Goal: Transaction & Acquisition: Purchase product/service

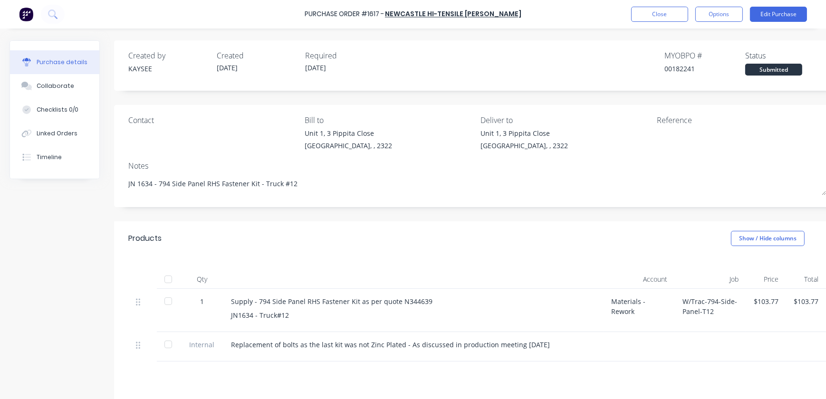
click at [661, 25] on div "Purchase Order #1617 - [GEOGRAPHIC_DATA] Hi-Tensile [PERSON_NAME] Close Options…" at bounding box center [413, 14] width 826 height 29
click at [661, 18] on button "Close" at bounding box center [659, 14] width 57 height 15
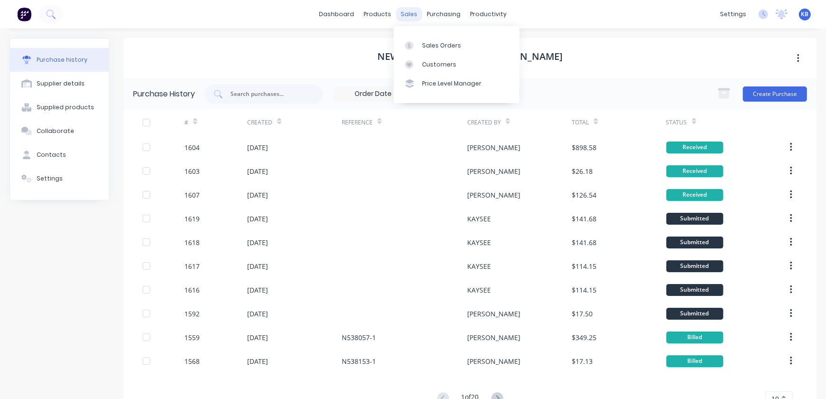
click at [408, 15] on div "sales" at bounding box center [409, 14] width 26 height 14
click at [417, 40] on link "Sales Orders" at bounding box center [457, 45] width 126 height 19
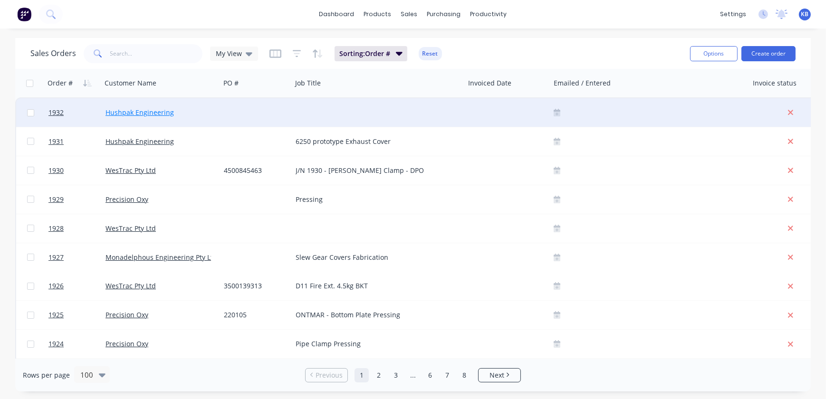
click at [138, 110] on link "Hushpak Engineering" at bounding box center [140, 112] width 68 height 9
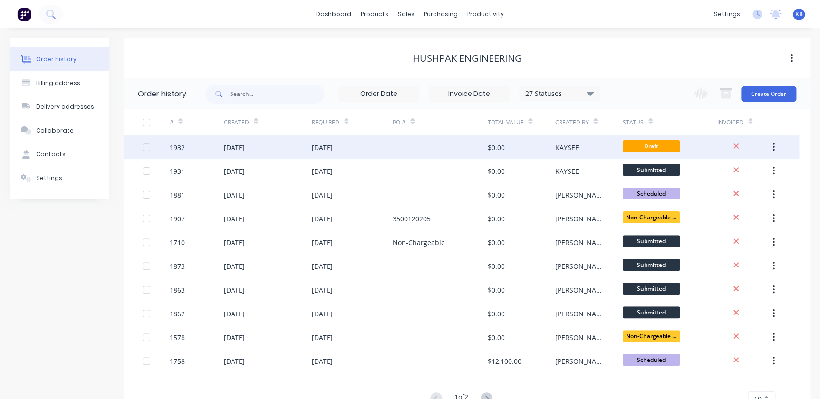
click at [252, 155] on div "30 Sep 2025" at bounding box center [268, 147] width 88 height 24
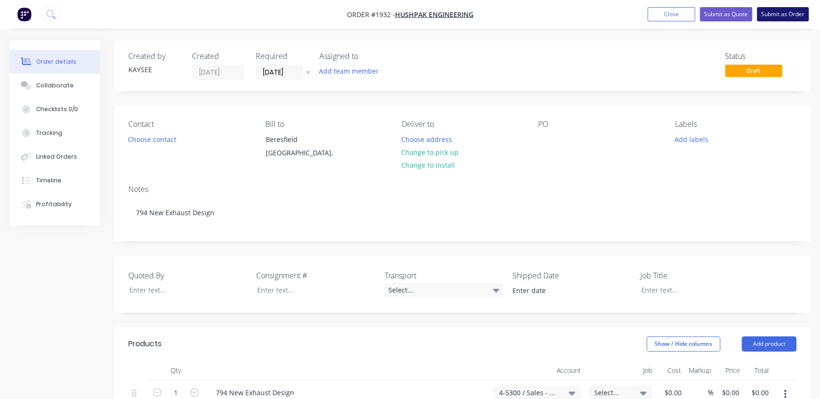
click at [768, 17] on button "Submit as Order" at bounding box center [783, 14] width 52 height 14
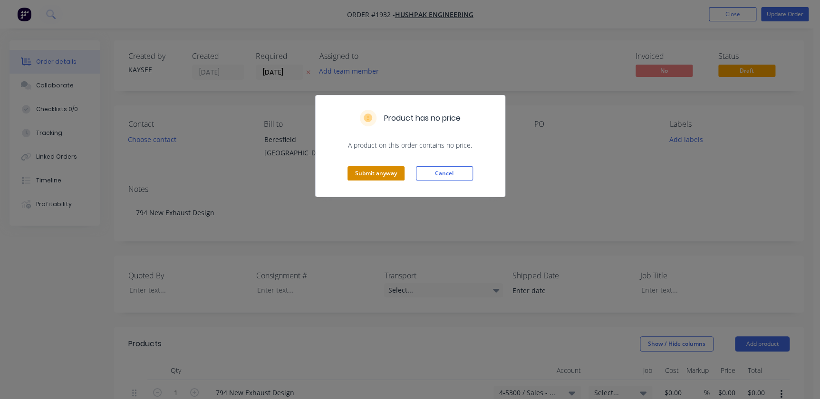
click at [374, 178] on button "Submit anyway" at bounding box center [376, 173] width 57 height 14
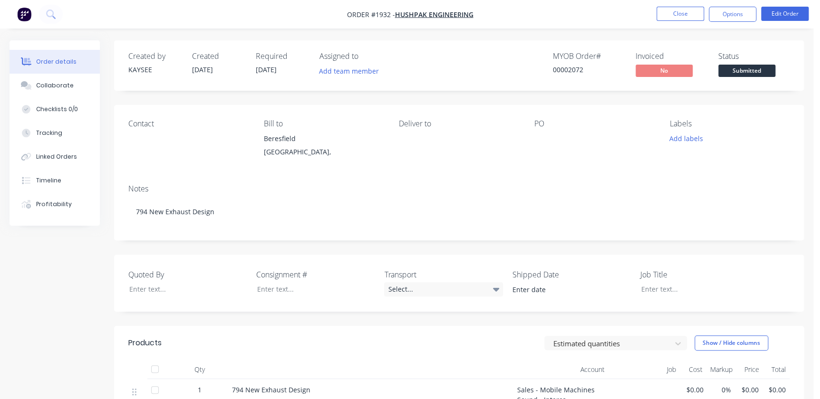
click at [725, 26] on nav "Order #1932 - Hushpak Engineering Close Options Edit Order" at bounding box center [410, 14] width 820 height 29
click at [729, 18] on button "Options" at bounding box center [733, 14] width 48 height 15
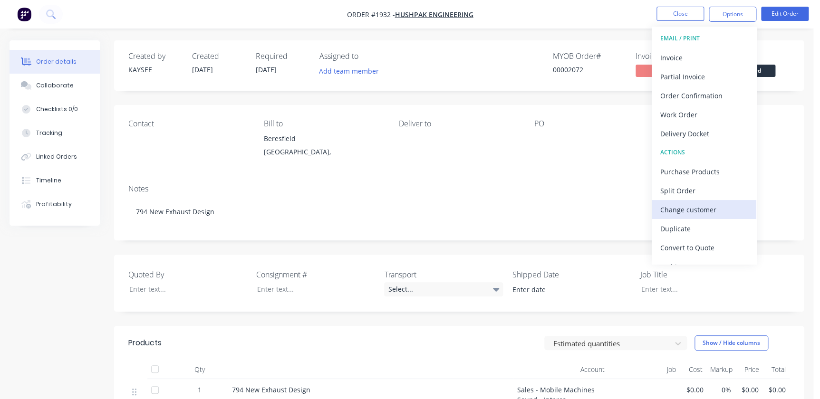
click at [687, 214] on div "Change customer" at bounding box center [703, 210] width 87 height 14
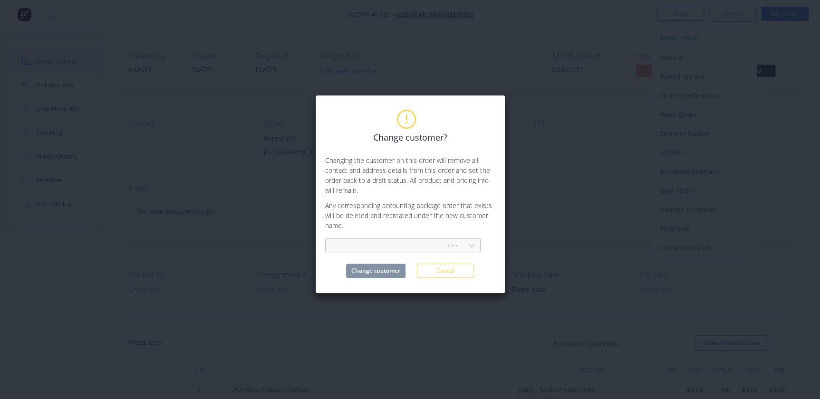
click at [364, 241] on div at bounding box center [387, 246] width 108 height 12
type input "wes"
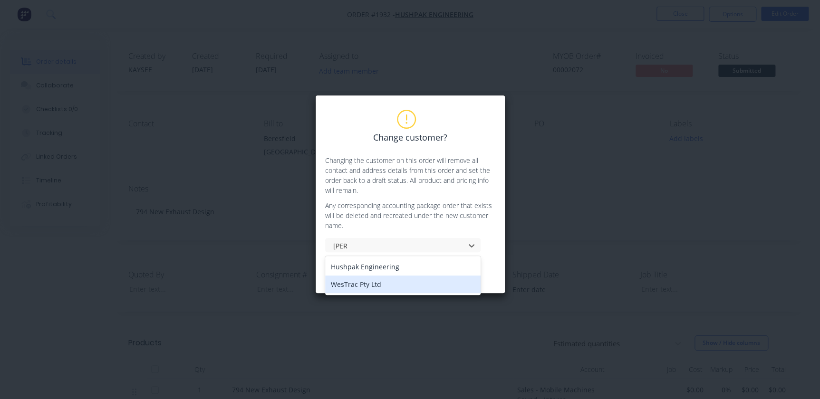
click at [357, 287] on div "WesTrac Pty Ltd" at bounding box center [402, 285] width 155 height 18
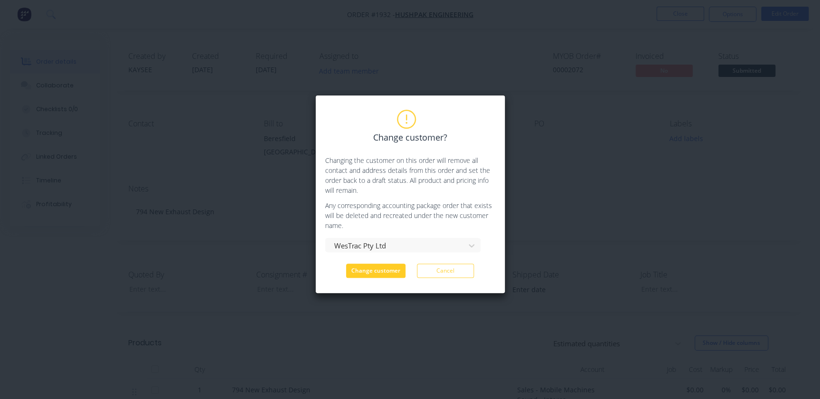
click at [374, 272] on button "Change customer" at bounding box center [375, 271] width 59 height 14
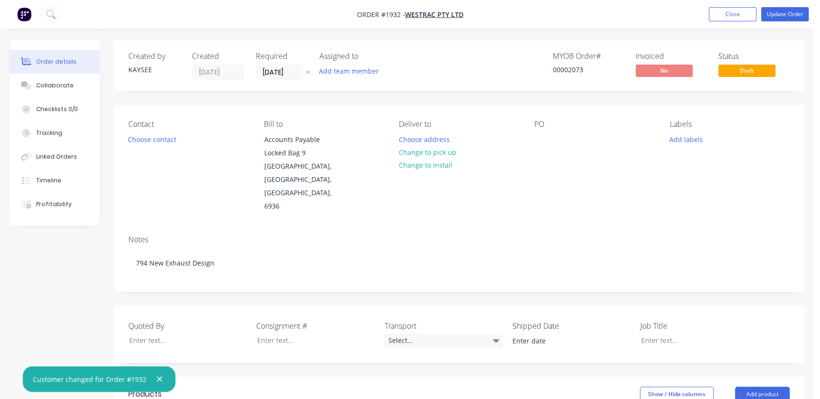
scroll to position [173, 0]
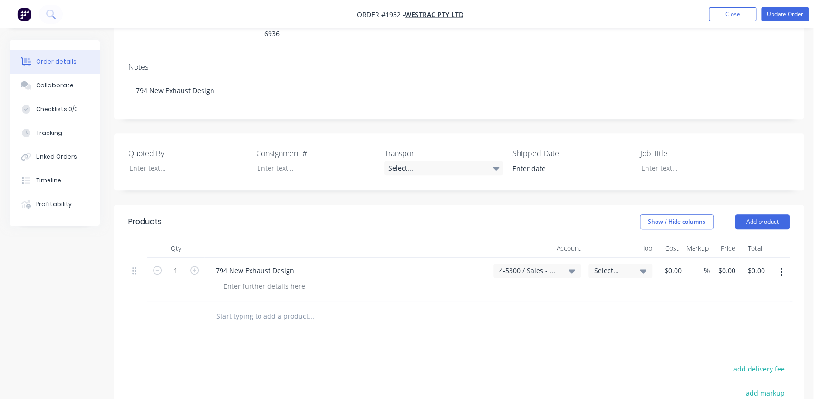
click at [154, 156] on div "Quoted By Consignment # Transport Select... Shipped Date Job Title" at bounding box center [459, 162] width 690 height 57
click at [245, 264] on div "794 New Exhaust Design" at bounding box center [255, 271] width 94 height 14
click at [634, 264] on div "Select..." at bounding box center [621, 271] width 64 height 14
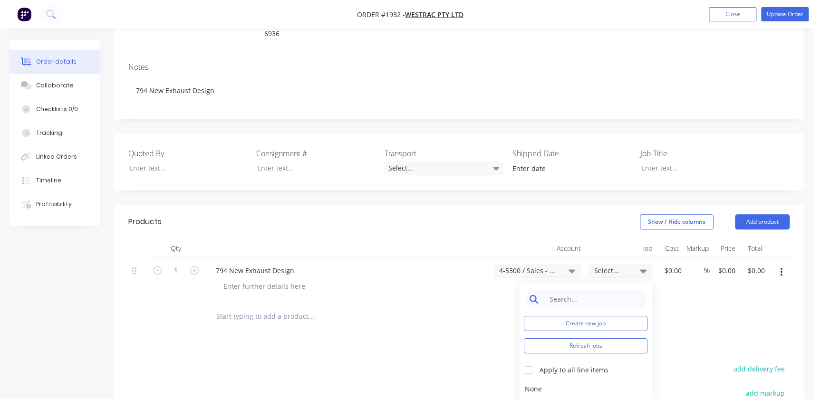
click at [607, 290] on input at bounding box center [592, 299] width 97 height 19
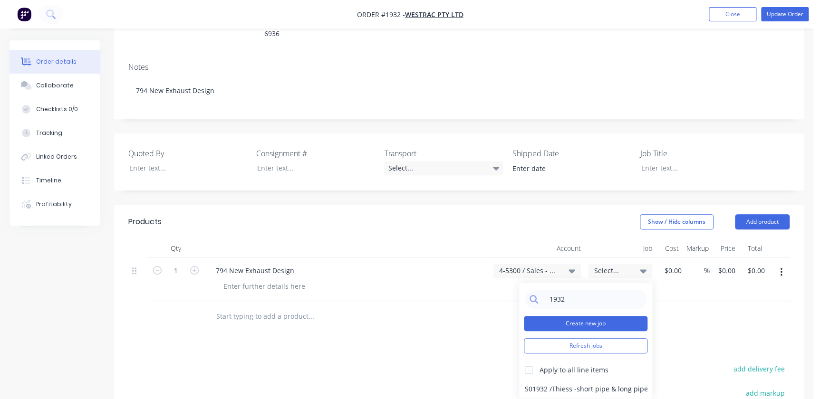
type input "1932"
click at [584, 316] on button "Create new job" at bounding box center [586, 323] width 124 height 15
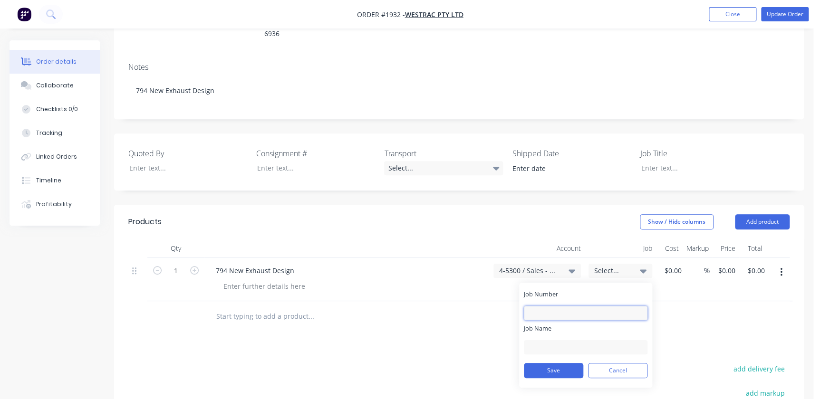
click at [583, 306] on input "Job Number" at bounding box center [586, 313] width 124 height 14
type input "1932"
click at [580, 340] on input "Job Name" at bounding box center [586, 347] width 124 height 14
type input "W/Trac - 794 New Exhaust"
click at [544, 363] on button "Save" at bounding box center [553, 370] width 59 height 15
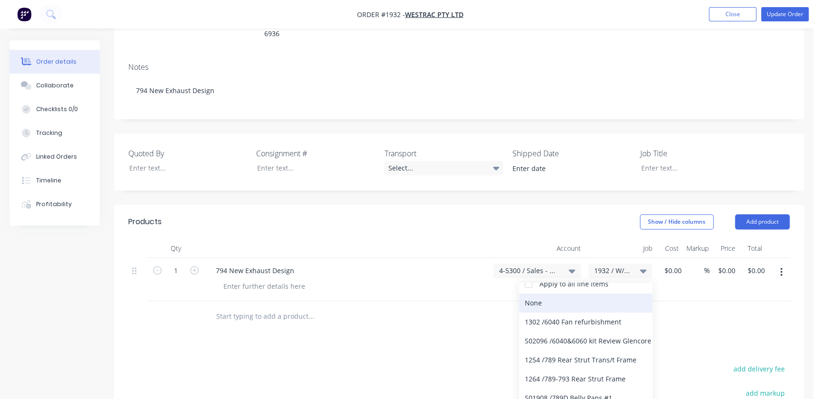
scroll to position [0, 0]
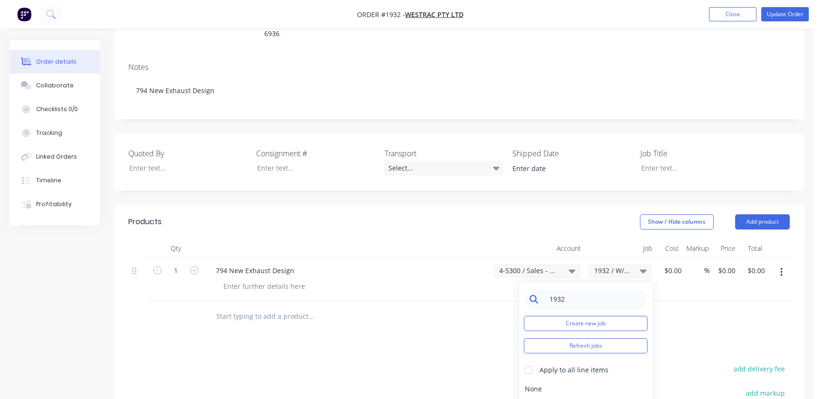
click at [595, 290] on input "1932" at bounding box center [592, 299] width 97 height 19
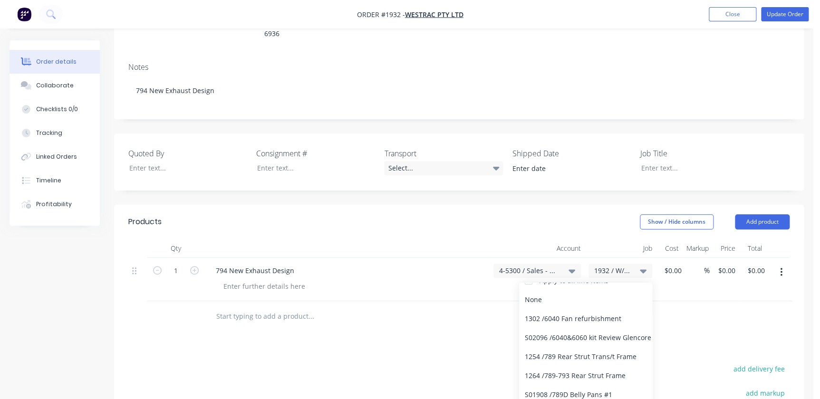
scroll to position [173, 0]
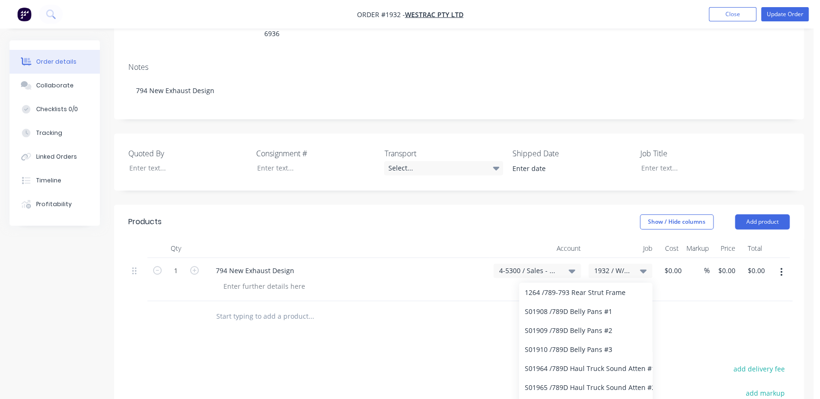
click at [700, 301] on div at bounding box center [458, 316] width 661 height 31
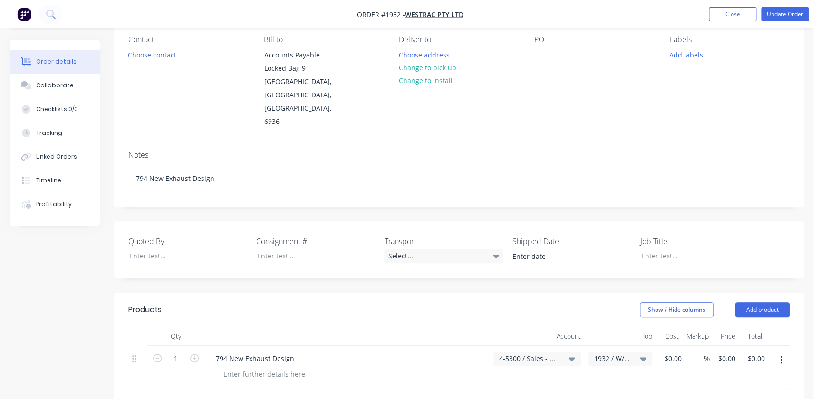
scroll to position [0, 0]
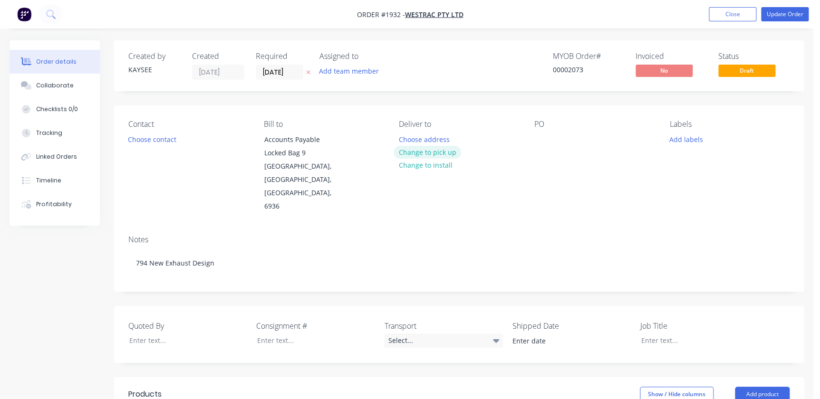
click at [402, 147] on button "Change to pick up" at bounding box center [428, 152] width 68 height 13
click at [406, 143] on div at bounding box center [406, 140] width 15 height 14
click at [410, 148] on button "Change to delivery" at bounding box center [428, 152] width 69 height 13
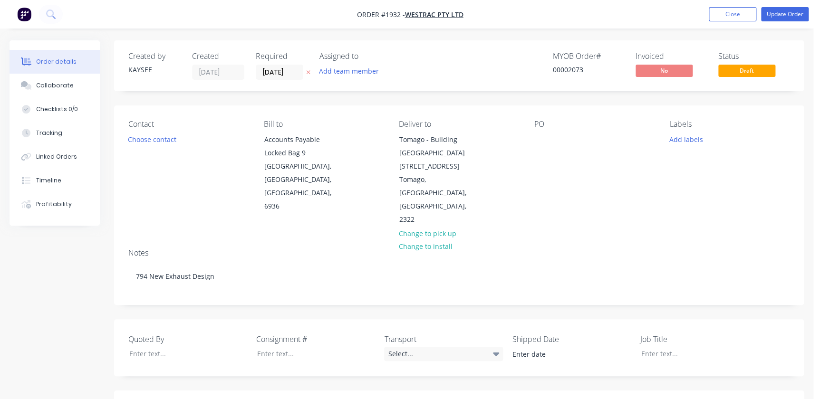
click at [195, 133] on div "Contact Choose contact" at bounding box center [188, 173] width 120 height 107
click at [181, 135] on div "Contact Choose contact" at bounding box center [188, 173] width 120 height 107
click at [177, 137] on button "Choose contact" at bounding box center [152, 139] width 58 height 13
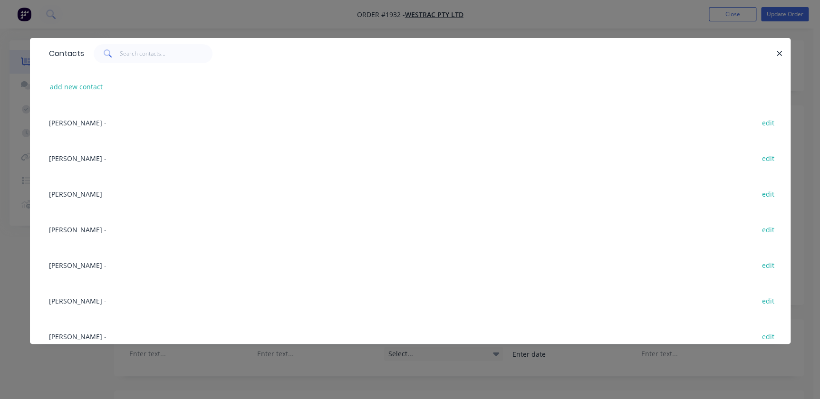
click at [780, 61] on div "Contacts" at bounding box center [410, 53] width 761 height 31
click at [779, 57] on icon "button" at bounding box center [779, 53] width 6 height 9
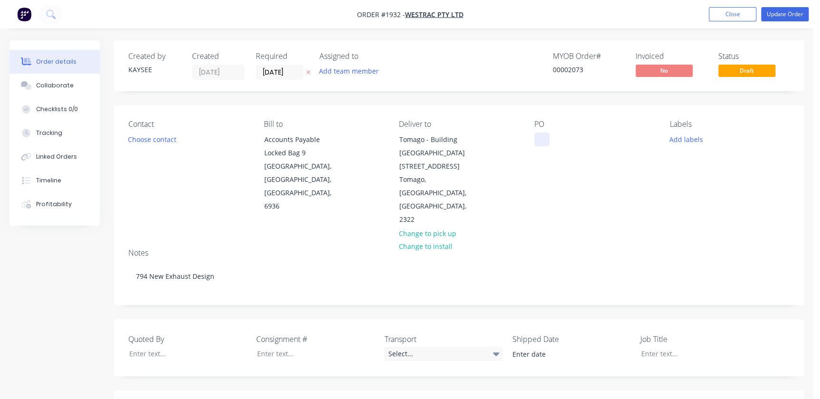
click at [544, 138] on div at bounding box center [541, 140] width 15 height 14
click at [530, 140] on div "Contact Choose contact Bill to Accounts Payable Locked Bag 9 MIDLAND, Western A…" at bounding box center [459, 173] width 690 height 135
click at [532, 138] on div "Contact Choose contact Bill to Accounts Payable Locked Bag 9 MIDLAND, Western A…" at bounding box center [459, 173] width 690 height 135
click at [547, 134] on div at bounding box center [541, 140] width 15 height 14
click at [661, 137] on div "Contact Choose contact Bill to Accounts Payable Locked Bag 9 MIDLAND, Western A…" at bounding box center [459, 173] width 690 height 135
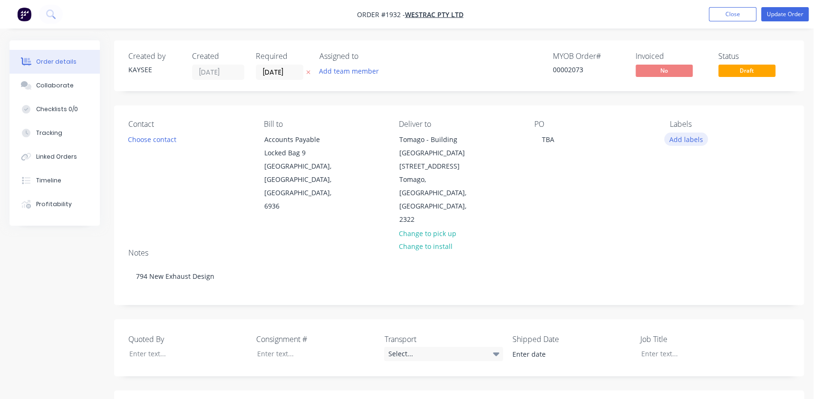
click at [670, 137] on button "Add labels" at bounding box center [686, 139] width 44 height 13
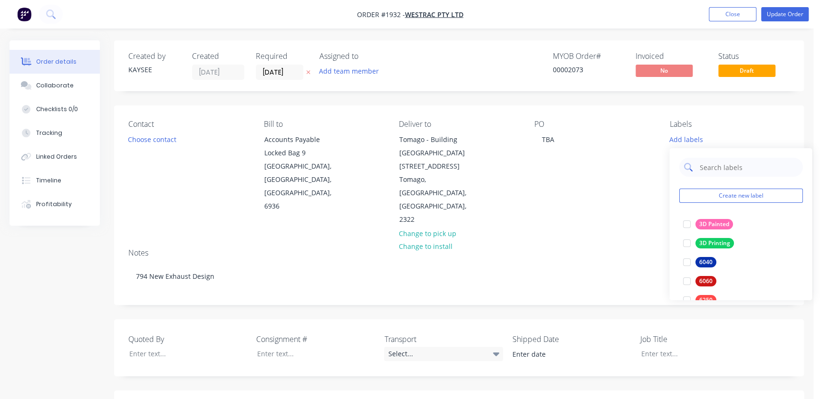
click at [695, 172] on div at bounding box center [741, 167] width 124 height 19
click at [701, 170] on input "text" at bounding box center [747, 167] width 99 height 19
type input "westrac"
click at [592, 198] on div "Contact Choose contact Bill to Accounts Payable Locked Bag 9 MIDLAND, Western A…" at bounding box center [459, 173] width 690 height 135
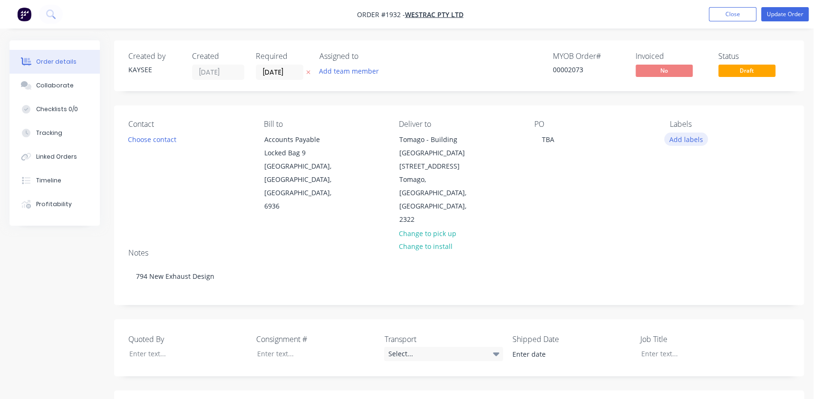
click at [676, 143] on button "Add labels" at bounding box center [686, 139] width 44 height 13
click at [688, 222] on div at bounding box center [686, 224] width 19 height 19
drag, startPoint x: 594, startPoint y: 204, endPoint x: 606, endPoint y: 204, distance: 12.4
click at [594, 241] on div "Notes 794 New Exhaust Design" at bounding box center [459, 273] width 690 height 64
click at [790, 16] on button "Update Order" at bounding box center [785, 14] width 48 height 14
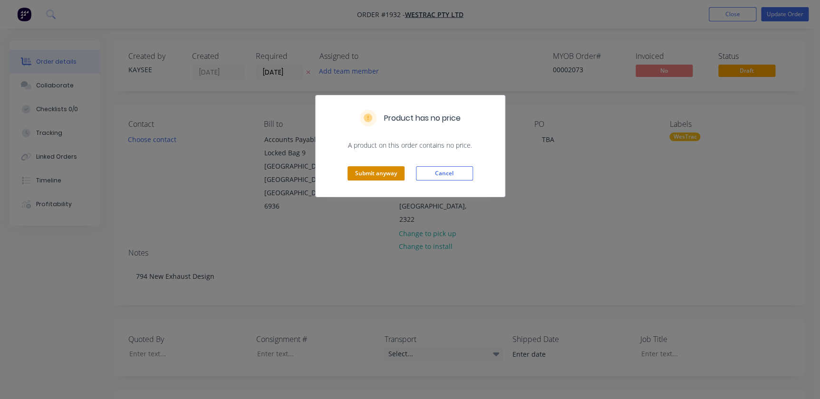
click at [377, 166] on button "Submit anyway" at bounding box center [376, 173] width 57 height 14
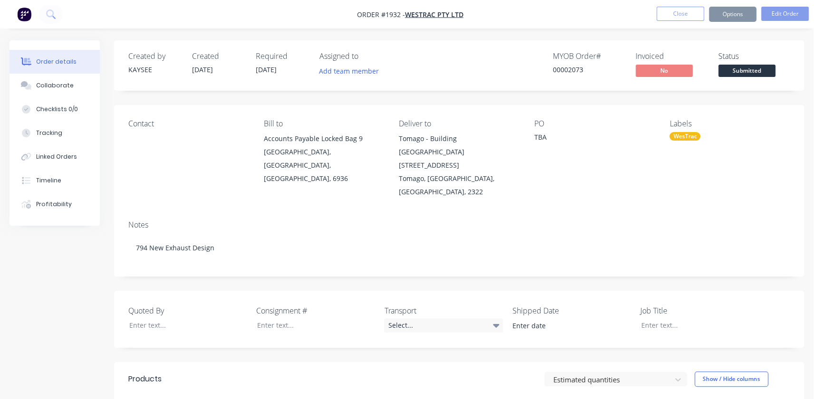
click at [377, 170] on div "Loading..." at bounding box center [410, 170] width 184 height 23
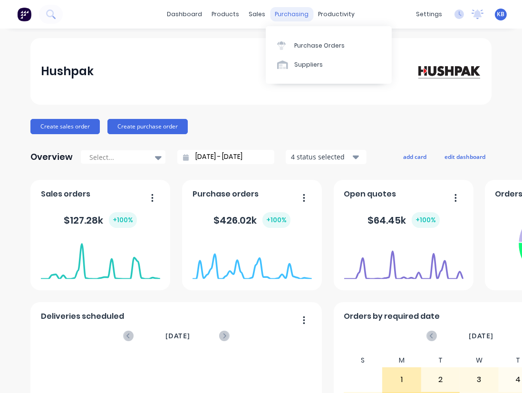
click at [270, 14] on div "purchasing" at bounding box center [291, 14] width 43 height 14
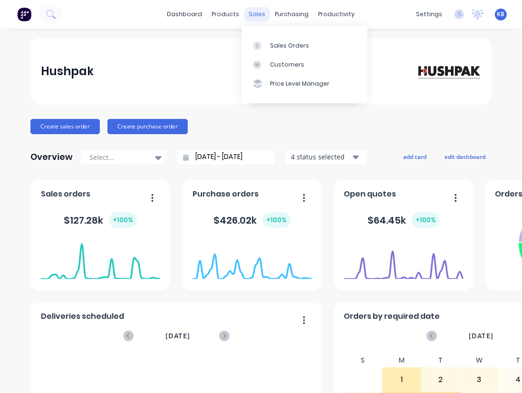
click at [258, 16] on div "sales" at bounding box center [257, 14] width 26 height 14
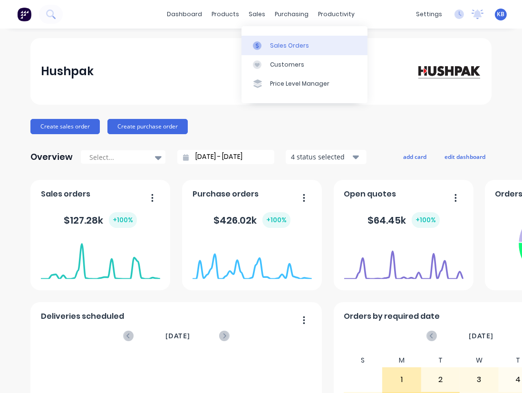
click at [266, 39] on link "Sales Orders" at bounding box center [304, 45] width 126 height 19
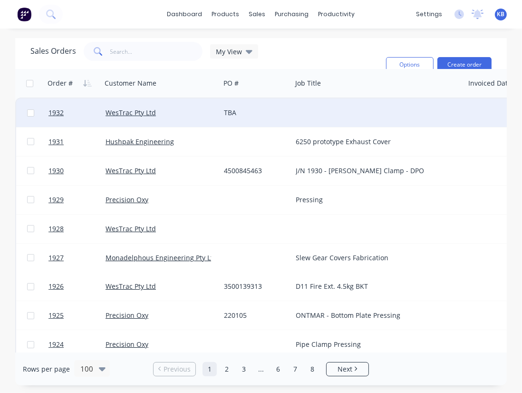
click at [241, 116] on div "TBA" at bounding box center [254, 113] width 61 height 10
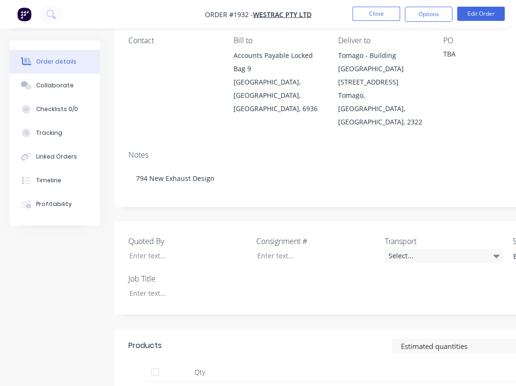
scroll to position [129, 0]
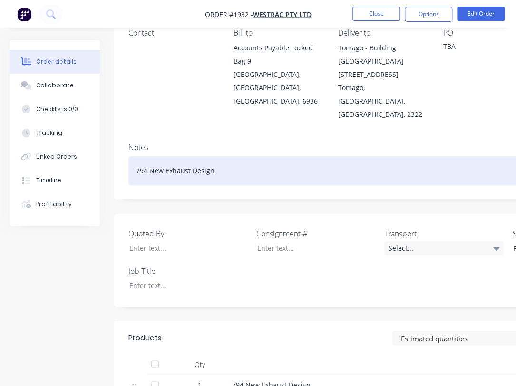
drag, startPoint x: 221, startPoint y: 154, endPoint x: 133, endPoint y: 151, distance: 87.5
click at [133, 156] on div "794 New Exhaust Design" at bounding box center [382, 170] width 509 height 29
copy div "794 New Exhaust Design"
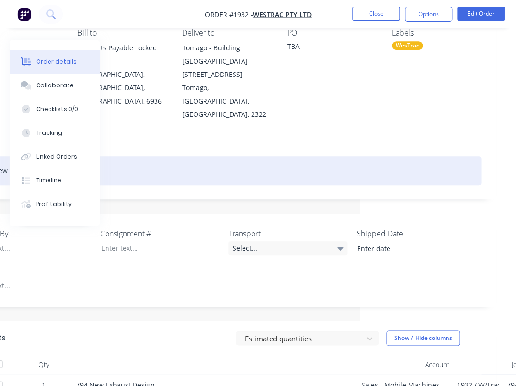
scroll to position [129, 260]
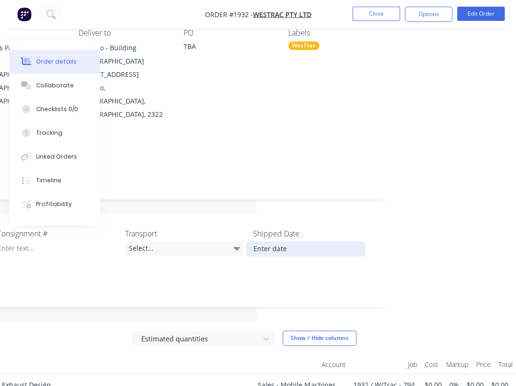
click at [305, 242] on input at bounding box center [305, 249] width 118 height 14
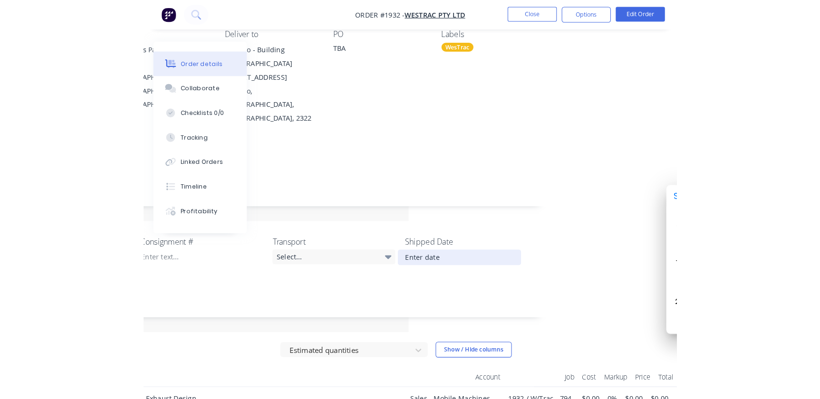
scroll to position [129, 0]
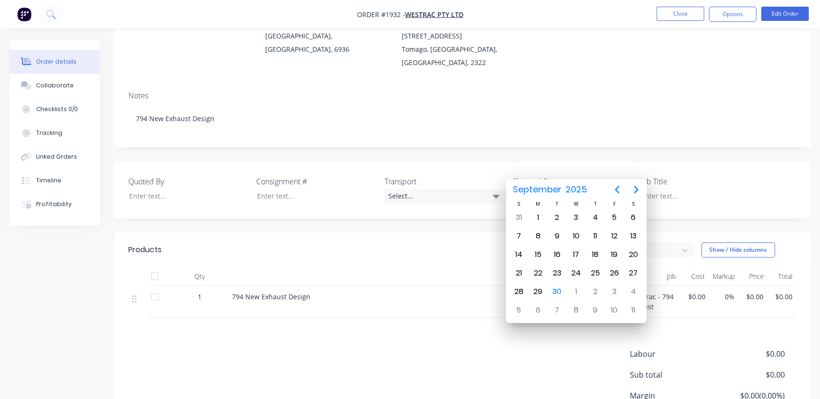
drag, startPoint x: 745, startPoint y: 130, endPoint x: 708, endPoint y: 138, distance: 37.6
click at [521, 130] on div "Created by KAYSEE Created 30/09/25 Required 30/09/25 Assigned to Add team membe…" at bounding box center [462, 192] width 696 height 562
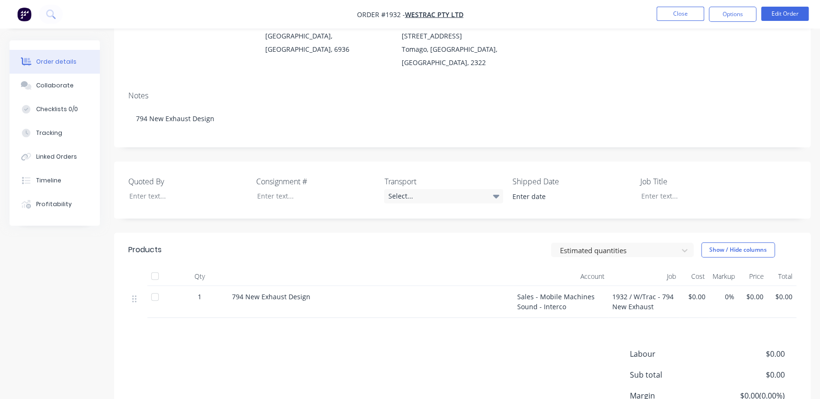
click at [521, 176] on label "Job Title" at bounding box center [699, 181] width 119 height 11
click at [521, 189] on div at bounding box center [692, 196] width 119 height 14
paste div
click at [521, 10] on button "Close" at bounding box center [680, 14] width 48 height 14
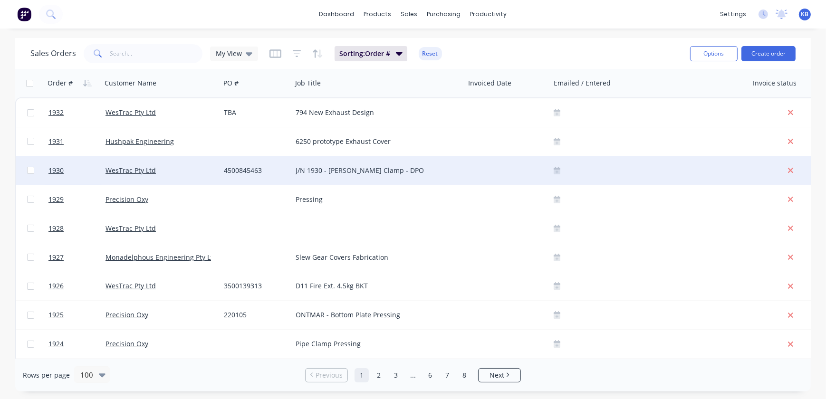
click at [128, 180] on div "WesTrac Pty Ltd" at bounding box center [161, 170] width 119 height 29
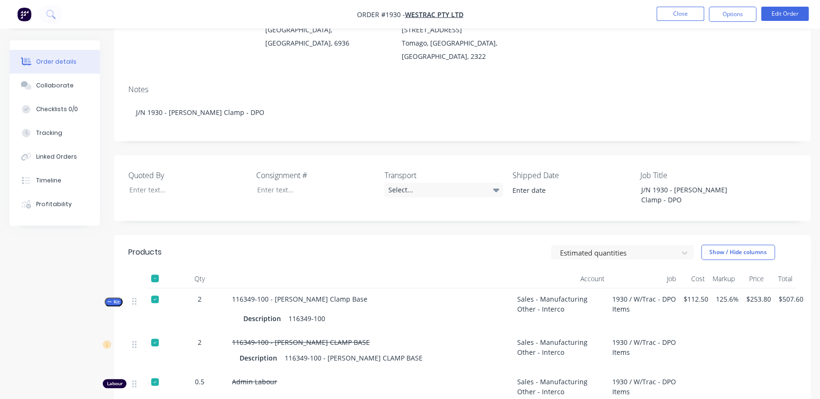
scroll to position [173, 0]
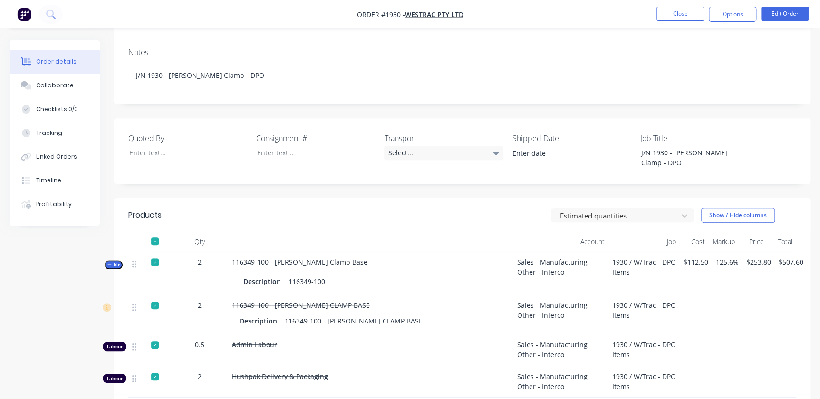
click at [521, 257] on span "$253.80" at bounding box center [758, 262] width 25 height 10
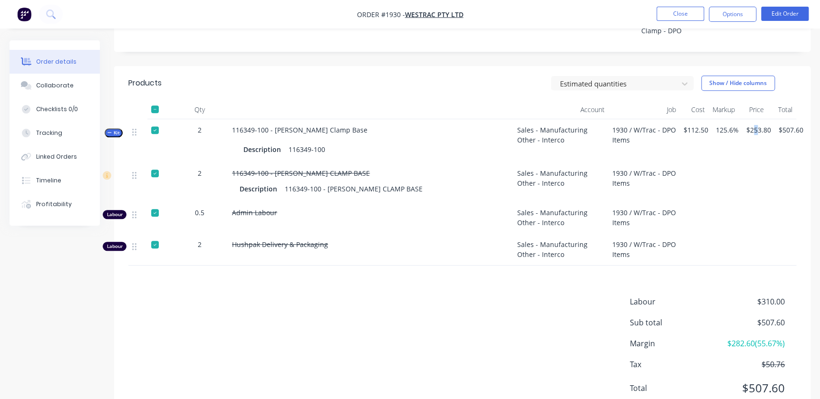
scroll to position [0, 0]
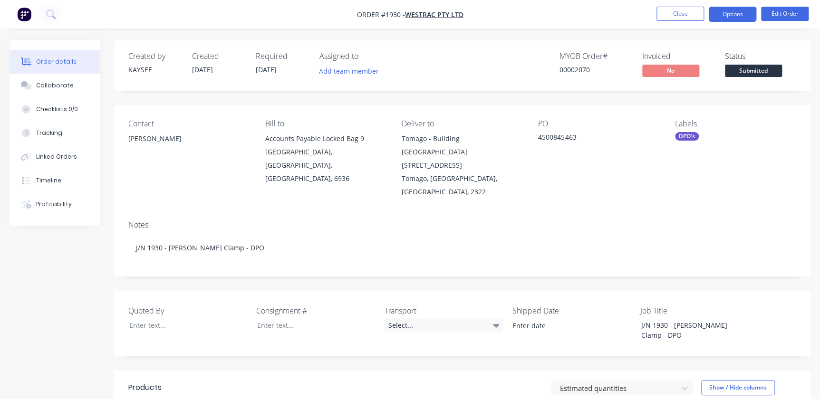
click at [521, 12] on button "Options" at bounding box center [733, 14] width 48 height 15
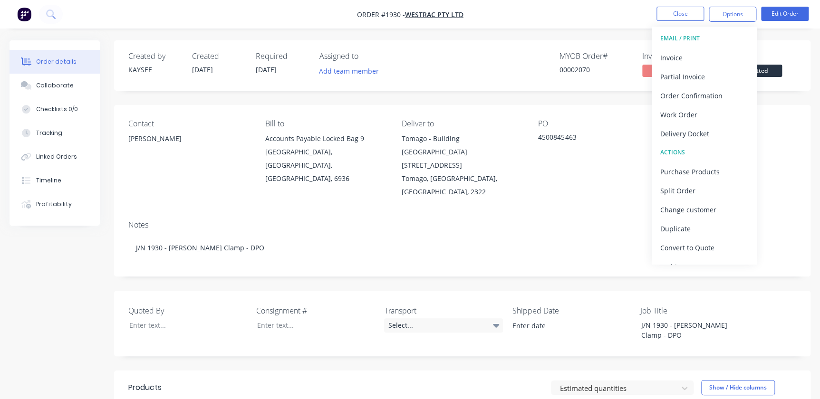
click at [521, 14] on nav "Order #1930 - WesTrac Pty Ltd Close Options EMAIL / PRINT Invoice Partial Invoi…" at bounding box center [410, 14] width 820 height 29
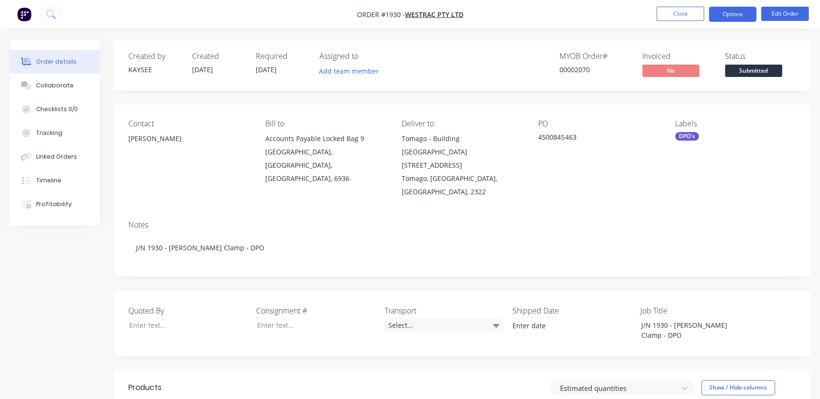
click at [521, 16] on button "Options" at bounding box center [733, 14] width 48 height 15
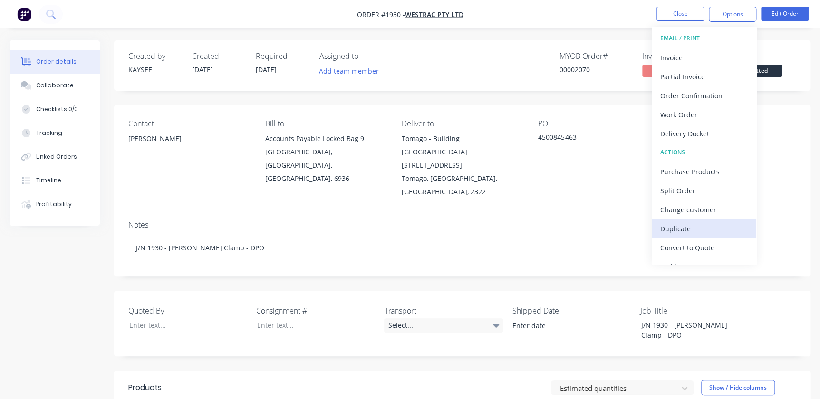
click at [521, 234] on div "Duplicate" at bounding box center [703, 229] width 87 height 14
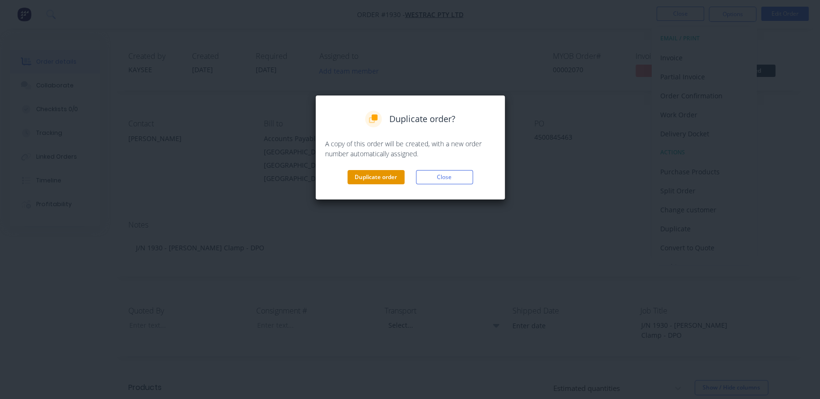
click at [385, 178] on button "Duplicate order" at bounding box center [376, 177] width 57 height 14
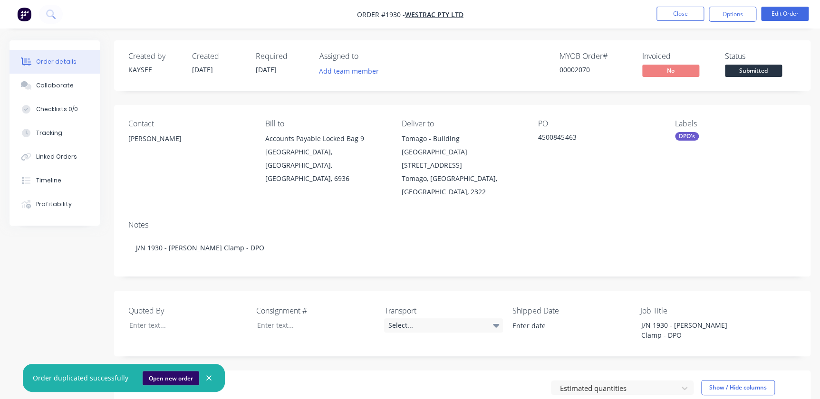
click at [175, 373] on button "Open new order" at bounding box center [171, 378] width 57 height 14
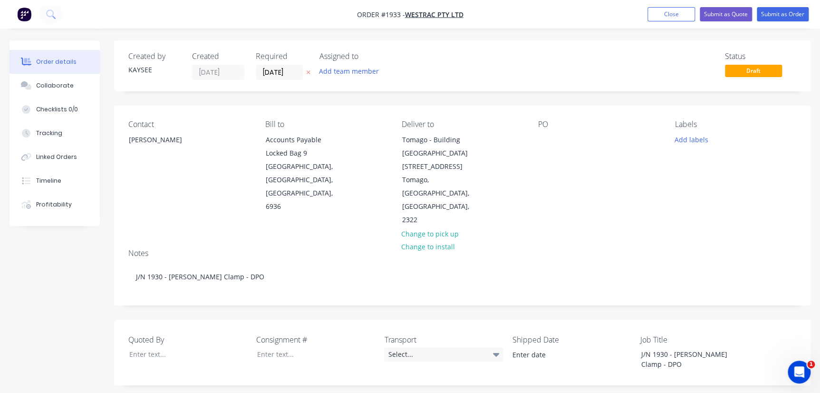
click at [560, 137] on div "PO" at bounding box center [598, 173] width 121 height 107
click at [548, 139] on div at bounding box center [545, 140] width 15 height 14
paste div
click at [681, 143] on button "Add labels" at bounding box center [691, 139] width 44 height 13
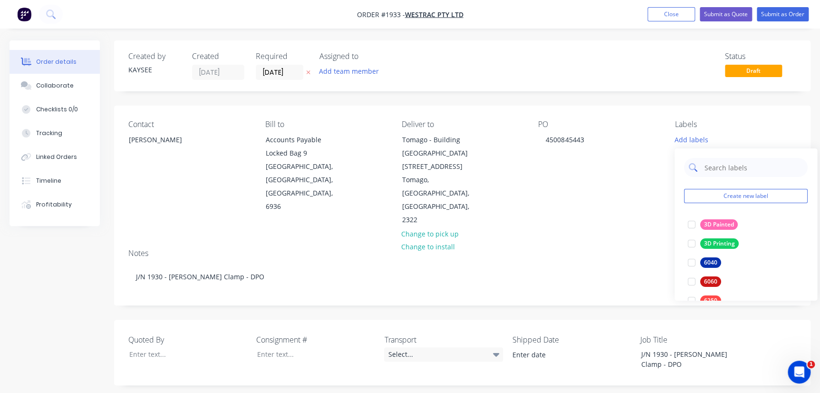
click at [709, 169] on input "text" at bounding box center [753, 167] width 99 height 19
type input "westrac"
click at [696, 222] on div at bounding box center [691, 224] width 19 height 19
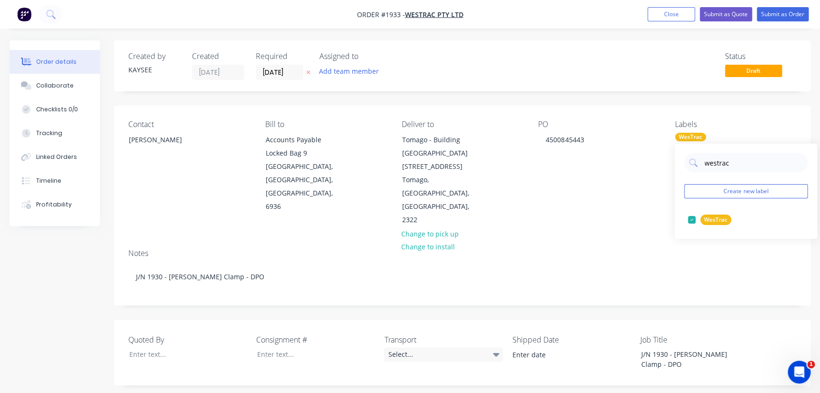
click at [615, 241] on div "Notes J/N 1930 - Stauff Clamp - DPO" at bounding box center [462, 273] width 696 height 64
click at [267, 74] on input "[DATE]" at bounding box center [279, 72] width 47 height 14
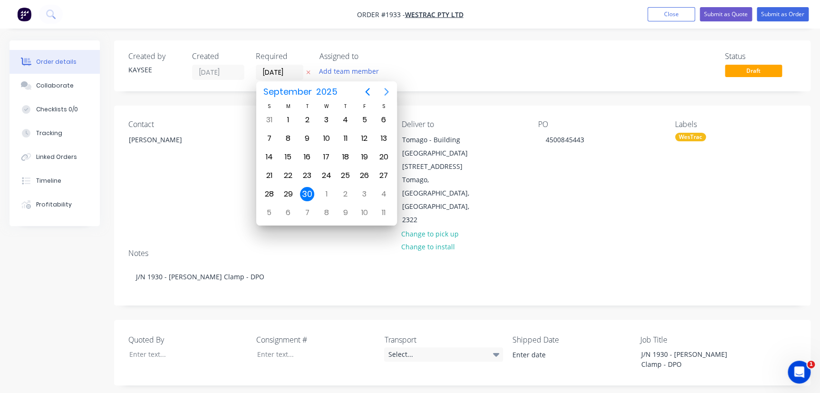
click at [385, 88] on icon "Next page" at bounding box center [386, 92] width 4 height 8
click at [357, 193] on div "28" at bounding box center [364, 194] width 14 height 14
type input "[DATE]"
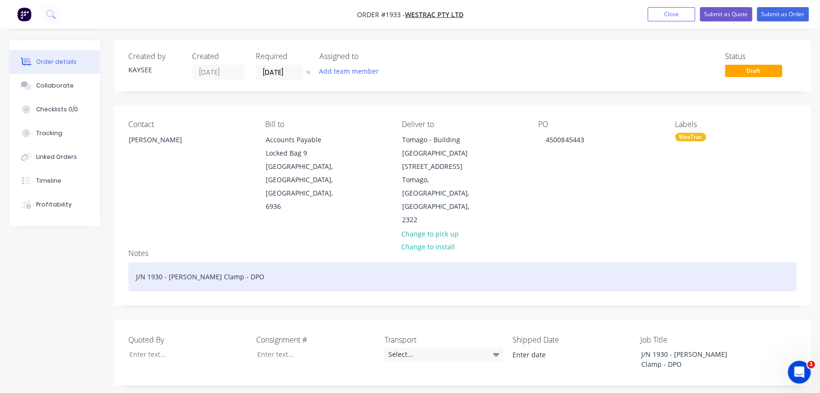
click at [451, 262] on div "J/N 1930 - [PERSON_NAME] Clamp - DPO" at bounding box center [462, 276] width 668 height 29
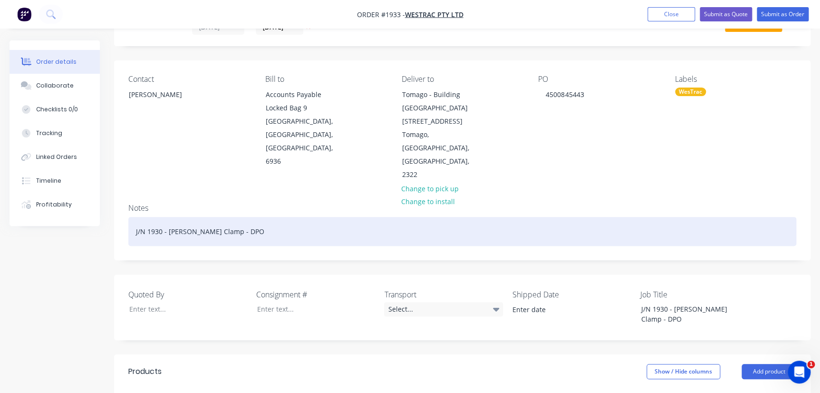
scroll to position [86, 0]
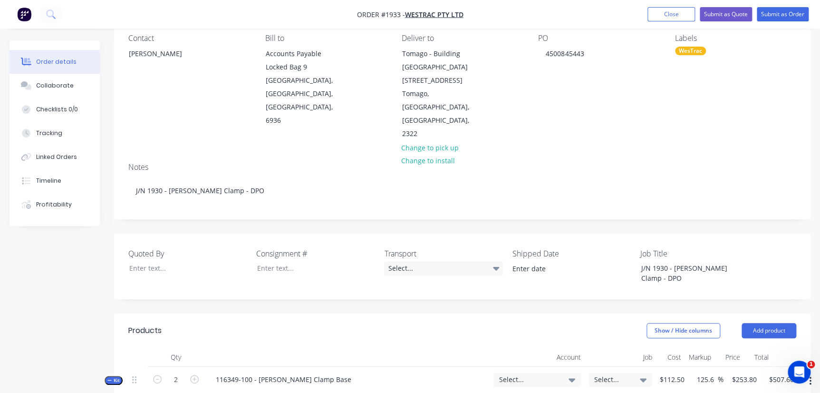
click at [564, 375] on div "Select..." at bounding box center [537, 379] width 76 height 9
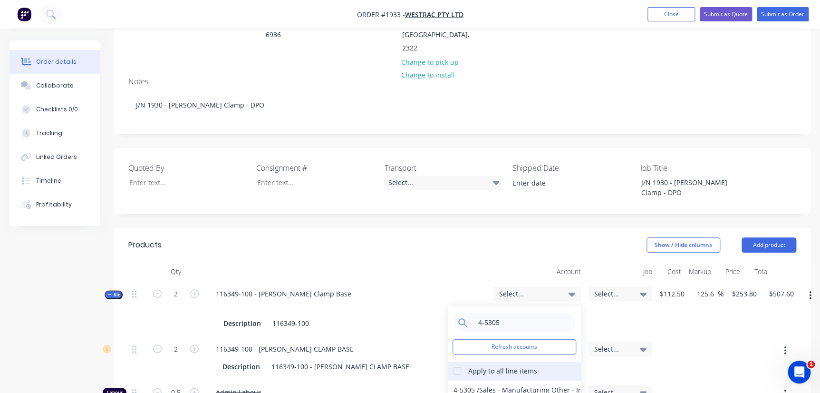
scroll to position [173, 0]
type input "4-5305"
click at [459, 360] on div at bounding box center [457, 369] width 19 height 19
click at [466, 379] on div "4-5305 / Sales - Manufacturing Other - Interco" at bounding box center [514, 388] width 133 height 19
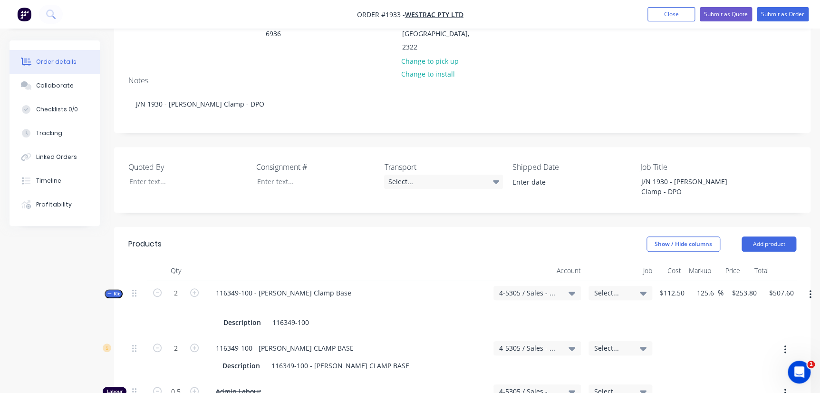
click at [593, 286] on div "Select..." at bounding box center [621, 293] width 64 height 14
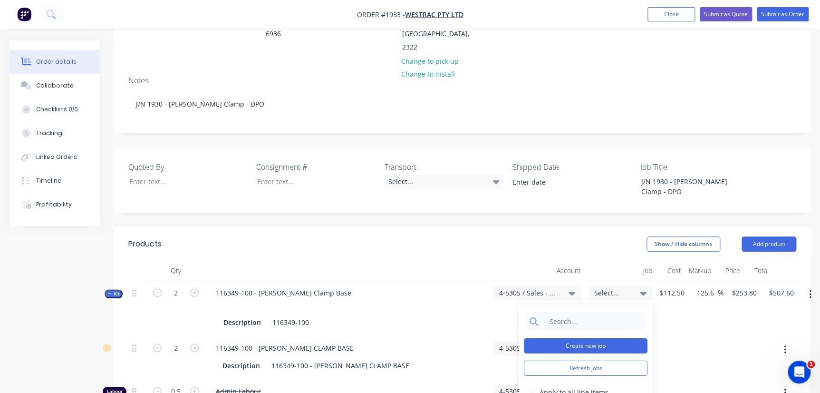
click at [576, 338] on button "Create new job" at bounding box center [586, 345] width 124 height 15
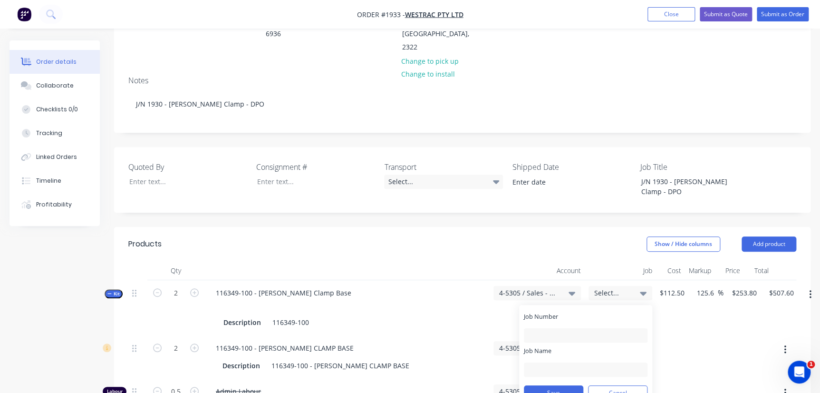
click at [576, 312] on div "Job Number" at bounding box center [586, 327] width 124 height 30
click at [566, 328] on input "Job Number" at bounding box center [586, 335] width 124 height 14
drag, startPoint x: 553, startPoint y: 288, endPoint x: 543, endPoint y: 288, distance: 10.0
click at [543, 328] on input "Job Number" at bounding box center [586, 335] width 124 height 14
type input "1933"
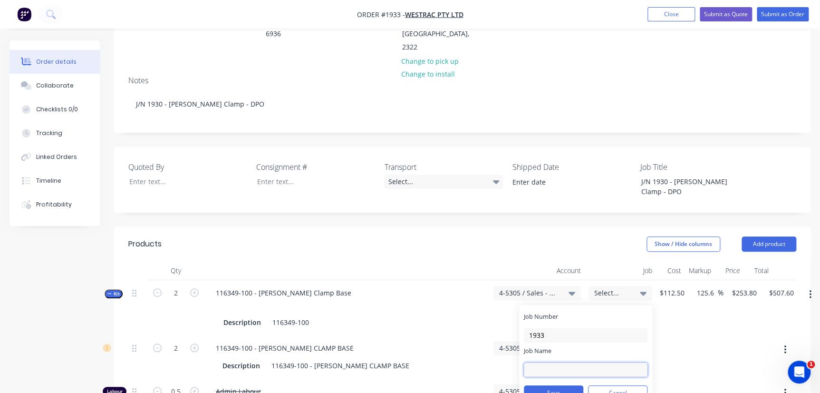
click at [547, 362] on input "Job Name" at bounding box center [586, 369] width 124 height 14
type input "W/Trac - DPO Items"
click at [550, 385] on button "Save" at bounding box center [553, 392] width 59 height 15
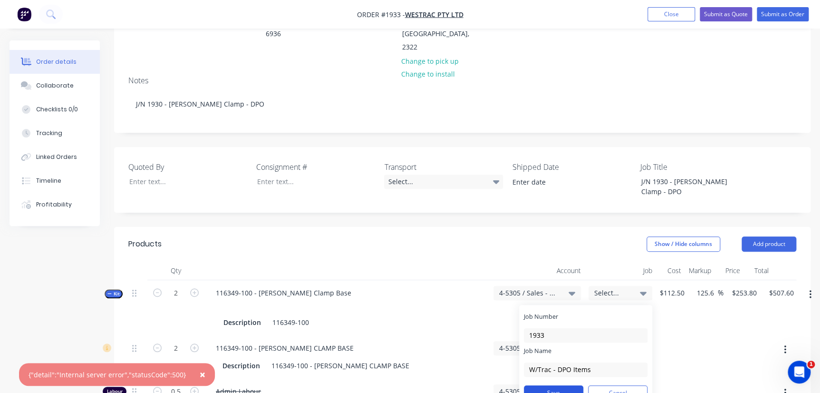
click at [549, 385] on button "Save" at bounding box center [553, 392] width 59 height 15
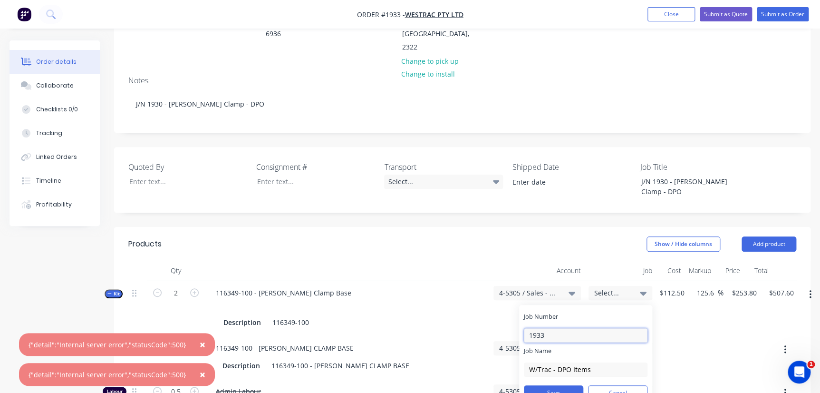
click at [582, 328] on input "1933" at bounding box center [586, 335] width 124 height 14
click at [600, 380] on div "Save Cancel" at bounding box center [586, 392] width 124 height 25
click at [618, 385] on button "Cancel" at bounding box center [617, 392] width 59 height 15
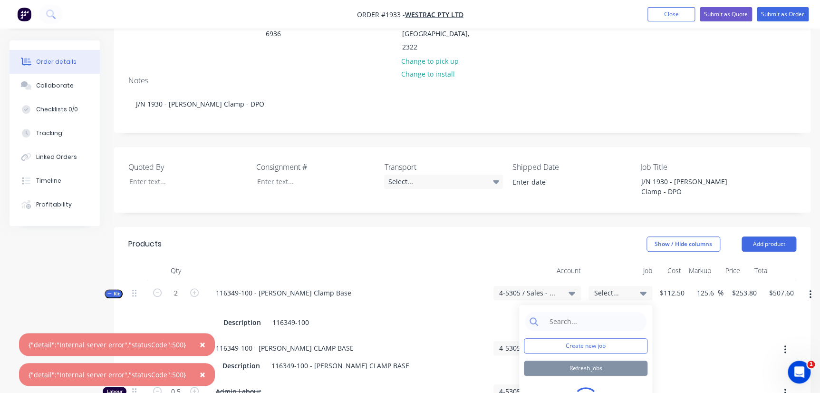
click at [624, 288] on span "Select..." at bounding box center [612, 293] width 36 height 10
click at [580, 338] on button "Create new job" at bounding box center [586, 345] width 124 height 15
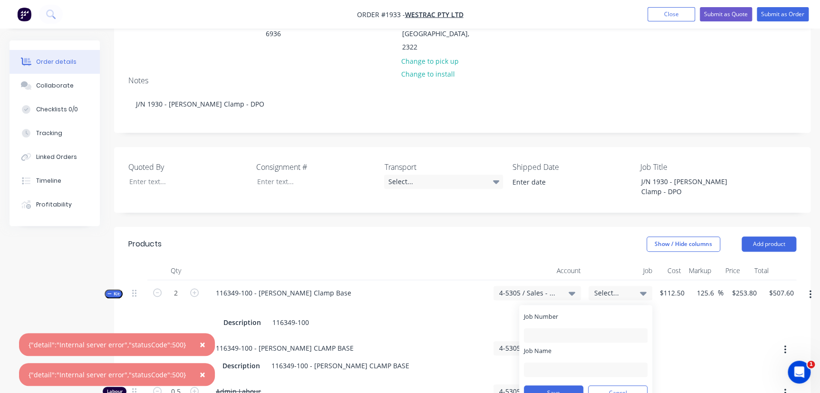
click at [575, 346] on div "Job Name" at bounding box center [586, 361] width 124 height 30
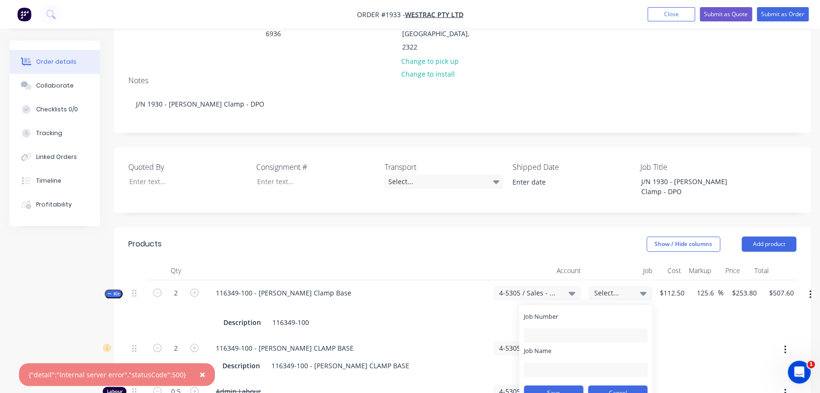
click at [607, 385] on button "Cancel" at bounding box center [617, 392] width 59 height 15
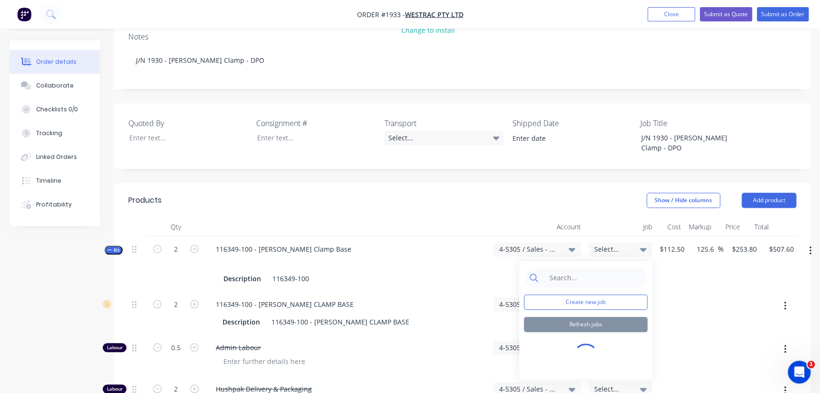
scroll to position [216, 0]
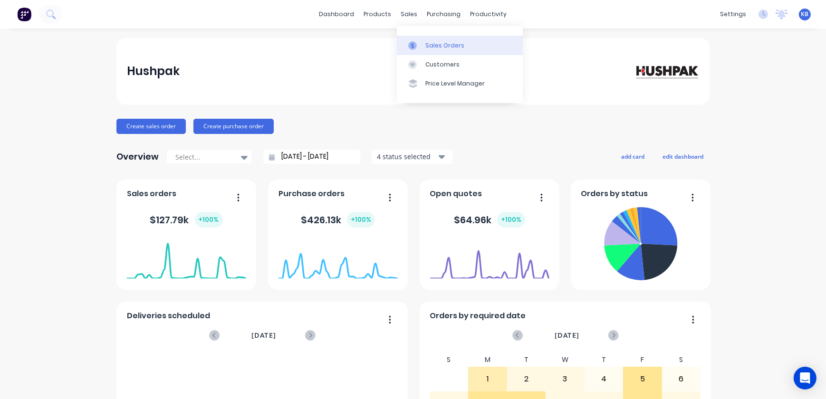
click at [424, 45] on link "Sales Orders" at bounding box center [460, 45] width 126 height 19
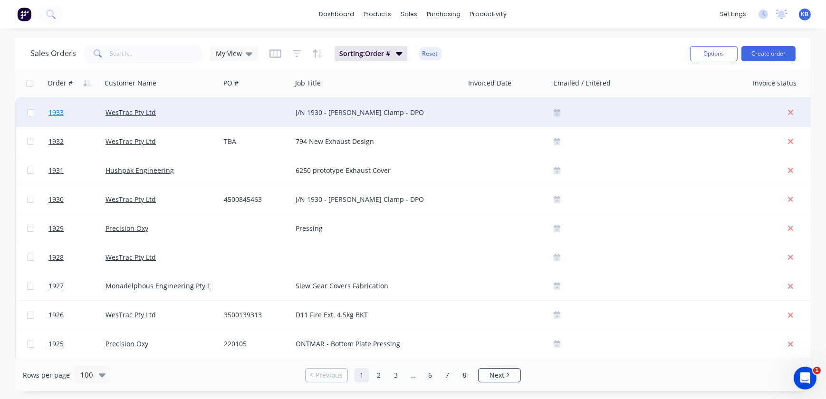
click at [98, 106] on link "1933" at bounding box center [76, 112] width 57 height 29
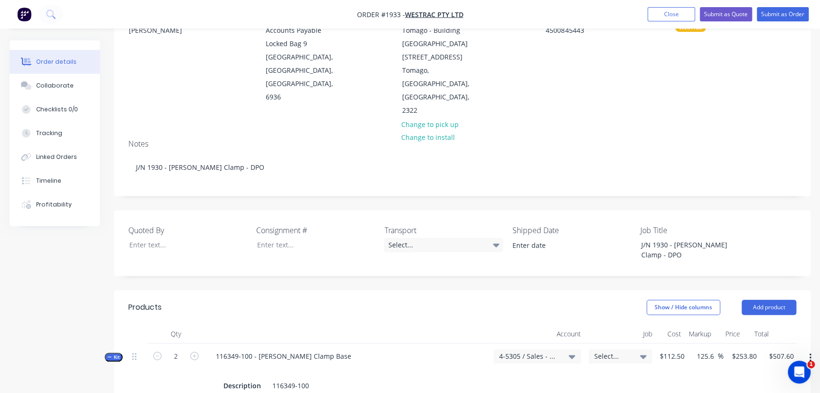
scroll to position [216, 0]
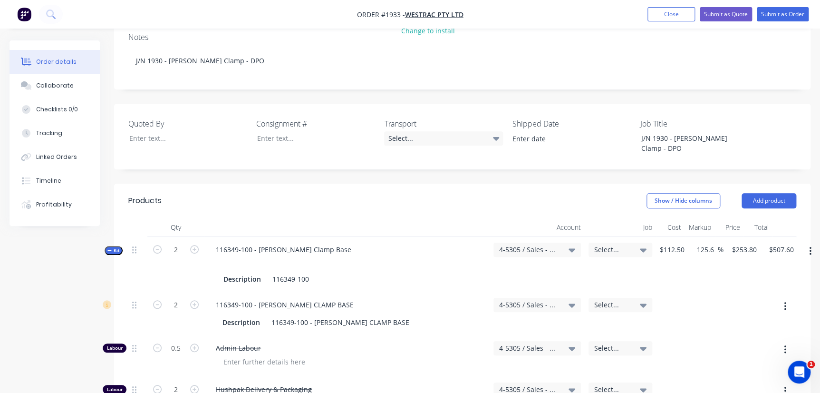
click at [623, 237] on div "Select..." at bounding box center [620, 264] width 71 height 55
click at [624, 242] on div "Select..." at bounding box center [621, 249] width 64 height 14
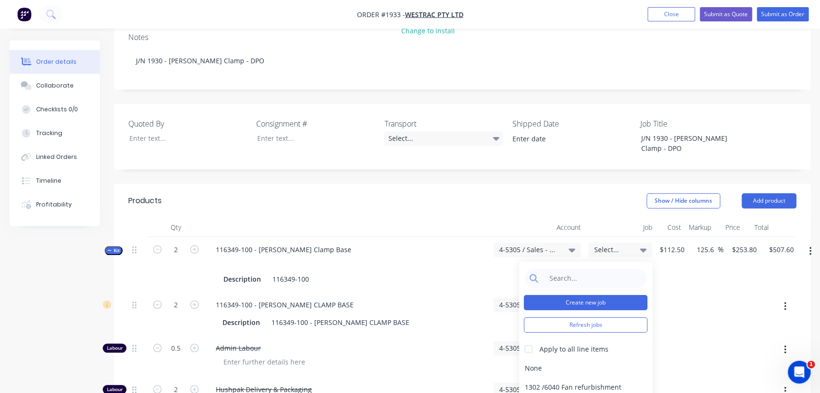
click at [589, 295] on button "Create new job" at bounding box center [586, 302] width 124 height 15
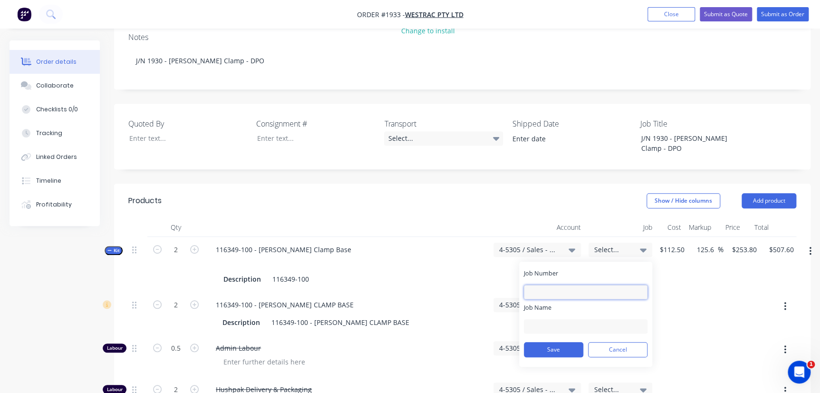
click at [583, 285] on input "Job Number" at bounding box center [586, 292] width 124 height 14
type input "1933"
click at [548, 319] on input "Job Name" at bounding box center [586, 326] width 124 height 14
type input "W/Trac - DPO Items"
click at [560, 342] on button "Save" at bounding box center [553, 349] width 59 height 15
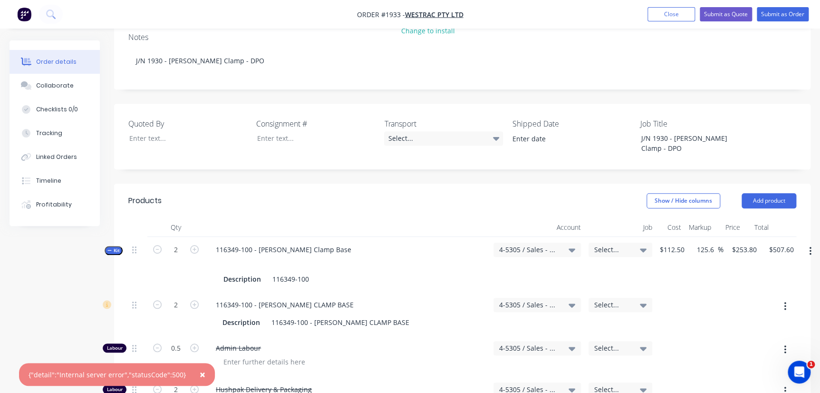
click at [203, 378] on button "×" at bounding box center [202, 374] width 25 height 23
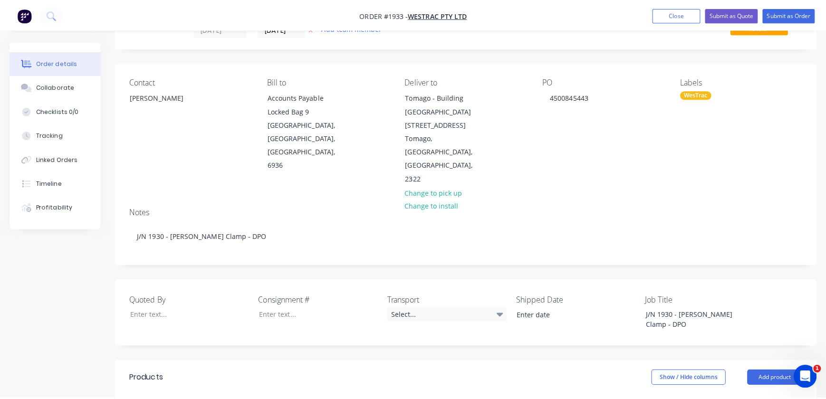
scroll to position [0, 0]
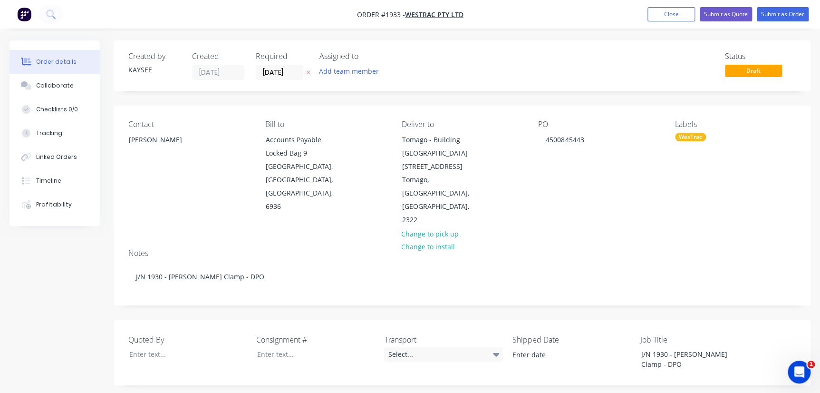
click at [681, 21] on nav "Order #1933 - WesTrac Pty Ltd Add product Close Submit as Quote Submit as Order" at bounding box center [410, 14] width 820 height 29
click at [681, 18] on button "Close" at bounding box center [671, 14] width 48 height 14
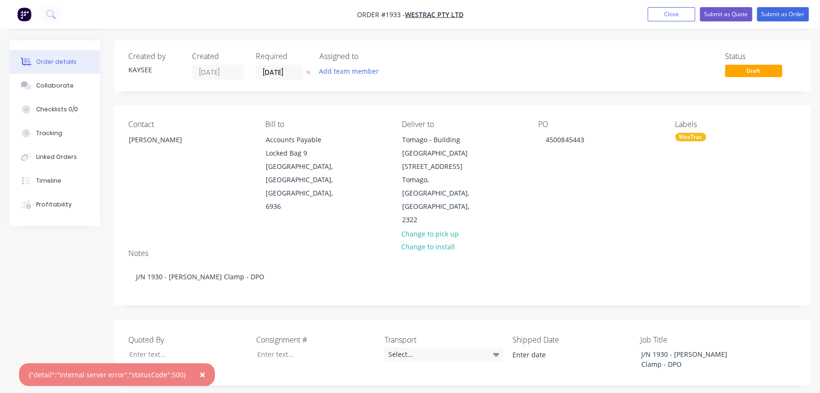
click at [200, 377] on span "×" at bounding box center [203, 373] width 6 height 13
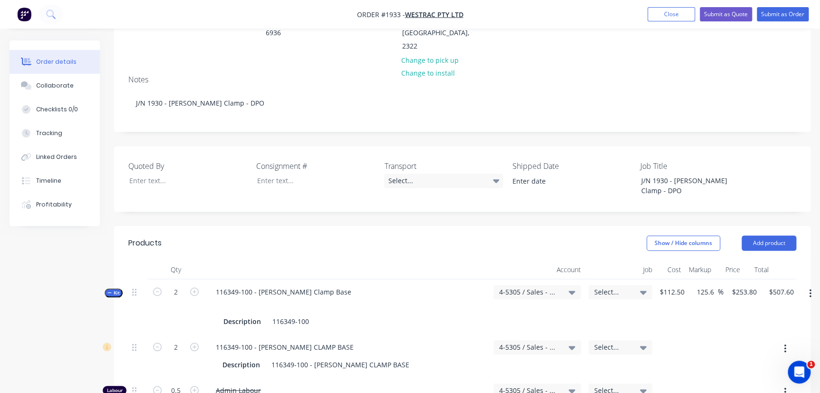
scroll to position [173, 0]
click at [621, 286] on div "Select..." at bounding box center [621, 293] width 64 height 14
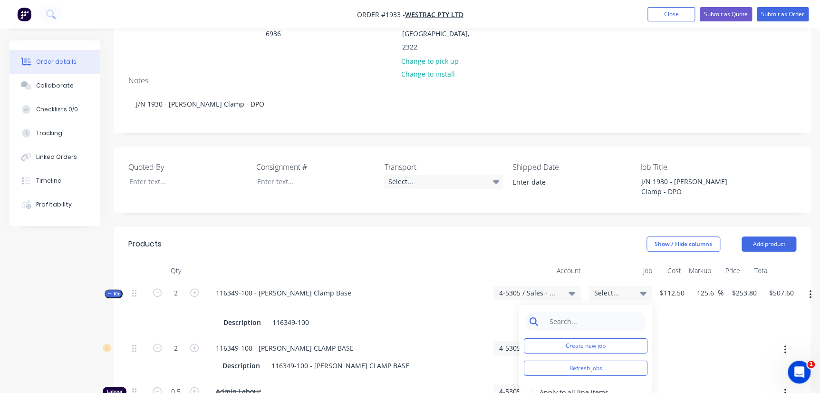
click at [613, 312] on input at bounding box center [592, 321] width 97 height 19
click at [562, 312] on input "1933" at bounding box center [592, 321] width 97 height 19
click at [564, 312] on input "1933" at bounding box center [592, 321] width 97 height 19
type input "1933"
click at [580, 338] on button "Create new job" at bounding box center [586, 345] width 124 height 15
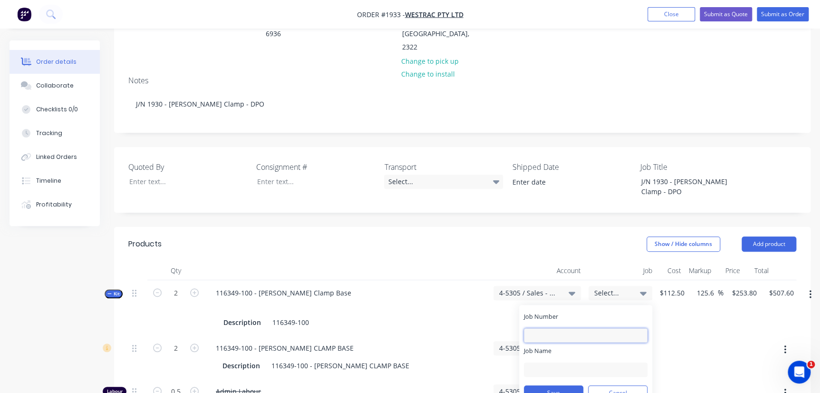
click at [575, 328] on input "Job Number" at bounding box center [586, 335] width 124 height 14
type input "1933"
click at [561, 362] on input "Job Name" at bounding box center [586, 369] width 124 height 14
drag, startPoint x: 568, startPoint y: 318, endPoint x: 557, endPoint y: 318, distance: 11.4
click at [557, 362] on input "W/Trac - 3D DPO Items" at bounding box center [586, 369] width 124 height 14
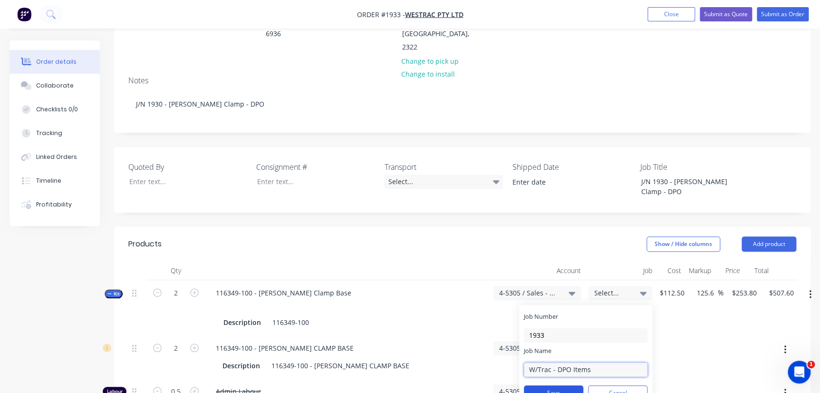
type input "W/Trac - DPO Items"
click at [550, 385] on button "Save" at bounding box center [553, 392] width 59 height 15
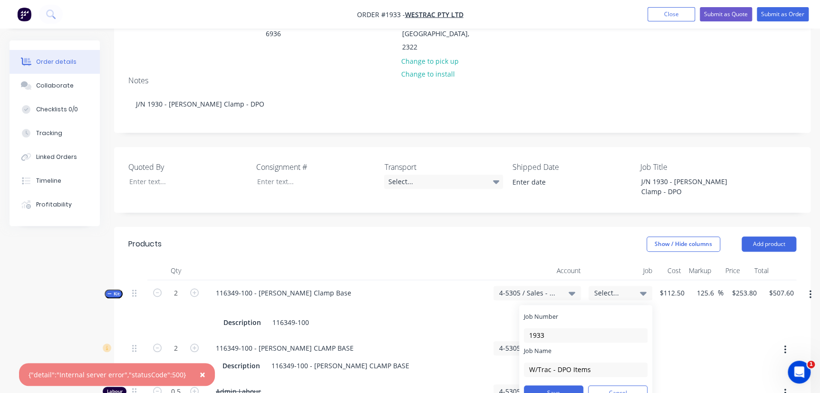
click at [672, 335] on div at bounding box center [670, 356] width 29 height 43
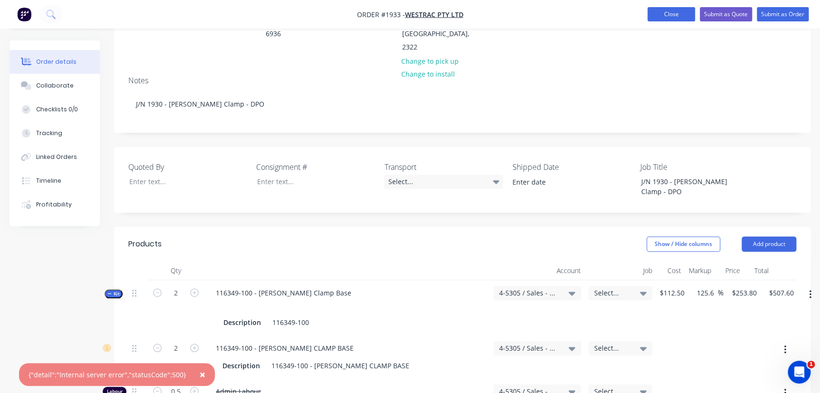
click at [657, 10] on button "Close" at bounding box center [671, 14] width 48 height 14
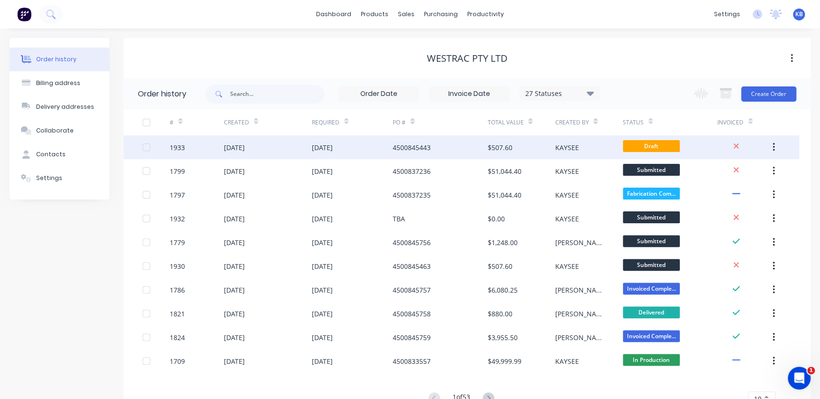
click at [299, 148] on div "[DATE]" at bounding box center [268, 147] width 88 height 24
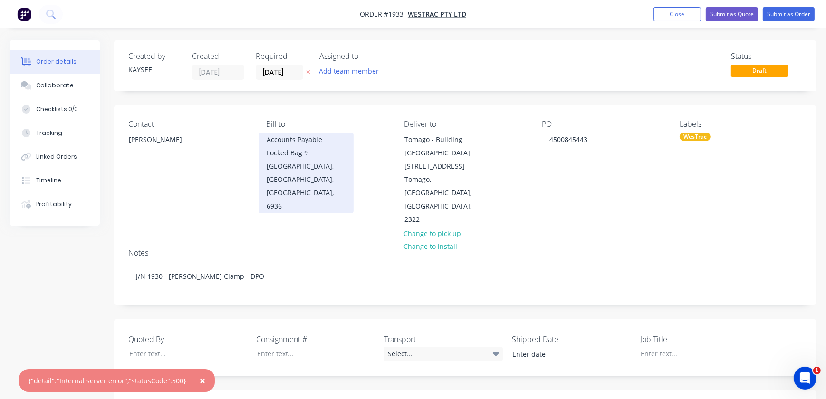
type input "125.6"
type input "$253.80"
type input "$507.60"
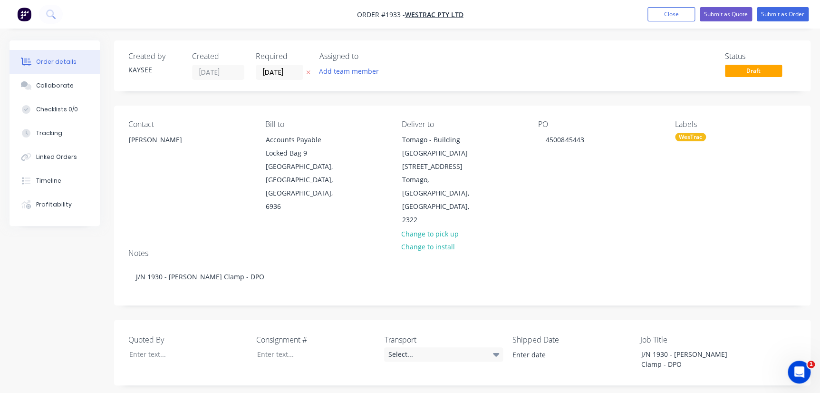
scroll to position [173, 0]
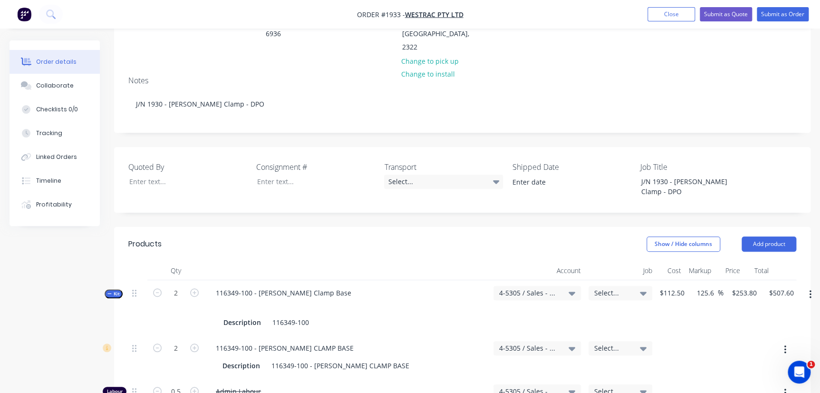
click at [643, 291] on icon at bounding box center [643, 293] width 7 height 4
click at [585, 312] on input at bounding box center [592, 321] width 97 height 19
type input "19"
click at [586, 305] on div "19 Create new job Refresh jobs Apply to all line items S01908 / 789D Belly Pans…" at bounding box center [585, 381] width 133 height 152
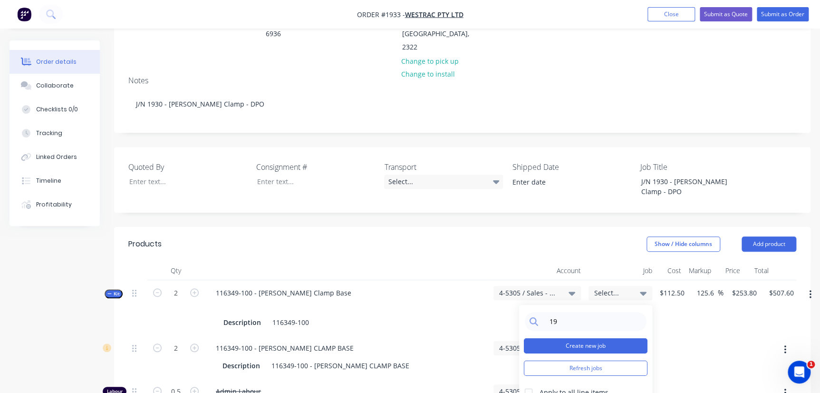
click at [586, 338] on button "Create new job" at bounding box center [586, 345] width 124 height 15
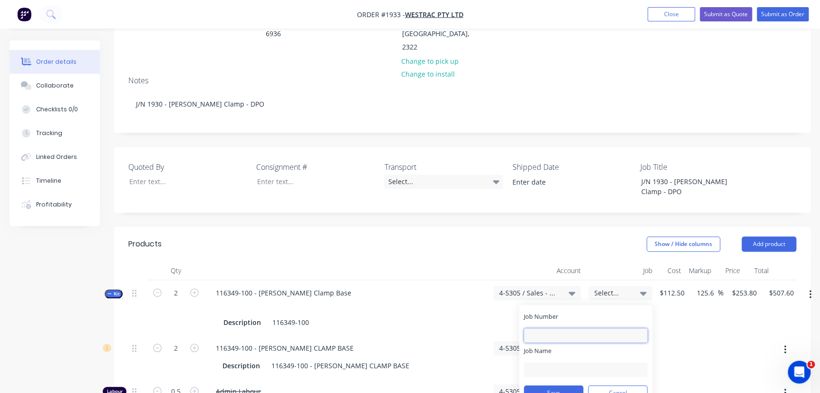
click at [578, 328] on input "Job Number" at bounding box center [586, 335] width 124 height 14
type input "1933"
click at [550, 362] on input "Job Name" at bounding box center [586, 369] width 124 height 14
type input "W/Trac - DPO Items"
click at [550, 385] on button "Save" at bounding box center [553, 392] width 59 height 15
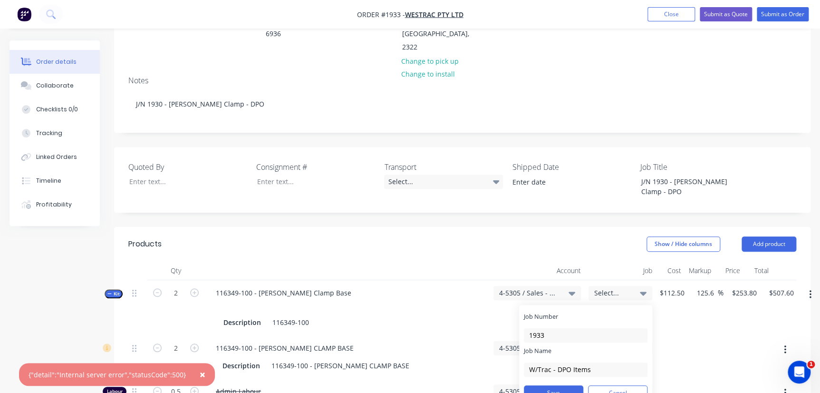
click at [486, 378] on div "Admin Labour" at bounding box center [346, 398] width 285 height 41
click at [194, 382] on button "×" at bounding box center [202, 374] width 25 height 23
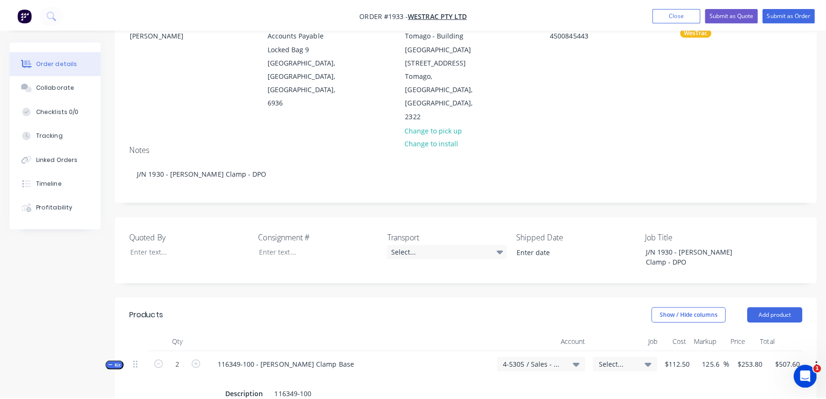
scroll to position [0, 0]
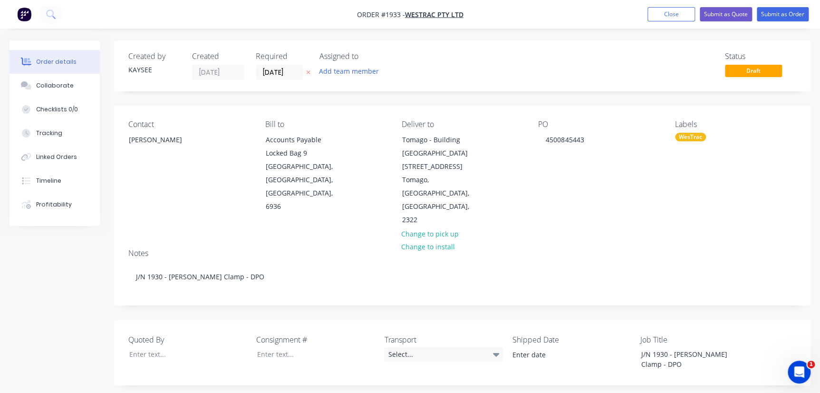
click at [695, 15] on ul "Add product Close Submit as Quote Submit as Order" at bounding box center [728, 14] width 184 height 14
click at [657, 11] on button "Close" at bounding box center [671, 14] width 48 height 14
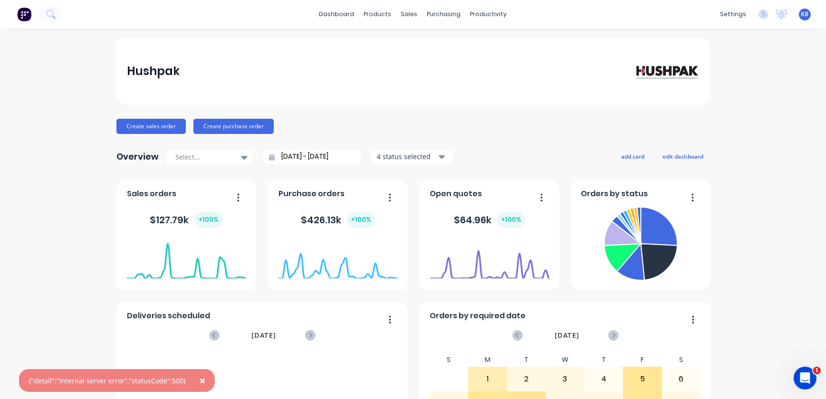
drag, startPoint x: 190, startPoint y: 385, endPoint x: -18, endPoint y: 383, distance: 207.7
click at [0, 383] on html "× {"detail":"Internal server error","statusCode":500} dashboard products sales …" at bounding box center [413, 199] width 826 height 399
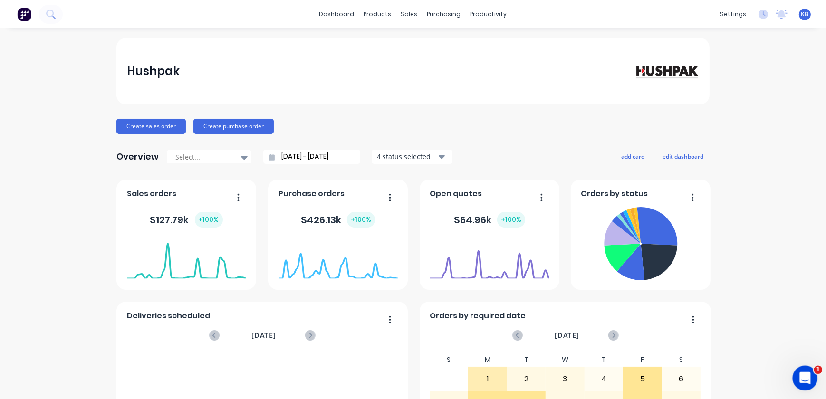
click at [808, 373] on icon "Open Intercom Messenger" at bounding box center [804, 377] width 16 height 16
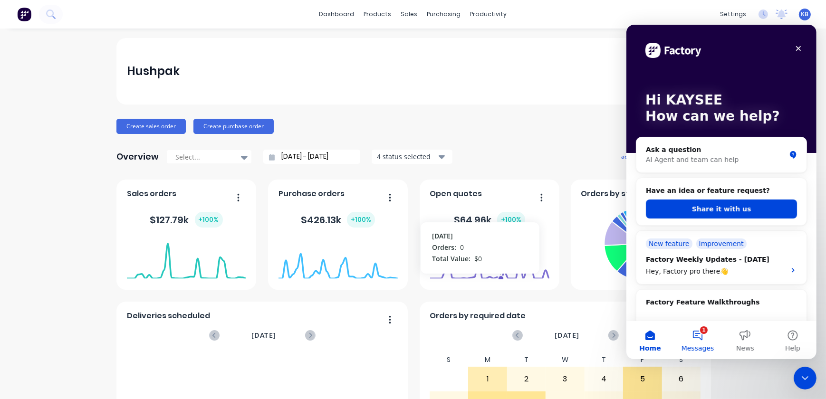
click at [694, 337] on button "1 Messages" at bounding box center [698, 340] width 48 height 38
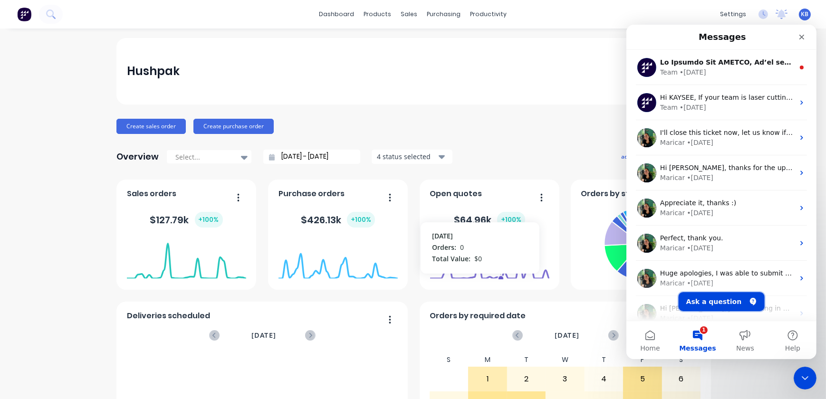
click at [719, 304] on button "Ask a question" at bounding box center [721, 301] width 86 height 19
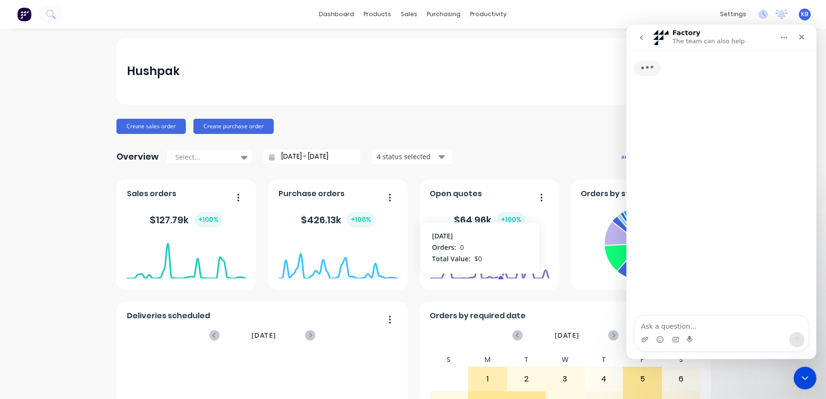
click at [687, 326] on textarea "Ask a question…" at bounding box center [721, 324] width 174 height 16
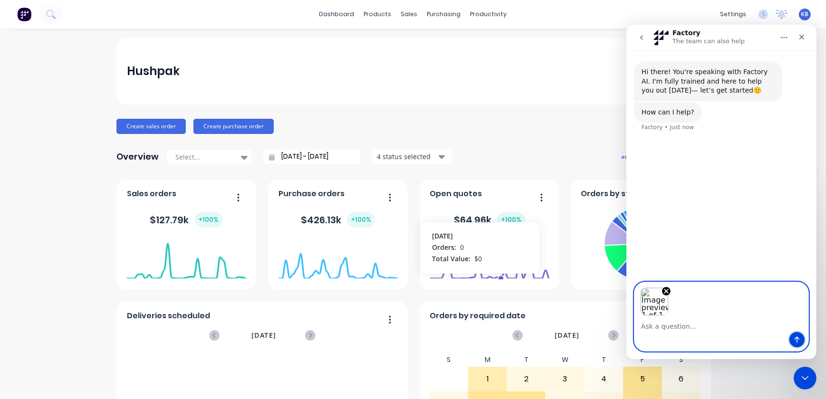
click at [796, 337] on icon "Send a message…" at bounding box center [797, 340] width 8 height 8
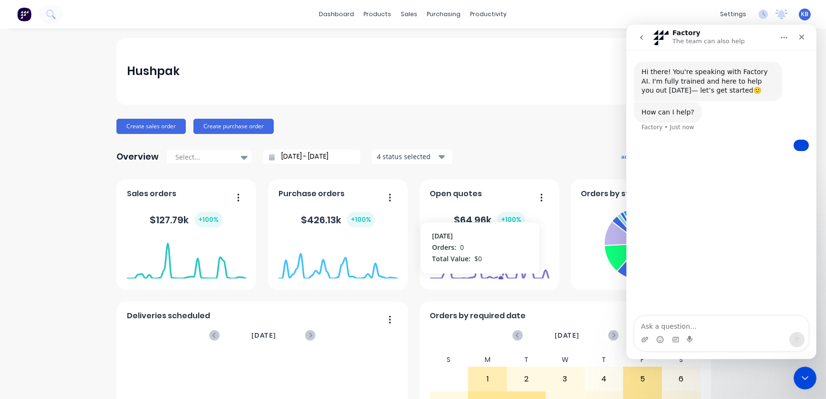
click at [700, 319] on textarea "Ask a question…" at bounding box center [721, 324] width 174 height 16
click at [679, 325] on textarea "Ask a question…" at bounding box center [721, 324] width 174 height 16
type textarea "Hi I Kee"
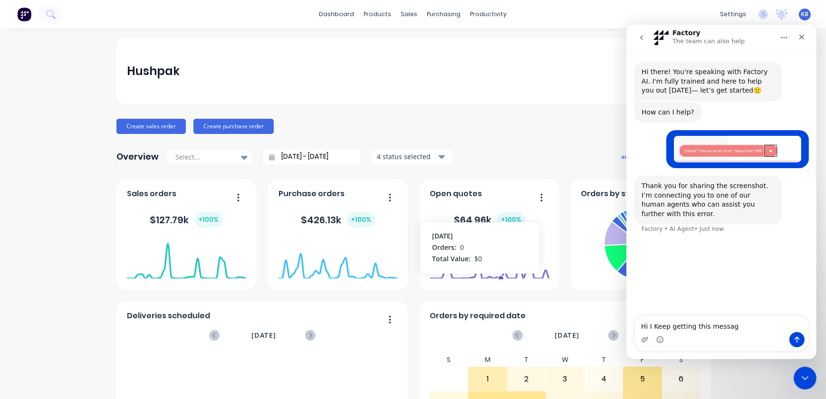
type textarea "Hi I Keep getting this message"
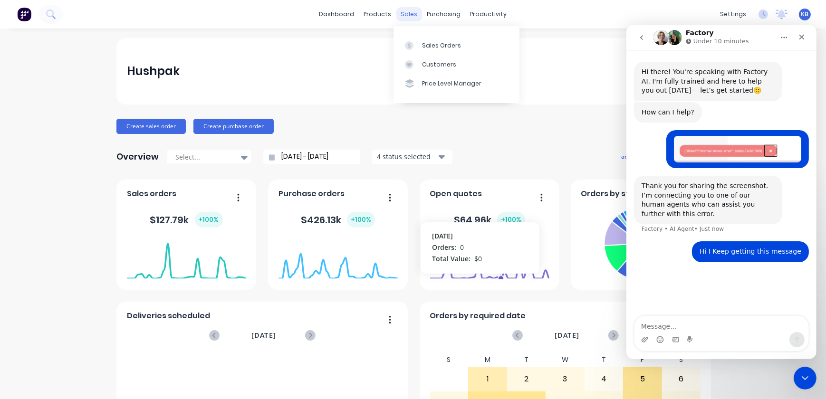
click at [405, 19] on div "sales" at bounding box center [409, 14] width 26 height 14
click at [422, 39] on link "Sales Orders" at bounding box center [457, 45] width 126 height 19
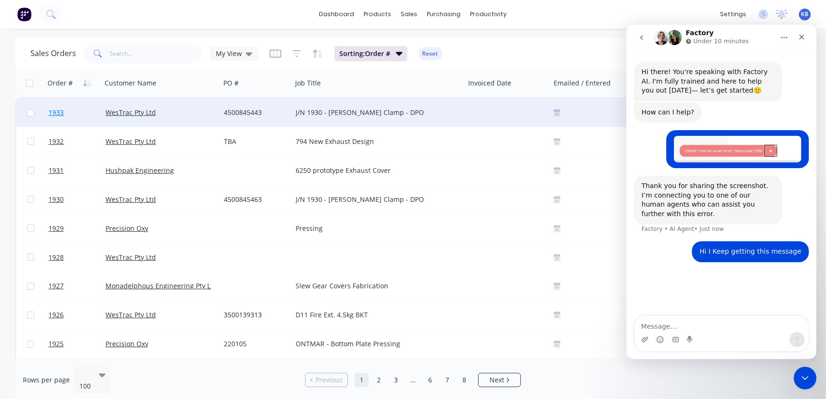
click at [76, 118] on link "1933" at bounding box center [76, 112] width 57 height 29
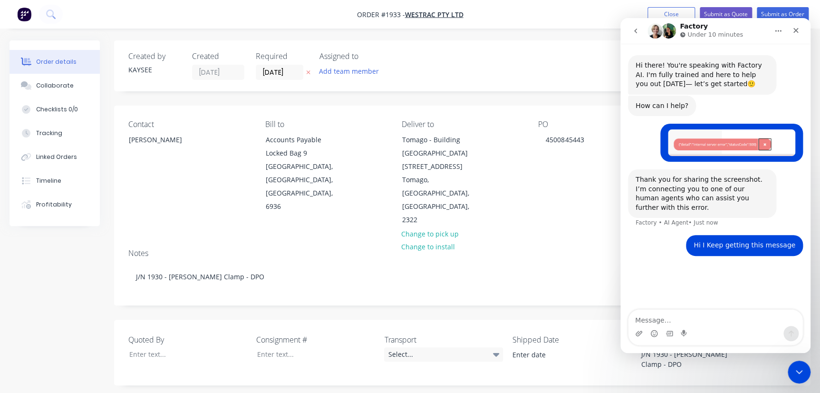
click at [634, 26] on button "go back" at bounding box center [636, 31] width 18 height 18
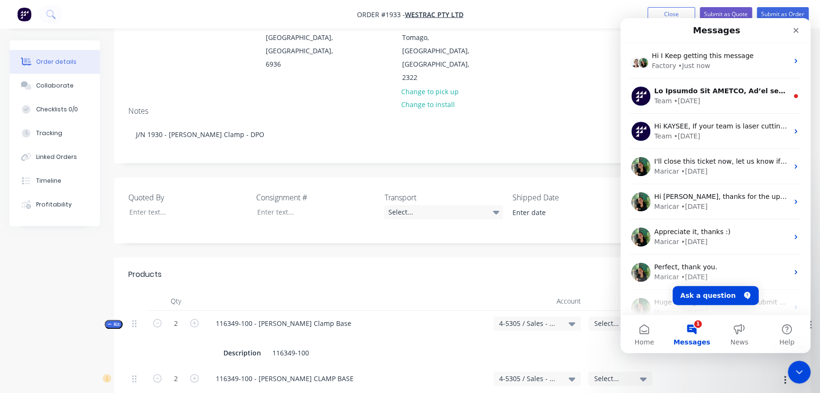
scroll to position [173, 0]
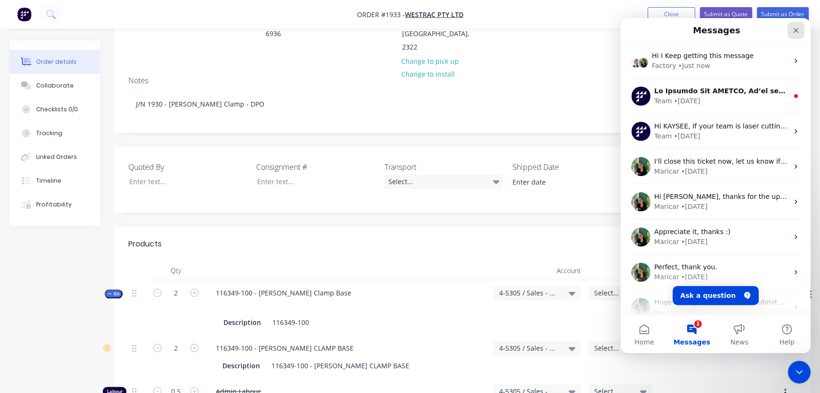
click at [795, 28] on icon "Close" at bounding box center [796, 31] width 8 height 8
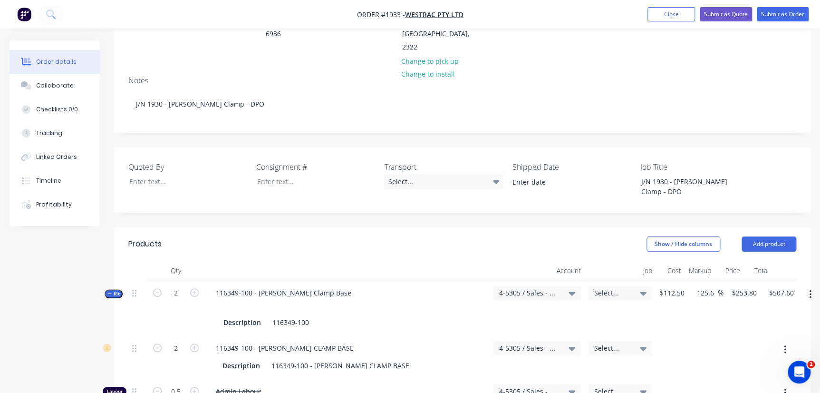
scroll to position [0, 0]
click at [599, 280] on div "Select..." at bounding box center [620, 307] width 71 height 55
click at [600, 288] on span "Select..." at bounding box center [612, 293] width 36 height 10
click at [601, 305] on div "Create new job Refresh jobs Apply to all line items None 1302 / 6040 Fan refurb…" at bounding box center [585, 381] width 133 height 152
click at [594, 305] on div "Create new job Refresh jobs Apply to all line items None 1302 / 6040 Fan refurb…" at bounding box center [585, 381] width 133 height 152
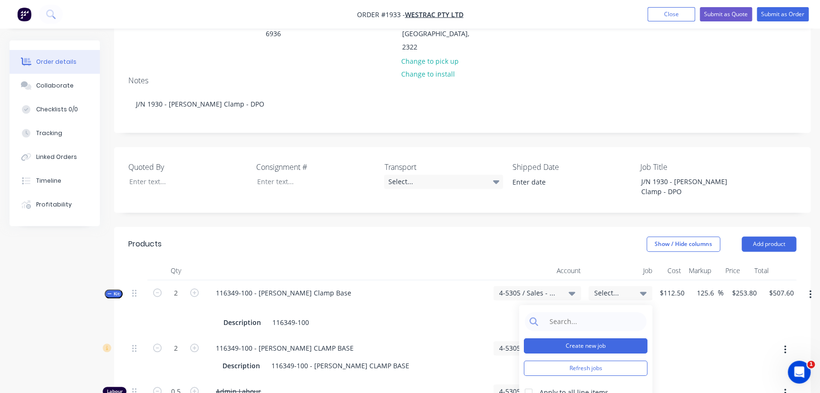
click at [593, 338] on button "Create new job" at bounding box center [586, 345] width 124 height 15
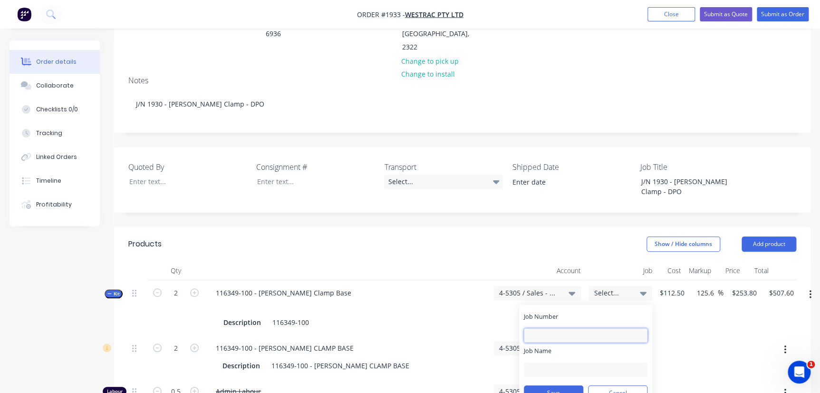
click at [589, 328] on input "Job Number" at bounding box center [586, 335] width 124 height 14
type input "0"
type input "1933"
click at [570, 362] on input "Job Name" at bounding box center [586, 369] width 124 height 14
drag, startPoint x: 568, startPoint y: 318, endPoint x: 557, endPoint y: 318, distance: 11.4
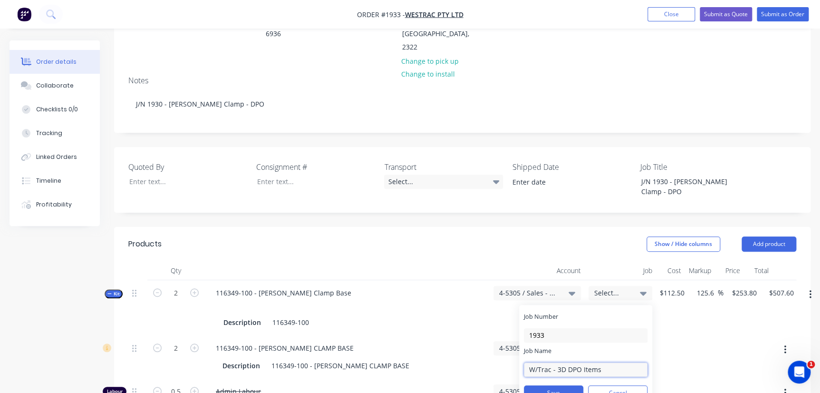
click at [557, 362] on input "W/Trac - 3D DPO Items" at bounding box center [586, 369] width 124 height 14
type input "W/Trac - DPO Items"
click at [576, 385] on button "Save" at bounding box center [553, 392] width 59 height 15
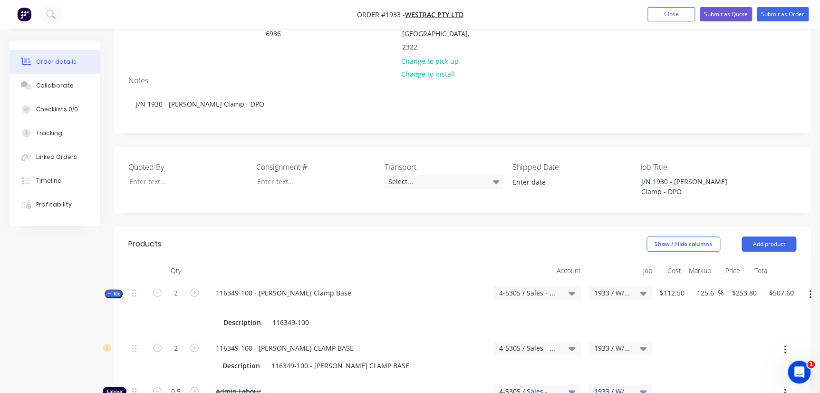
click at [696, 280] on div "125.6 125.6 %" at bounding box center [705, 307] width 35 height 55
click at [642, 291] on icon at bounding box center [643, 293] width 7 height 4
click at [629, 312] on input at bounding box center [592, 321] width 97 height 19
type input "1933"
click at [524, 383] on div at bounding box center [528, 392] width 19 height 19
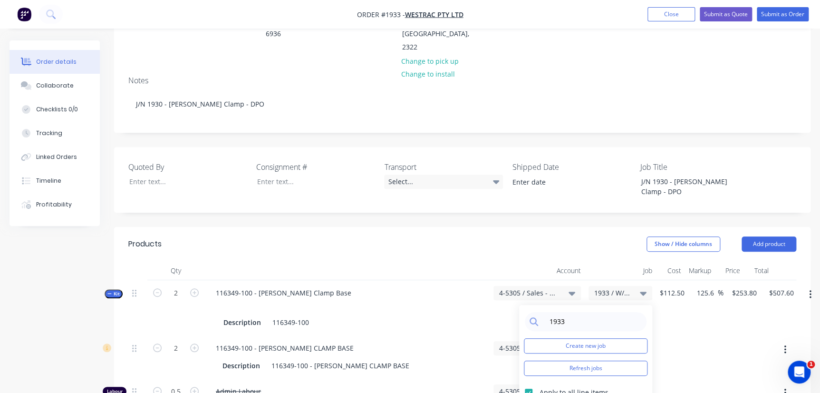
click at [596, 384] on div "1933 / W/Trac - DPO Items" at bounding box center [621, 391] width 64 height 14
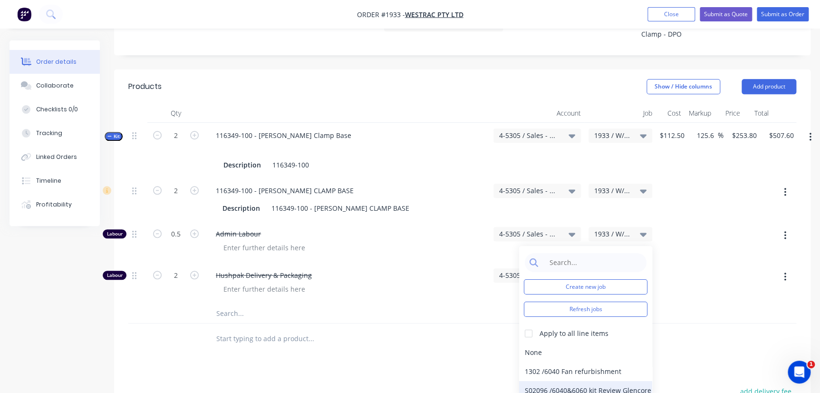
scroll to position [346, 0]
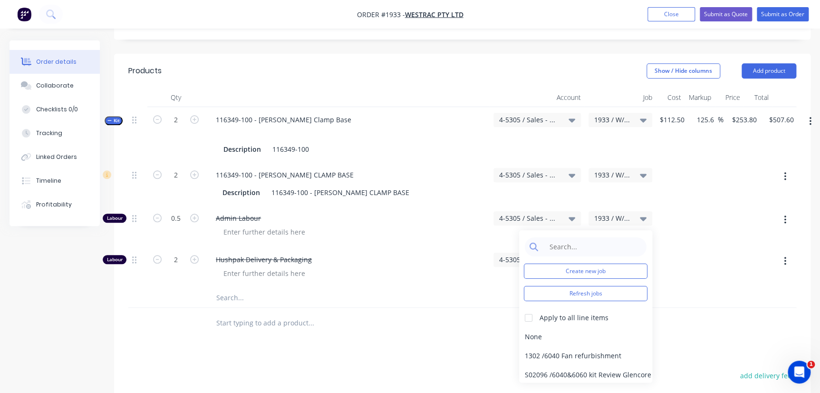
click at [686, 308] on div at bounding box center [462, 323] width 668 height 31
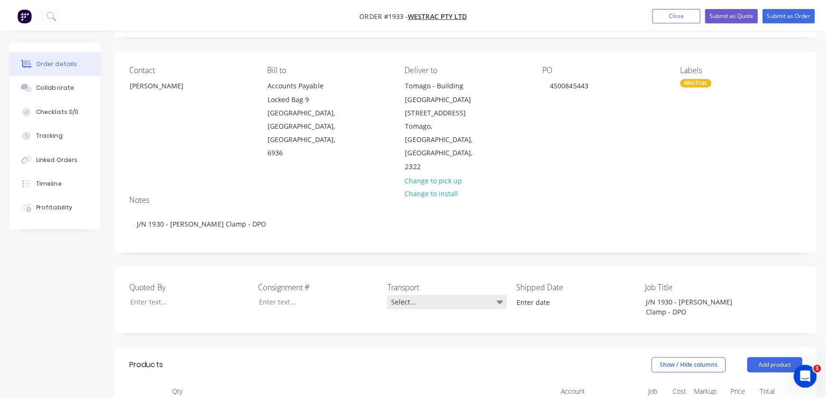
scroll to position [0, 0]
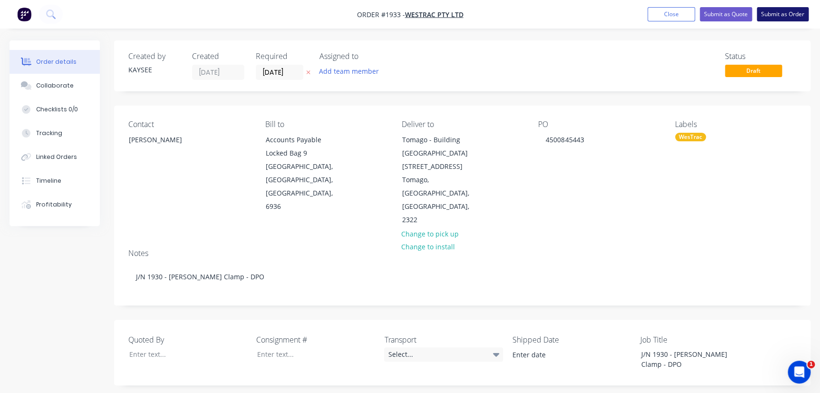
click at [799, 16] on button "Submit as Order" at bounding box center [783, 14] width 52 height 14
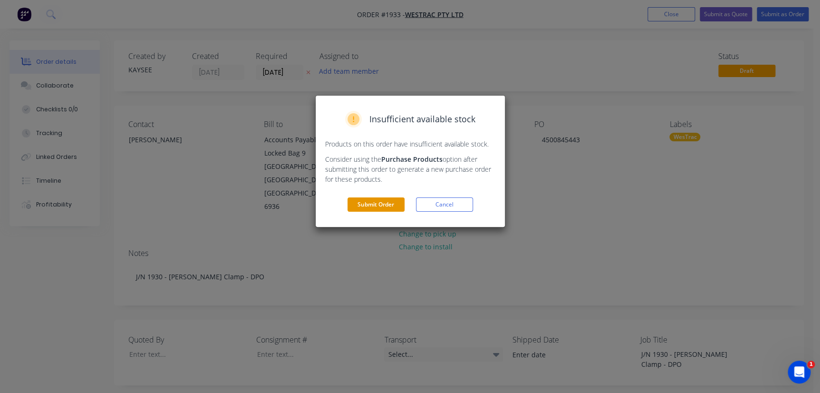
click at [386, 203] on button "Submit Order" at bounding box center [376, 204] width 57 height 14
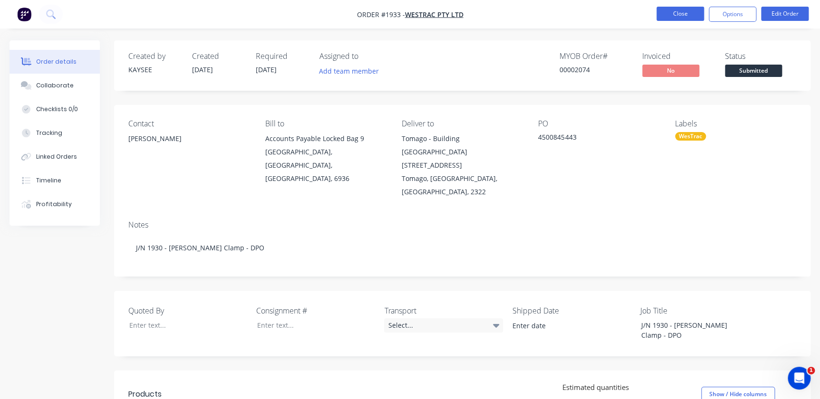
click at [689, 15] on button "Close" at bounding box center [680, 14] width 48 height 14
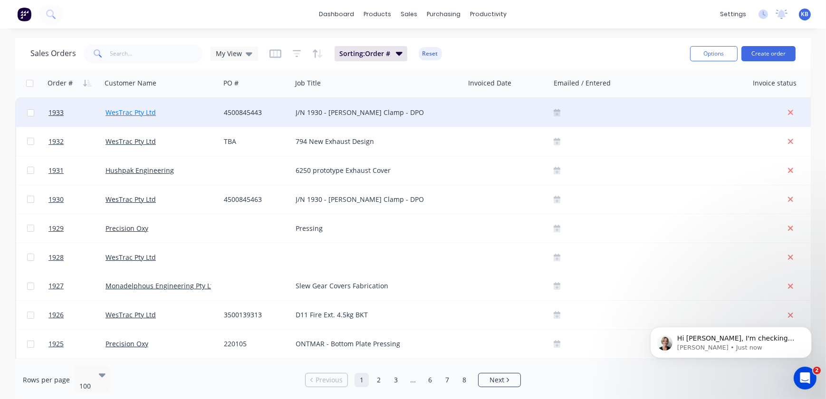
click at [135, 111] on link "WesTrac Pty Ltd" at bounding box center [131, 112] width 50 height 9
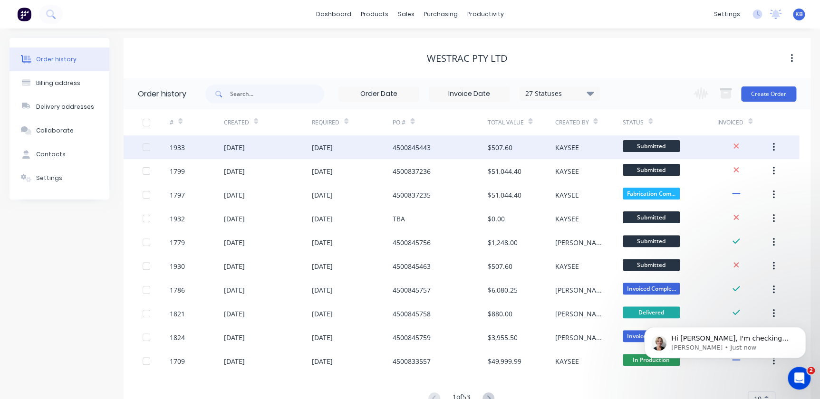
click at [204, 149] on div "1933" at bounding box center [197, 147] width 54 height 24
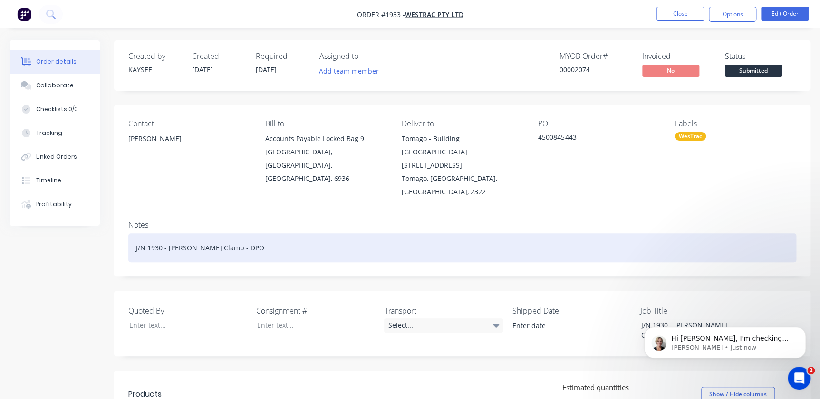
click at [163, 233] on div "J/N 1930 - Stauff Clamp - DPO" at bounding box center [462, 247] width 668 height 29
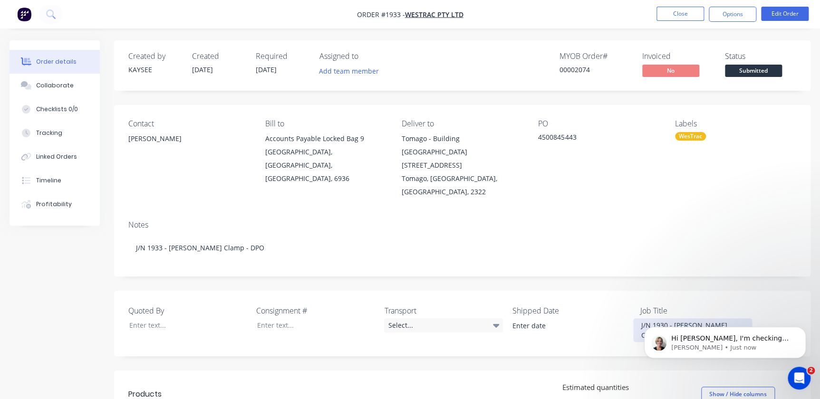
click at [667, 319] on div "J/N 1930 - Stauff Clamp - DPO" at bounding box center [692, 331] width 119 height 24
click at [695, 14] on button "Close" at bounding box center [680, 14] width 48 height 14
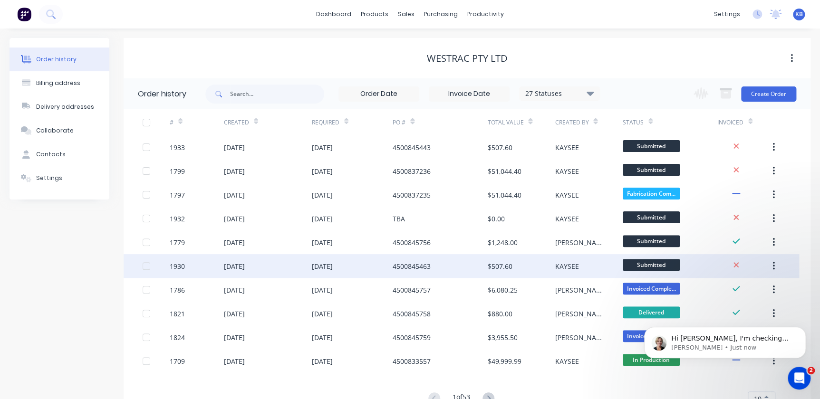
click at [205, 270] on div "1930" at bounding box center [197, 266] width 54 height 24
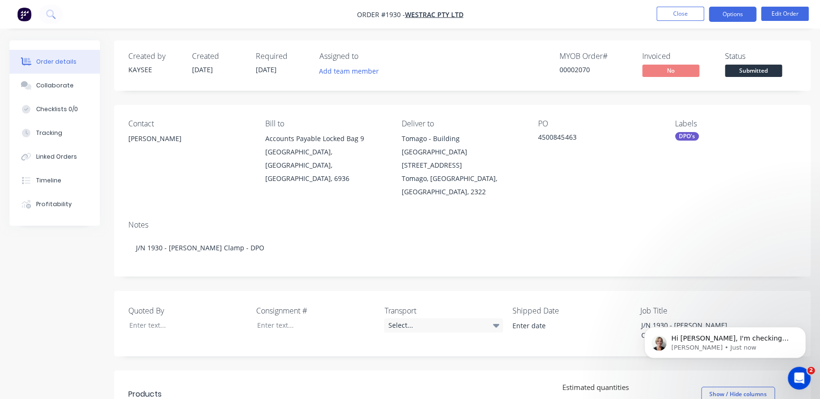
click at [718, 10] on button "Options" at bounding box center [733, 14] width 48 height 15
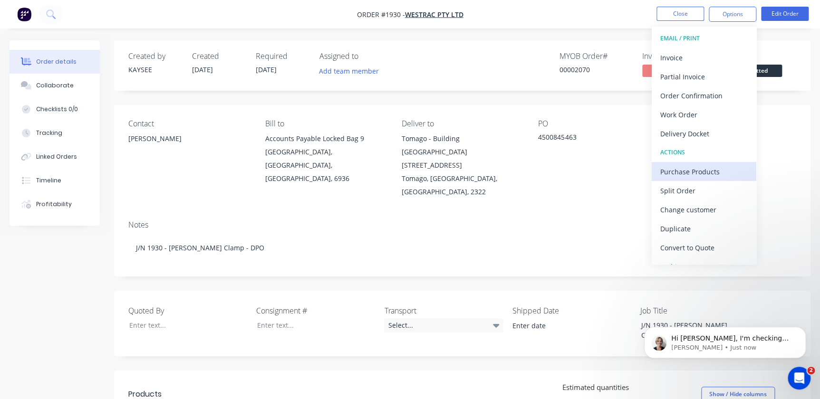
click at [687, 174] on div "Purchase Products" at bounding box center [703, 172] width 87 height 14
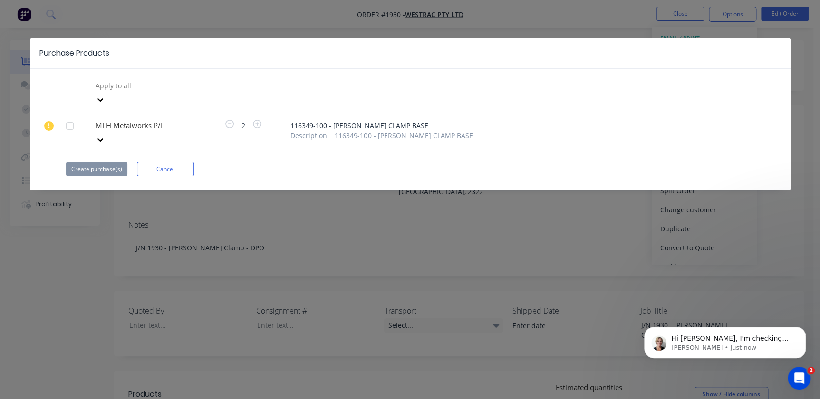
click at [70, 116] on div at bounding box center [69, 125] width 19 height 19
click at [99, 162] on button "Create purchase(s)" at bounding box center [96, 169] width 61 height 14
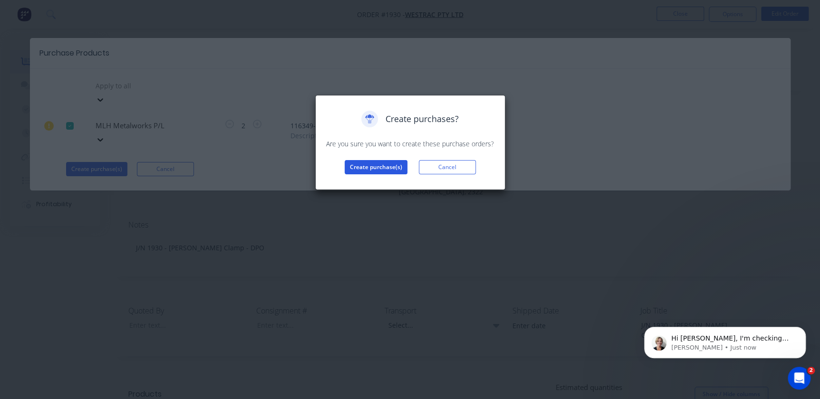
click at [368, 167] on button "Create purchase(s)" at bounding box center [376, 167] width 63 height 14
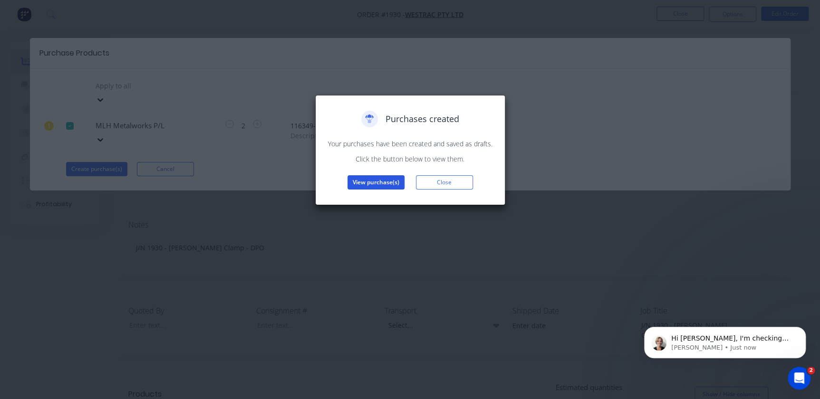
click at [393, 186] on button "View purchase(s)" at bounding box center [376, 182] width 57 height 14
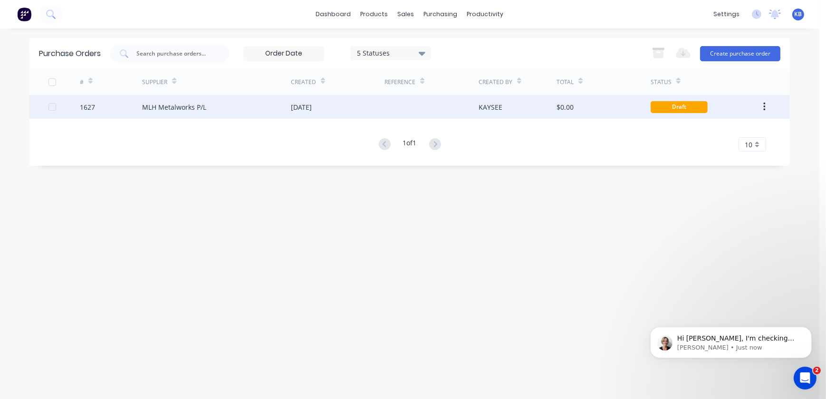
click at [92, 106] on div "1627" at bounding box center [87, 107] width 15 height 10
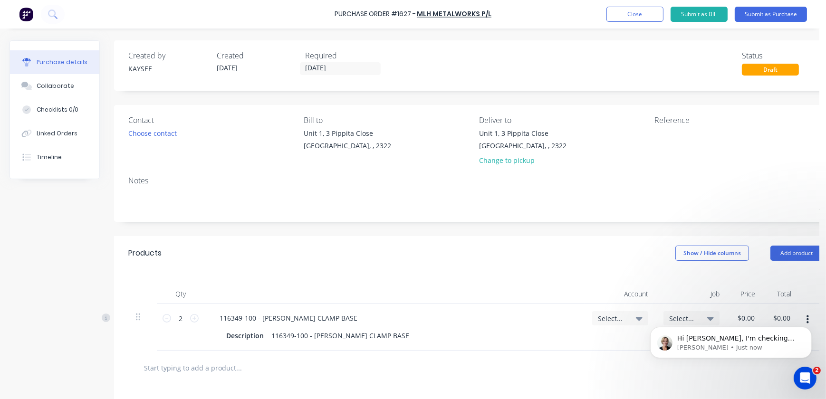
scroll to position [86, 0]
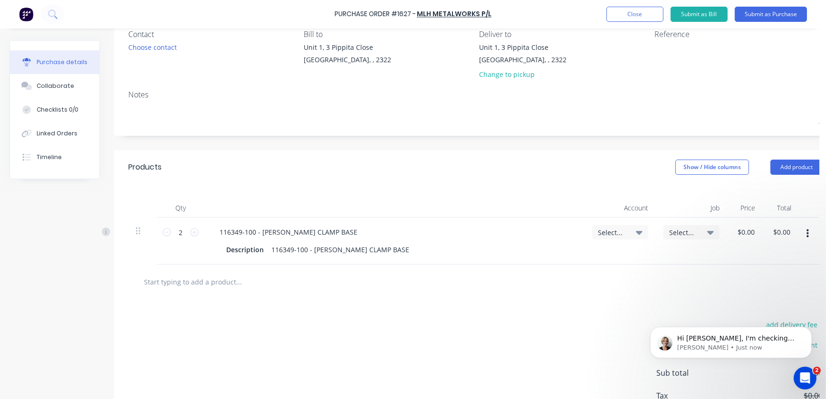
click at [812, 235] on button "button" at bounding box center [808, 233] width 22 height 17
click at [773, 280] on button "Duplicate" at bounding box center [778, 278] width 81 height 19
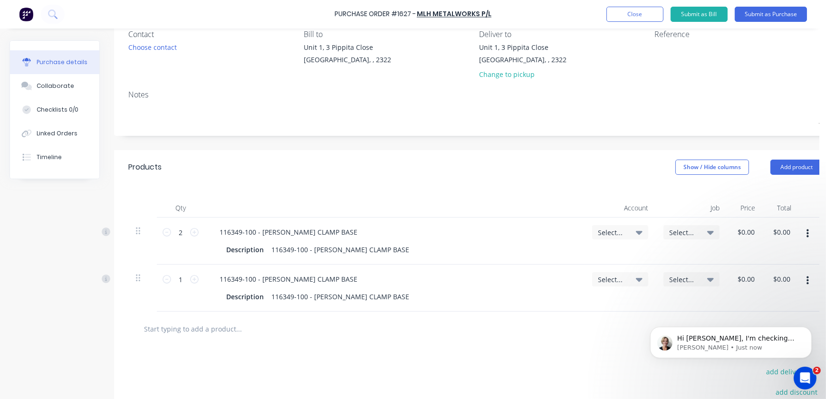
click at [806, 279] on button "button" at bounding box center [808, 280] width 22 height 17
drag, startPoint x: 773, startPoint y: 319, endPoint x: 764, endPoint y: 322, distance: 9.2
click at [770, 322] on body "Hi Kaysee, I'm checking your account now, there's been an API outage, please be…" at bounding box center [730, 339] width 183 height 59
click at [763, 322] on body "Hi Kaysee, I'm checking your account now, there's been an API outage, please be…" at bounding box center [730, 339] width 183 height 59
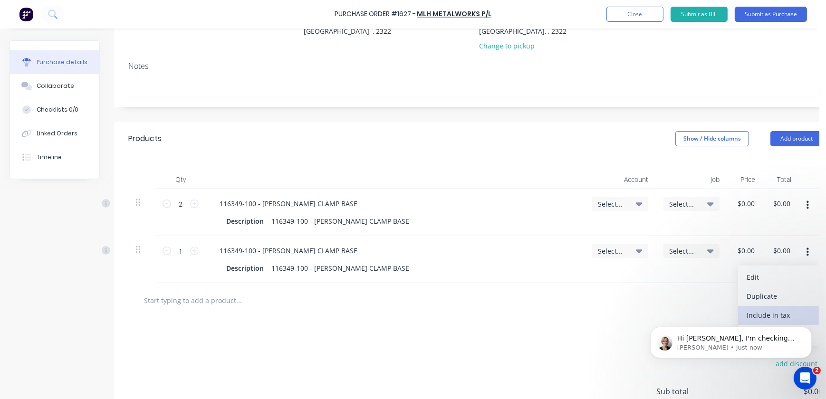
scroll to position [129, 0]
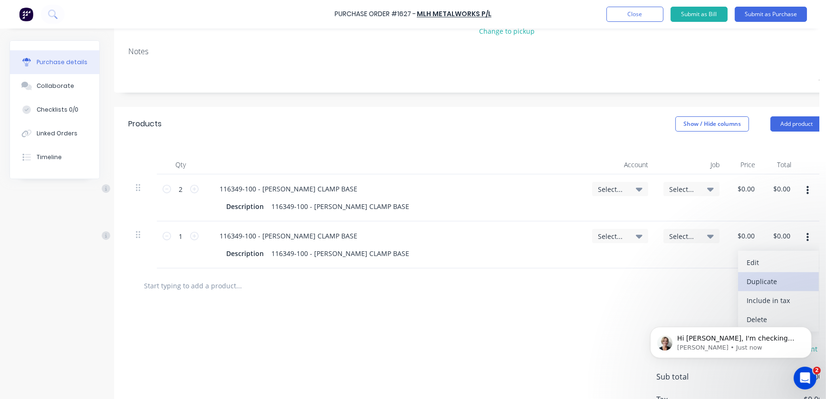
click at [770, 276] on button "Duplicate" at bounding box center [778, 281] width 81 height 19
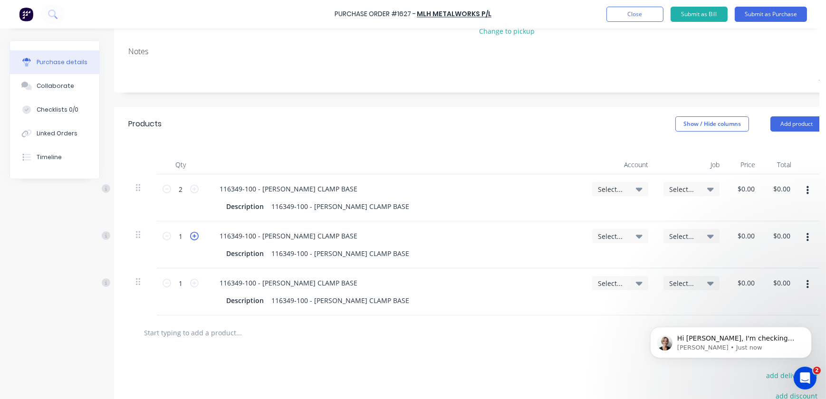
click at [196, 233] on icon at bounding box center [194, 236] width 9 height 9
type input "2"
click at [195, 283] on icon at bounding box center [194, 283] width 9 height 9
click at [196, 287] on icon at bounding box center [194, 283] width 9 height 9
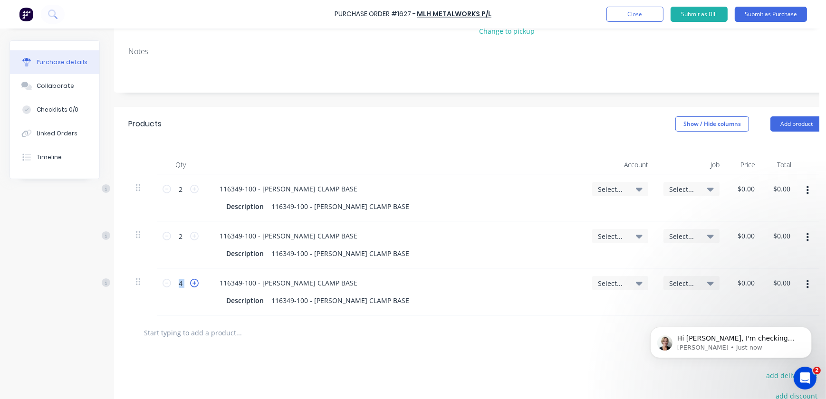
click at [196, 287] on icon at bounding box center [194, 283] width 9 height 9
click at [182, 284] on input "7" at bounding box center [180, 283] width 19 height 14
type input "16"
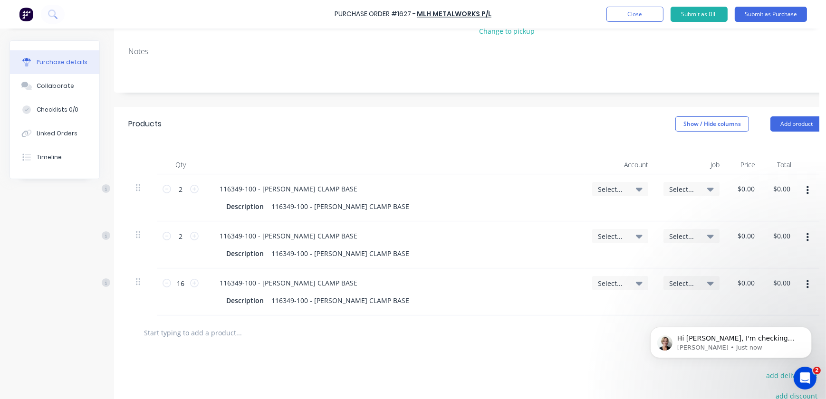
click at [640, 185] on icon at bounding box center [639, 189] width 7 height 10
click at [608, 215] on input at bounding box center [589, 217] width 97 height 19
type input "4"
type input "wor"
drag, startPoint x: 572, startPoint y: 218, endPoint x: 523, endPoint y: 215, distance: 49.5
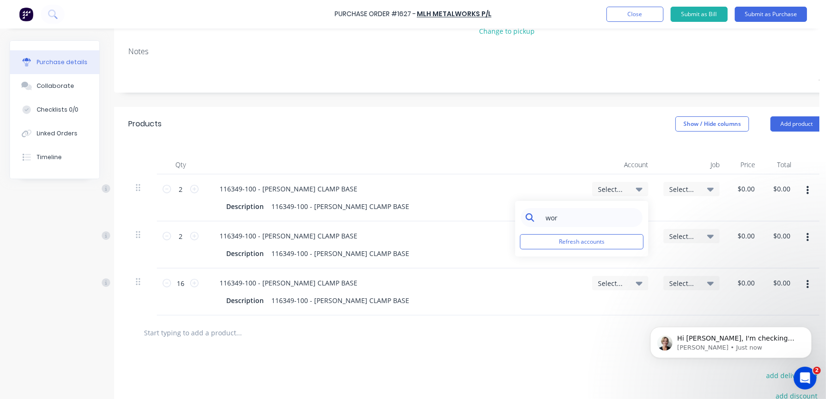
click at [523, 215] on div "wor" at bounding box center [582, 217] width 122 height 19
click at [624, 191] on span "Select..." at bounding box center [612, 189] width 29 height 10
click at [574, 218] on input at bounding box center [589, 217] width 97 height 19
type input "work"
click at [579, 274] on div "116349-100 - STAUFF CLAMP BASE Description 116349-100 - STAUFF CLAMP BASE" at bounding box center [394, 292] width 380 height 47
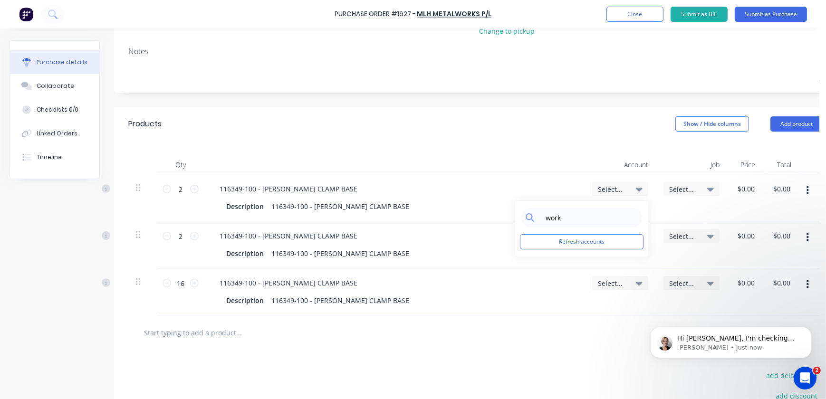
click at [636, 198] on div "Select... work Refresh accounts" at bounding box center [620, 197] width 71 height 47
click at [626, 233] on span "Select..." at bounding box center [612, 237] width 29 height 10
click at [610, 263] on input at bounding box center [589, 264] width 97 height 19
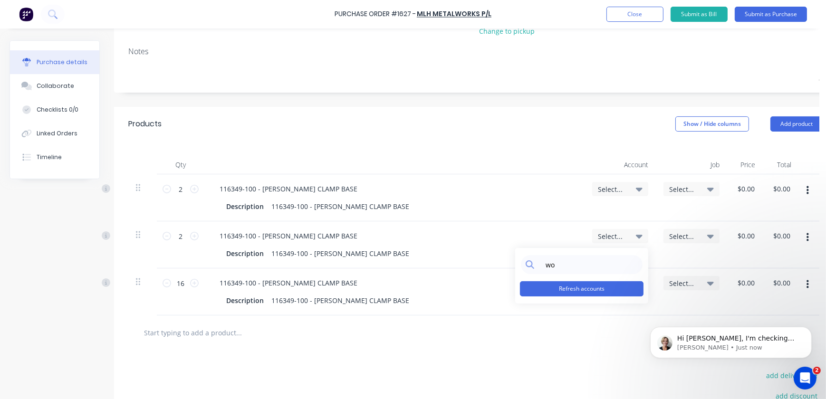
click at [592, 288] on button "Refresh accounts" at bounding box center [582, 288] width 124 height 15
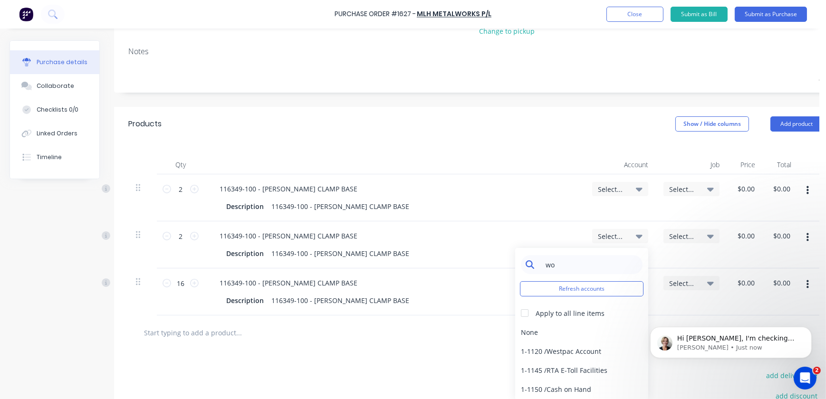
click at [581, 270] on input "wo" at bounding box center [589, 264] width 97 height 19
type input "work"
click at [551, 328] on div "1-1400 / Work in Progress - Materials" at bounding box center [581, 332] width 133 height 19
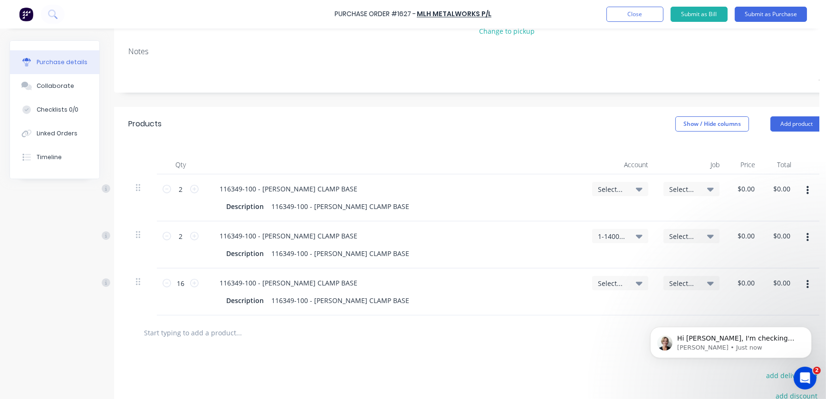
click at [636, 176] on div "Select..." at bounding box center [620, 197] width 71 height 47
click at [636, 179] on div "Select..." at bounding box center [620, 197] width 71 height 47
click at [635, 185] on div "Select..." at bounding box center [620, 189] width 45 height 9
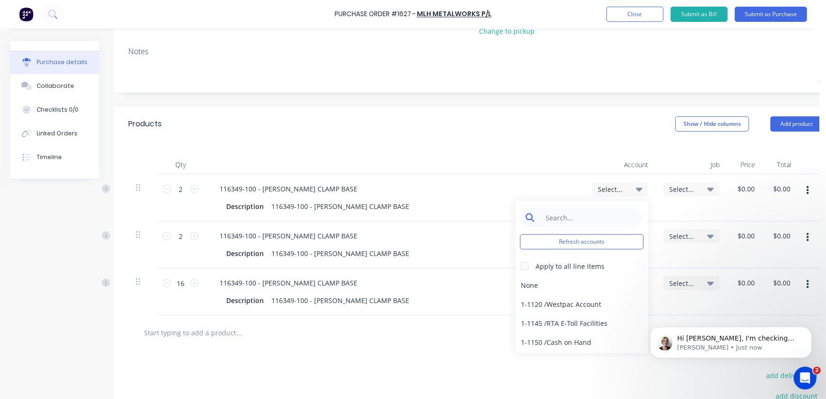
click at [604, 214] on input at bounding box center [589, 217] width 97 height 19
type input "wor"
click at [580, 282] on div "1-1400 / Work in Progress - Materials" at bounding box center [581, 285] width 133 height 19
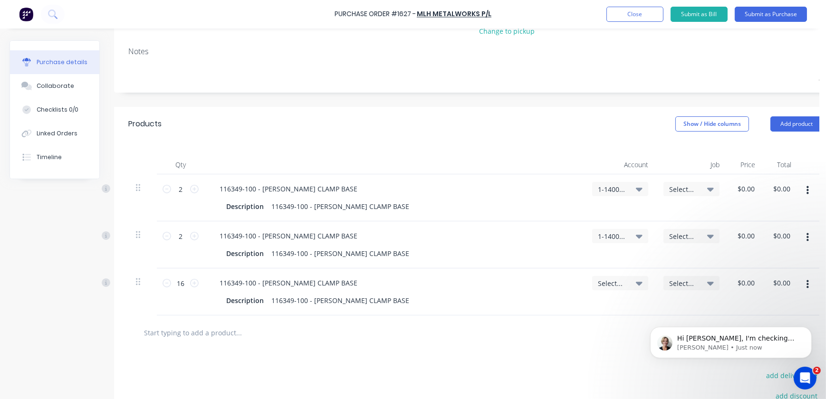
click at [623, 285] on span "Select..." at bounding box center [612, 284] width 29 height 10
click at [596, 317] on input at bounding box center [589, 311] width 97 height 19
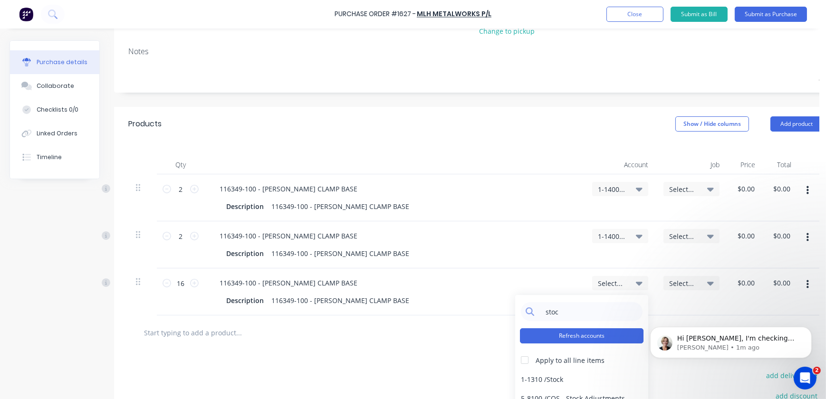
scroll to position [17, 0]
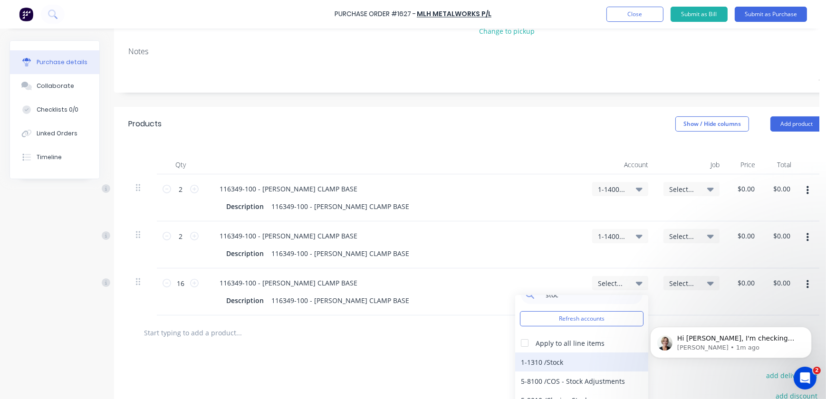
type input "stoc"
click at [554, 359] on div "1-1310 / Stock" at bounding box center [581, 362] width 133 height 19
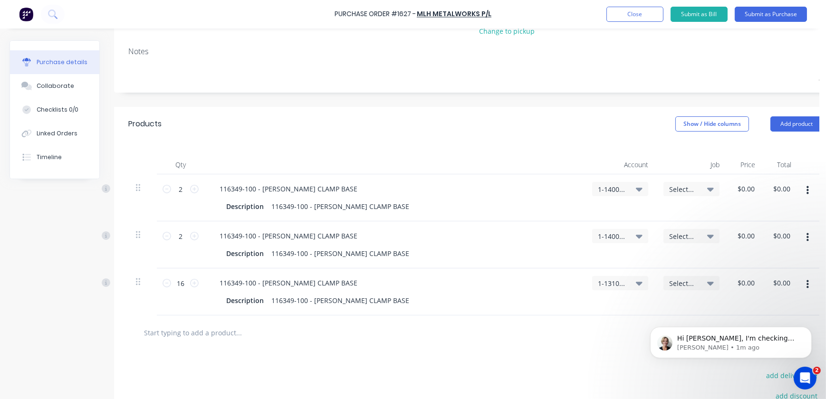
click at [677, 200] on div "Select..." at bounding box center [691, 197] width 71 height 47
click at [678, 196] on div "Select..." at bounding box center [691, 197] width 71 height 47
click at [678, 195] on div "Select..." at bounding box center [692, 189] width 56 height 14
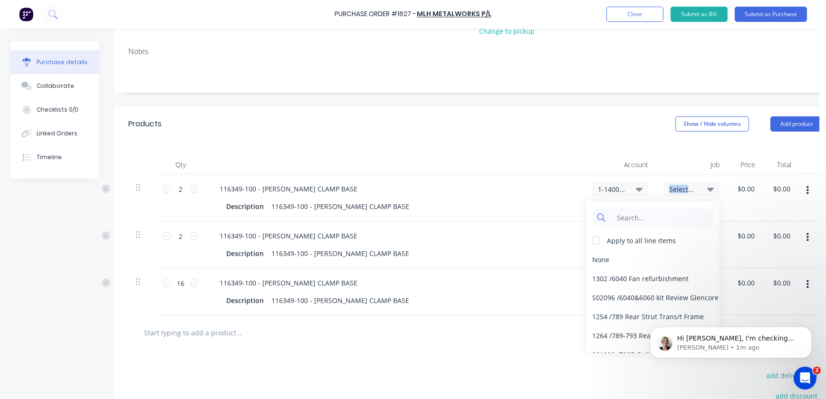
click at [680, 190] on span "Select..." at bounding box center [683, 189] width 29 height 10
click at [660, 227] on div "Apply to all line items None 1302 / 6040 Fan refurbishment S02096 / 6040&6060 k…" at bounding box center [653, 277] width 133 height 152
click at [660, 226] on input at bounding box center [660, 217] width 97 height 19
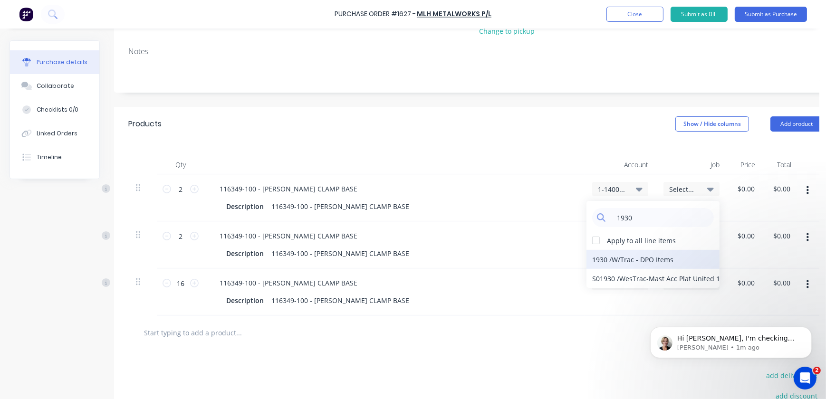
type input "1930"
click at [634, 254] on div "1930 / W/Trac - DPO Items" at bounding box center [653, 259] width 133 height 19
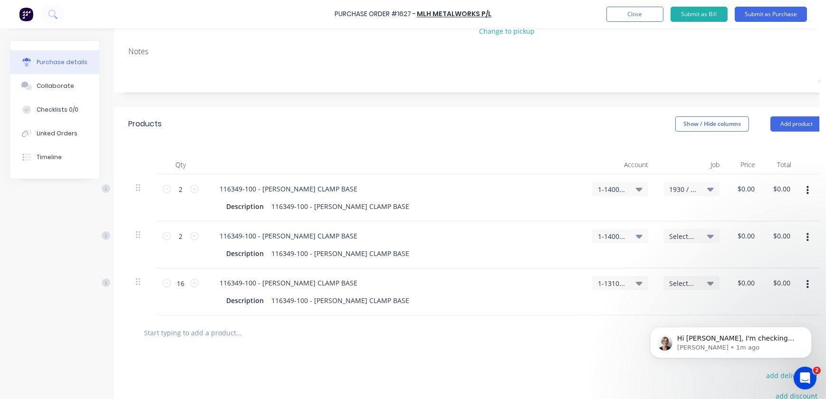
click at [666, 234] on div "Select..." at bounding box center [692, 236] width 56 height 14
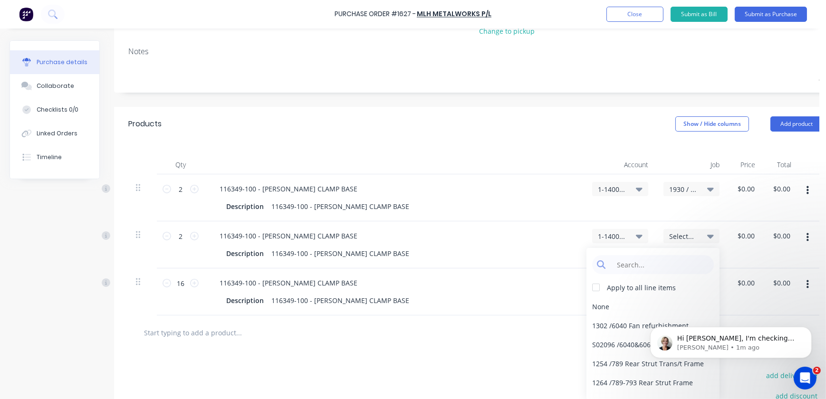
click at [667, 234] on div "Select..." at bounding box center [692, 236] width 56 height 14
click at [677, 236] on span "Select..." at bounding box center [683, 237] width 29 height 10
click at [655, 275] on div "Apply to all line items None 1302 / 6040 Fan refurbishment S02096 / 6040&6060 k…" at bounding box center [653, 324] width 133 height 152
click at [656, 269] on input at bounding box center [660, 264] width 97 height 19
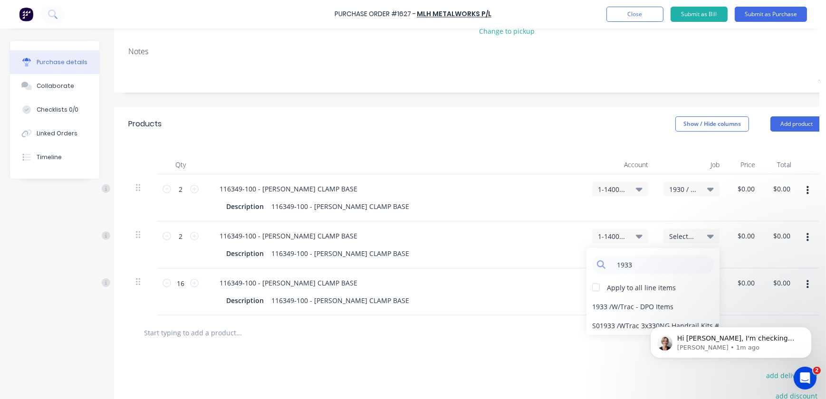
type input "1933"
click at [644, 307] on iframe at bounding box center [731, 340] width 190 height 67
click at [631, 310] on div "1933 / W/Trac - DPO Items" at bounding box center [653, 306] width 133 height 19
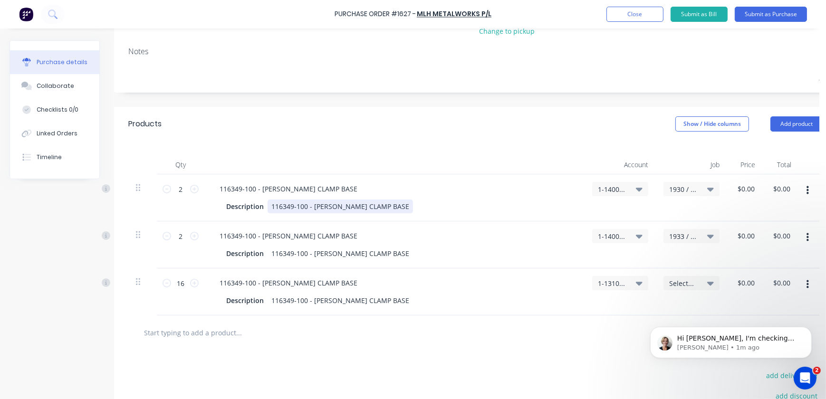
click at [297, 213] on div "116349-100 - STAUFF CLAMP BASE" at bounding box center [340, 207] width 145 height 14
drag, startPoint x: 271, startPoint y: 206, endPoint x: 386, endPoint y: 206, distance: 114.1
click at [386, 206] on div "Description 116349-100 - STAUFF CLAMP BASE" at bounding box center [392, 207] width 340 height 14
paste div
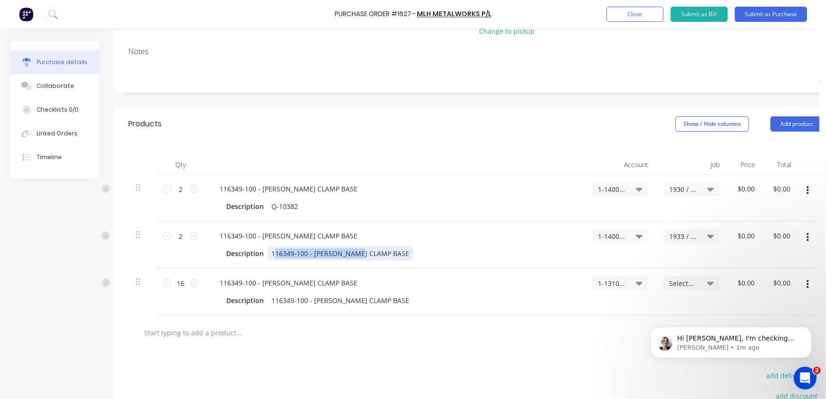
drag, startPoint x: 273, startPoint y: 253, endPoint x: 359, endPoint y: 247, distance: 86.8
click at [359, 247] on div "116349-100 - STAUFF CLAMP BASE" at bounding box center [340, 254] width 145 height 14
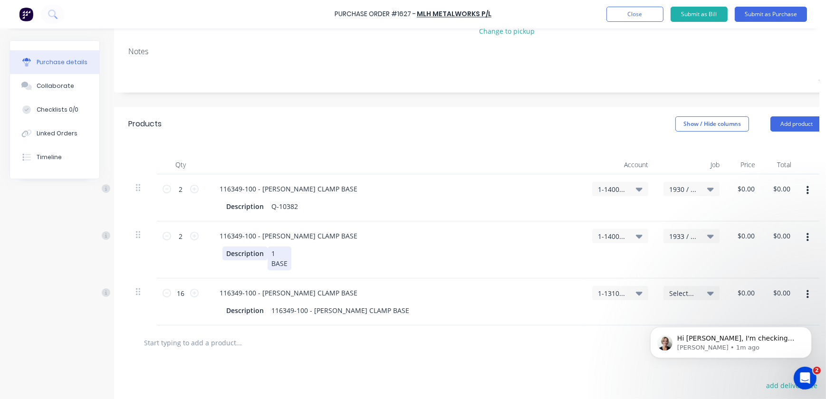
drag, startPoint x: 290, startPoint y: 265, endPoint x: 240, endPoint y: 248, distance: 53.8
click at [240, 248] on div "Description 1 BASE" at bounding box center [392, 259] width 340 height 24
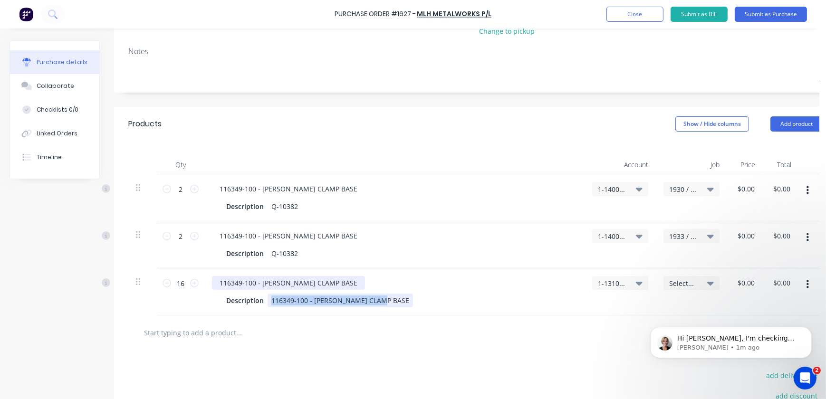
drag, startPoint x: 380, startPoint y: 303, endPoint x: 216, endPoint y: 283, distance: 165.2
click at [216, 283] on div "116349-100 - STAUFF CLAMP BASE Description 116349-100 - STAUFF CLAMP BASE" at bounding box center [394, 292] width 380 height 47
paste div
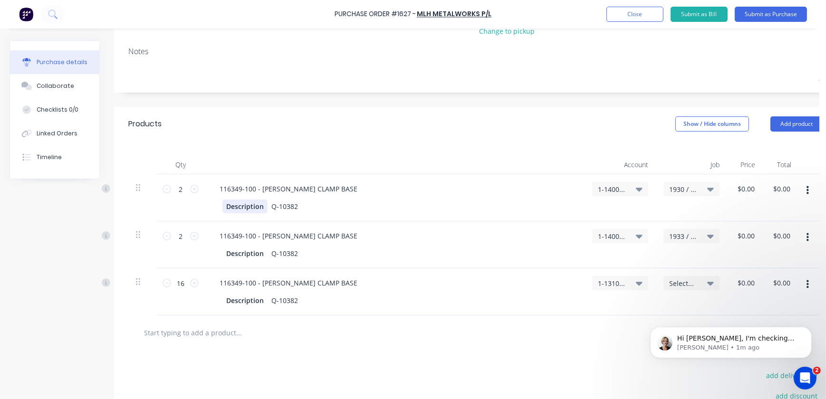
click at [256, 209] on div "Description" at bounding box center [244, 207] width 45 height 14
drag, startPoint x: 262, startPoint y: 208, endPoint x: 186, endPoint y: 194, distance: 77.8
click at [186, 194] on div "2 2 116349-100 - STAUFF CLAMP BASE Description Q-10382 1-1400 / Work in Progres…" at bounding box center [475, 197] width 695 height 47
drag, startPoint x: 247, startPoint y: 209, endPoint x: 217, endPoint y: 205, distance: 30.7
click at [217, 205] on div "Quote Q-10382" at bounding box center [394, 207] width 365 height 14
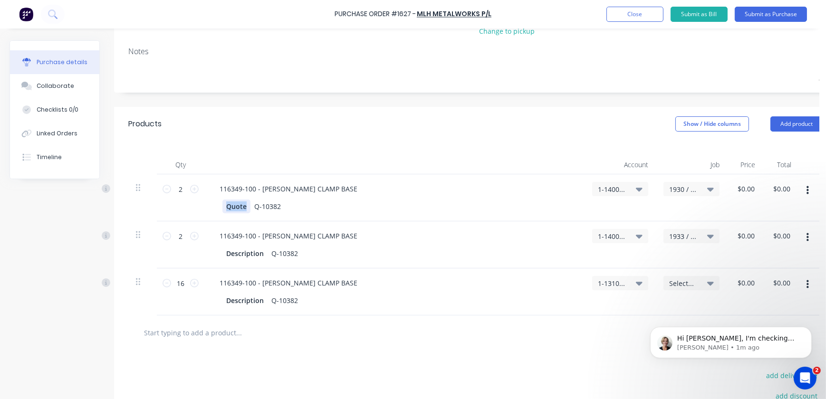
copy div "Quote"
drag, startPoint x: 264, startPoint y: 258, endPoint x: 217, endPoint y: 255, distance: 46.6
click at [217, 255] on div "Description Q-10382" at bounding box center [394, 254] width 365 height 14
paste div
click at [261, 303] on div "Description" at bounding box center [244, 301] width 45 height 14
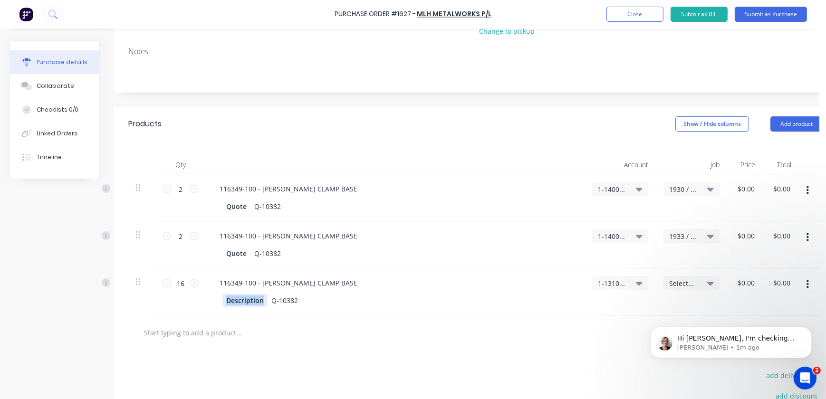
drag, startPoint x: 263, startPoint y: 303, endPoint x: 194, endPoint y: 289, distance: 70.5
click at [195, 289] on div "16 16 116349-100 - STAUFF CLAMP BASE Description Q-10382 1-1310 / Stock Select.…" at bounding box center [475, 292] width 695 height 47
paste div
click at [299, 333] on input "text" at bounding box center [239, 332] width 190 height 19
click at [759, 190] on div "$0.00 $0.00" at bounding box center [748, 189] width 26 height 14
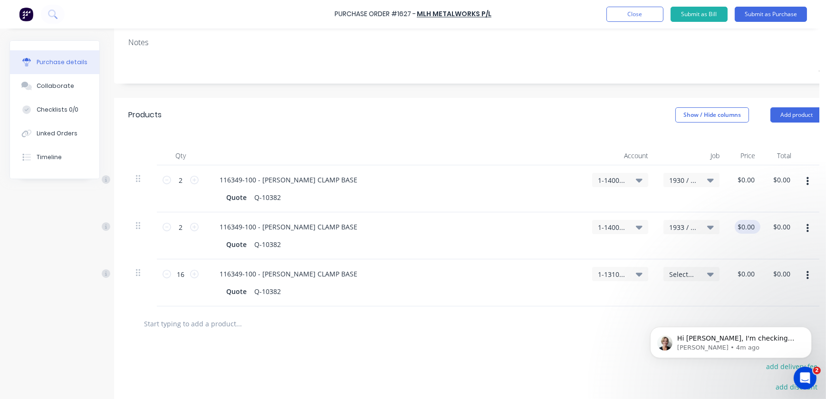
scroll to position [173, 0]
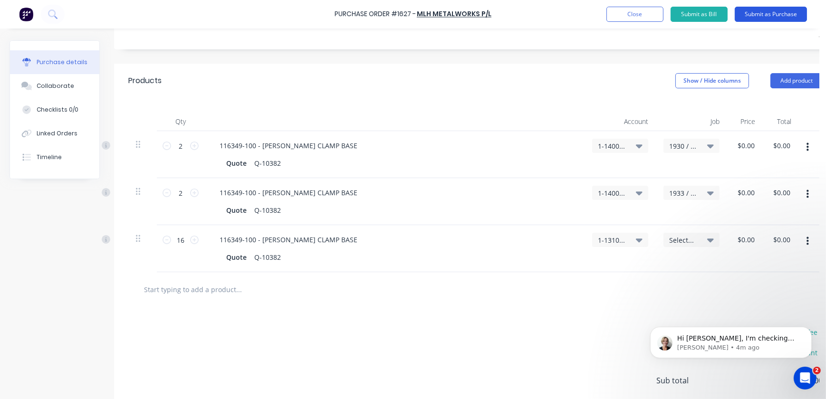
click at [747, 8] on button "Submit as Purchase" at bounding box center [771, 14] width 72 height 15
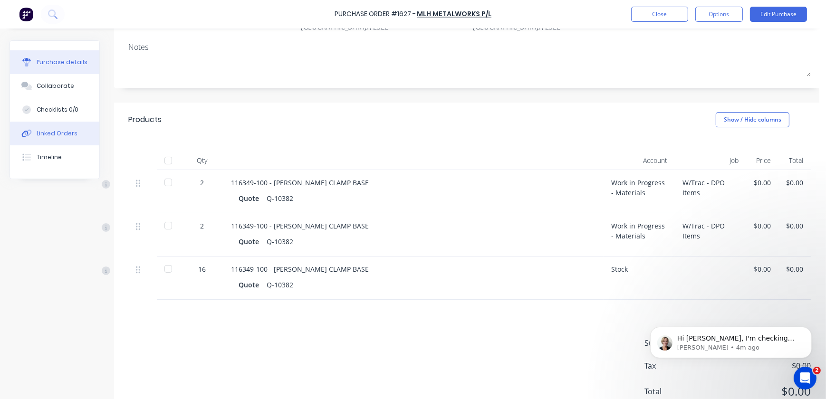
scroll to position [118, 0]
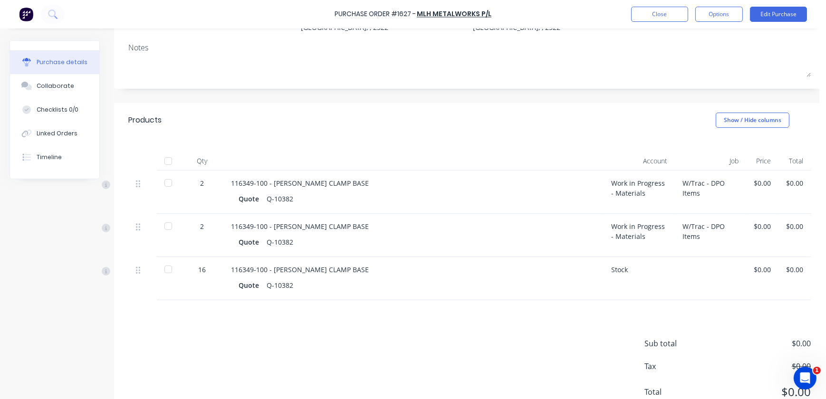
drag, startPoint x: 759, startPoint y: 177, endPoint x: 762, endPoint y: 185, distance: 9.2
click at [759, 177] on div "$0.00" at bounding box center [762, 192] width 32 height 43
click at [763, 187] on div "$0.00" at bounding box center [762, 183] width 17 height 10
drag, startPoint x: 757, startPoint y: 185, endPoint x: 774, endPoint y: 185, distance: 16.6
click at [774, 185] on div "$0.00" at bounding box center [762, 192] width 32 height 43
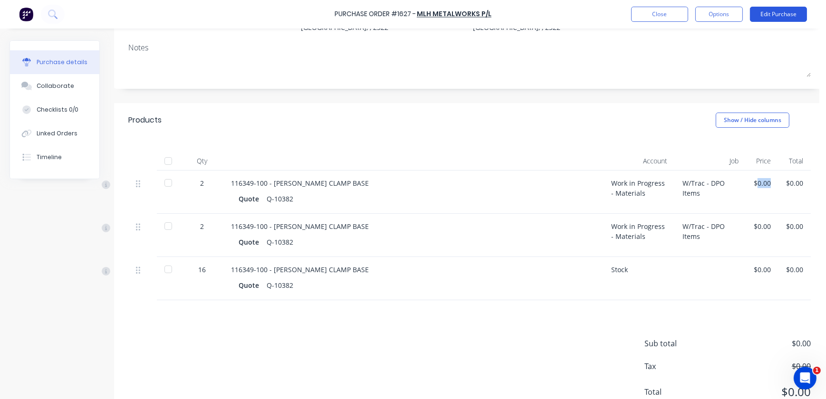
click at [787, 19] on button "Edit Purchase" at bounding box center [778, 14] width 57 height 15
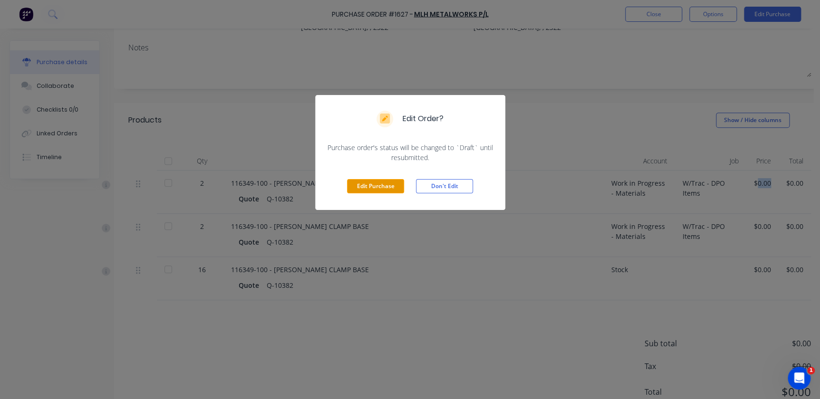
click at [393, 185] on button "Edit Purchase" at bounding box center [375, 186] width 57 height 14
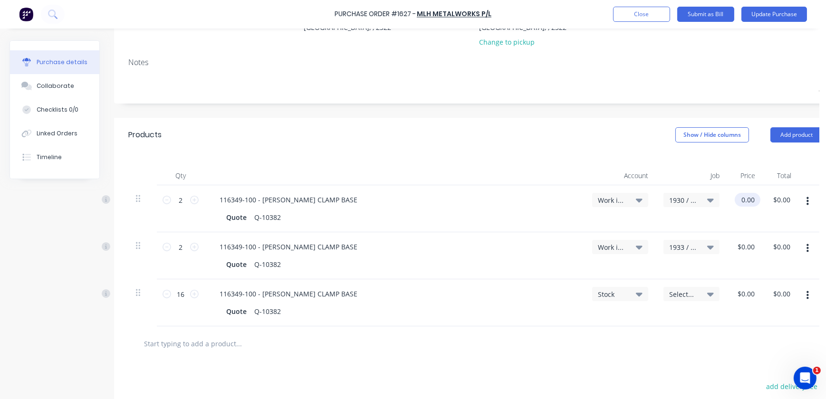
click at [741, 199] on input "0.00" at bounding box center [746, 200] width 22 height 14
drag, startPoint x: 741, startPoint y: 198, endPoint x: 788, endPoint y: 192, distance: 47.5
click at [788, 192] on div "2 2 116349-100 - STAUFF CLAMP BASE Quote Q-10382 Work in Progress - Materials 1…" at bounding box center [475, 208] width 695 height 47
type input "$4.69"
type input "$9.38"
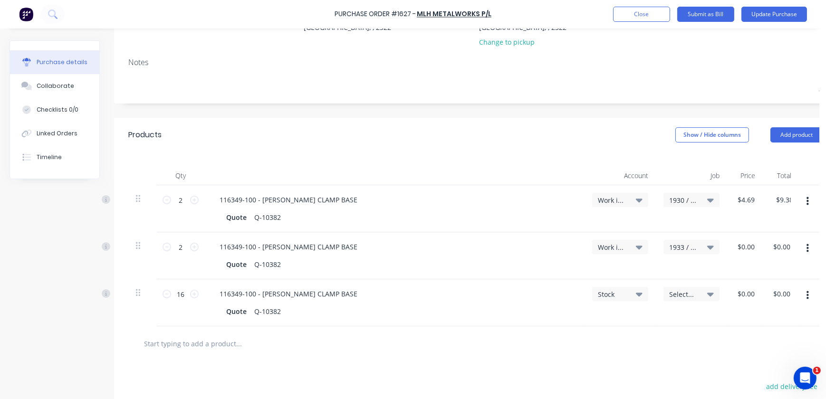
drag, startPoint x: 727, startPoint y: 257, endPoint x: 738, endPoint y: 247, distance: 14.5
click at [730, 254] on div "$0.00 $0.00" at bounding box center [745, 255] width 36 height 47
drag, startPoint x: 741, startPoint y: 246, endPoint x: 784, endPoint y: 251, distance: 44.0
click at [784, 251] on div "2 2 116349-100 - STAUFF CLAMP BASE Quote Q-10382 Work in Progress - Materials 1…" at bounding box center [475, 255] width 695 height 47
type input "$4.69"
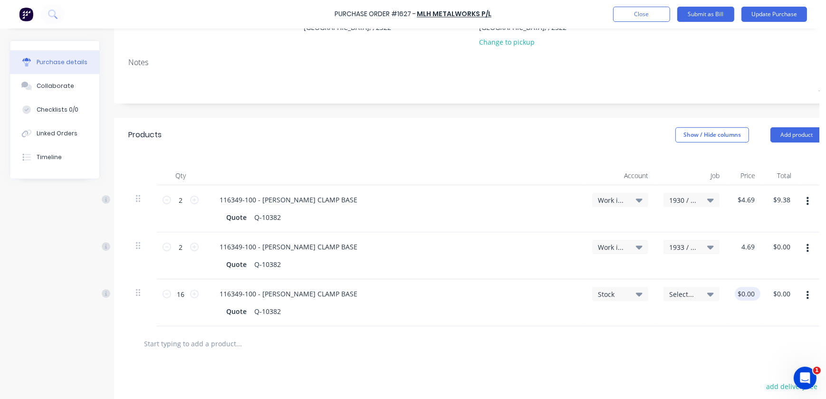
type input "$9.38"
click at [742, 295] on input "0.00" at bounding box center [748, 294] width 18 height 14
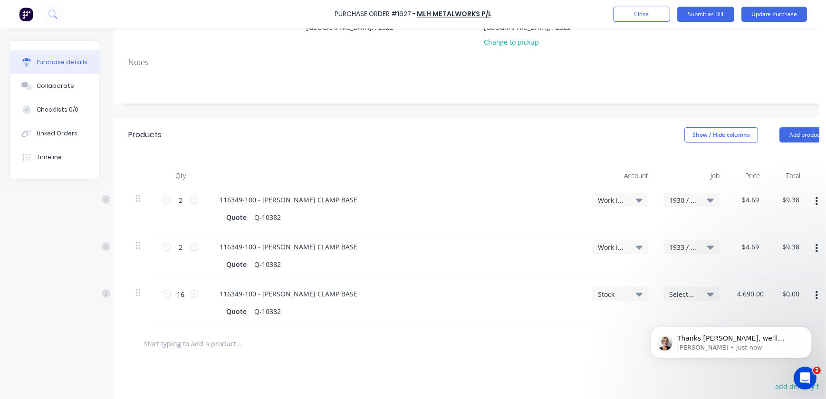
drag, startPoint x: 763, startPoint y: 297, endPoint x: 701, endPoint y: 289, distance: 62.8
click at [701, 289] on div "16 16 116349-100 - STAUFF CLAMP BASE Quote Q-10382 Stock Select... 4.690.00 4.6…" at bounding box center [480, 303] width 704 height 47
type input "$4.69"
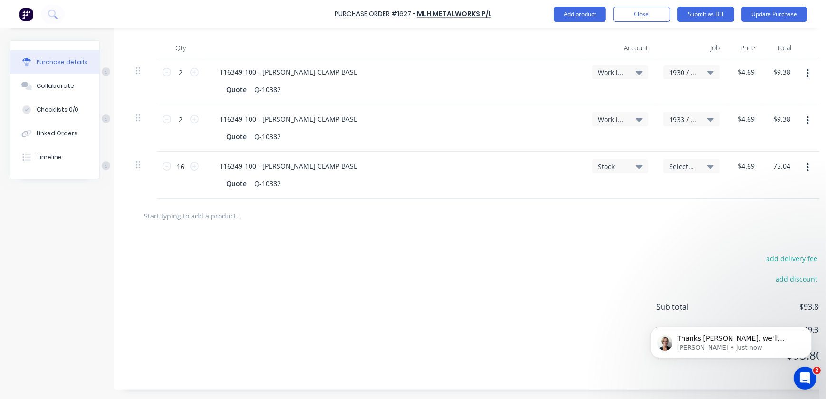
scroll to position [252, 24]
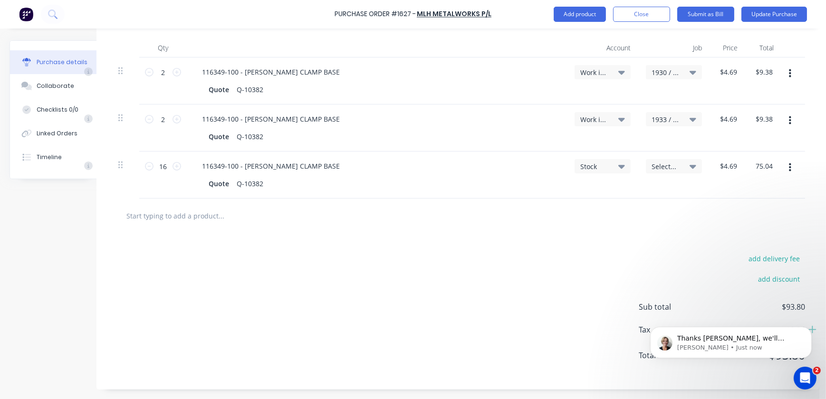
type input "$75.04"
click at [690, 223] on div at bounding box center [458, 216] width 695 height 35
click at [802, 321] on div "Thanks Kaysee, we'll continue to monitor your account :) Cathy • Just now" at bounding box center [730, 298] width 175 height 119
click at [808, 332] on icon "Dismiss notification" at bounding box center [808, 329] width 5 height 5
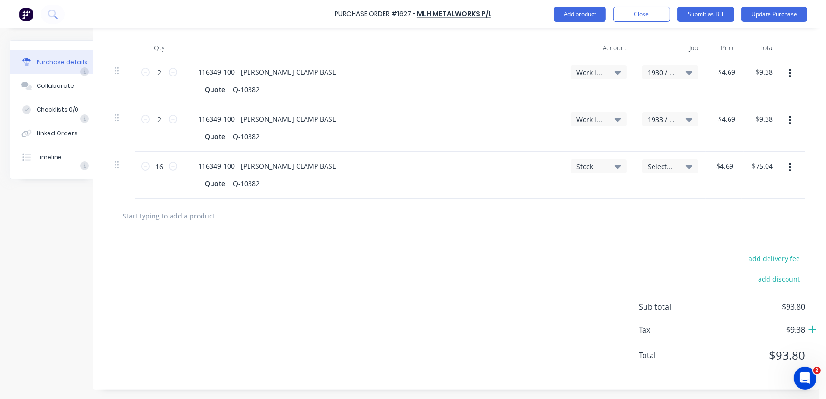
click at [809, 325] on icon at bounding box center [813, 330] width 9 height 10
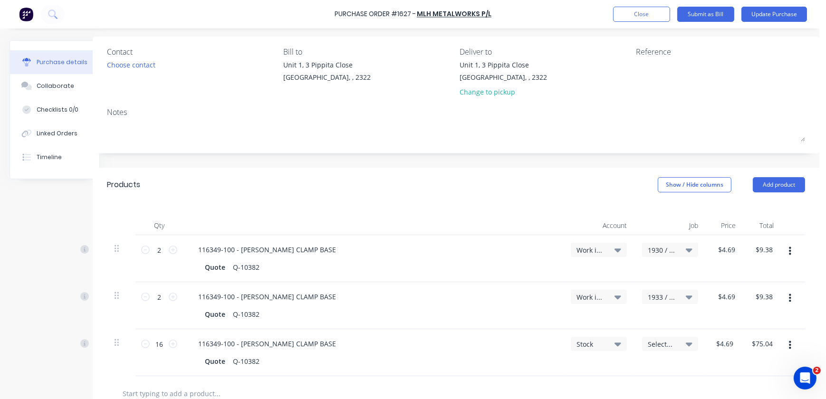
scroll to position [0, 28]
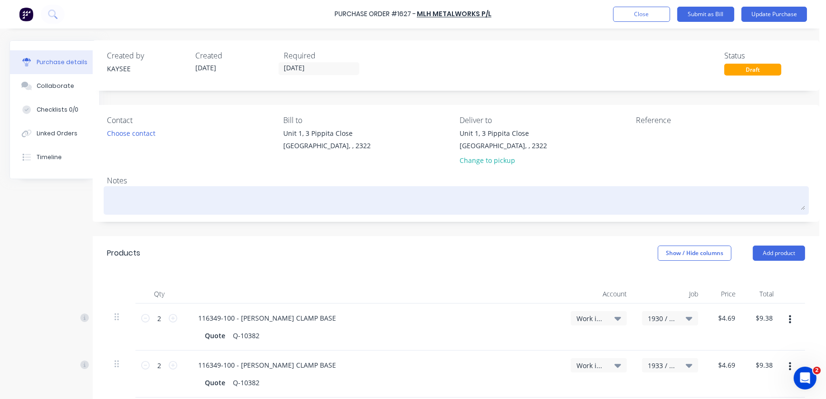
click at [127, 204] on textarea at bounding box center [456, 199] width 698 height 21
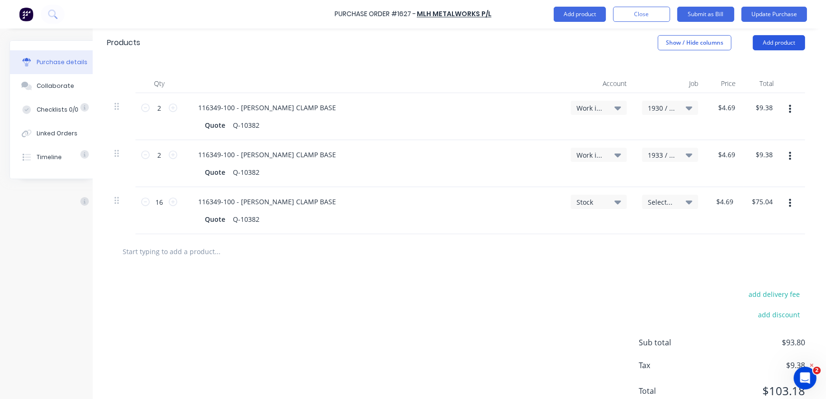
scroll to position [37, 28]
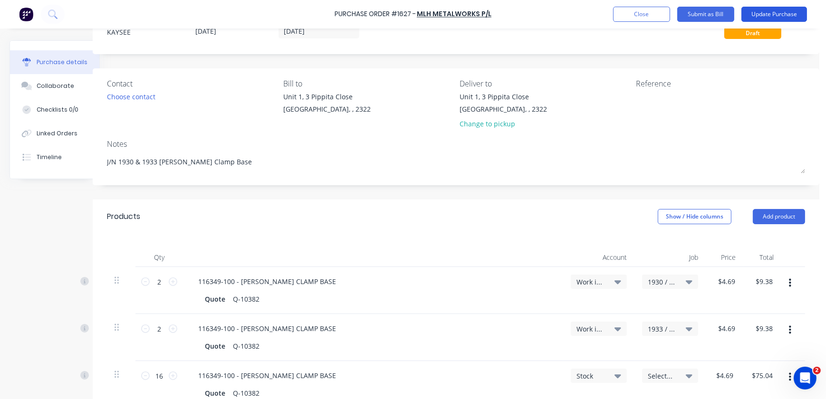
type textarea "J/N 1930 & 1933 Stauff Clamp Base"
click at [776, 12] on button "Update Purchase" at bounding box center [775, 14] width 66 height 15
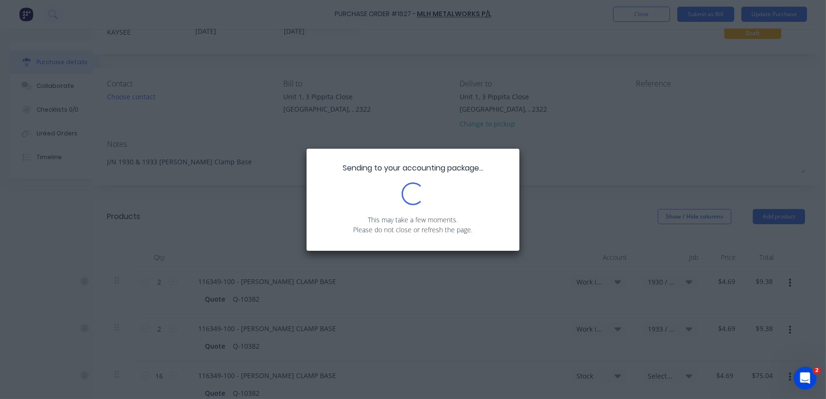
scroll to position [0, 0]
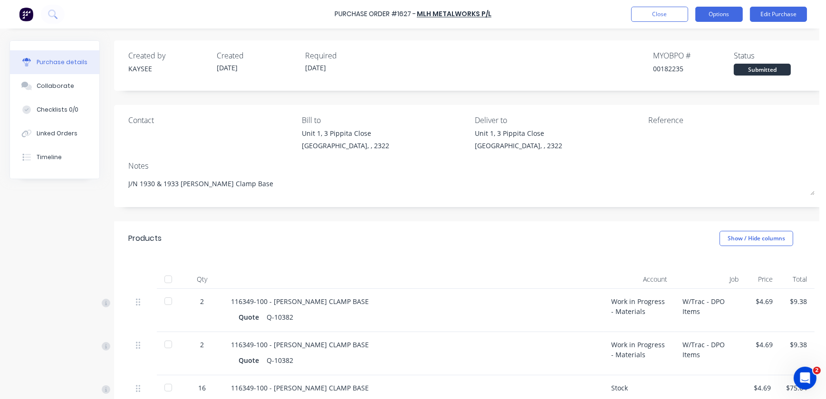
click at [730, 16] on button "Options" at bounding box center [719, 14] width 48 height 15
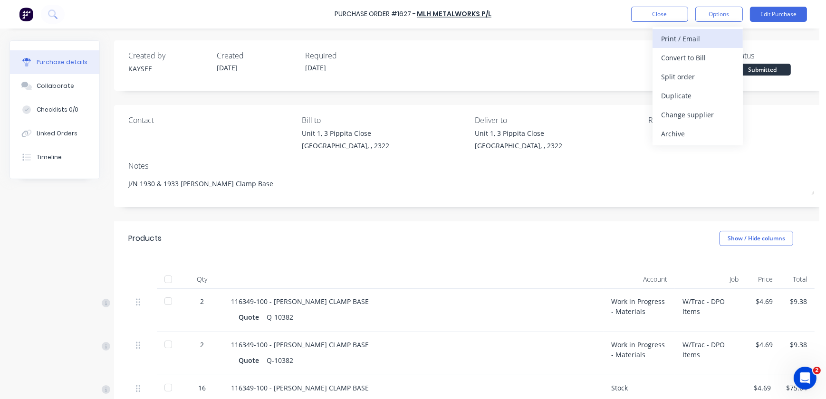
click at [695, 43] on div "Print / Email" at bounding box center [697, 39] width 73 height 14
click at [705, 58] on div "With pricing" at bounding box center [697, 58] width 73 height 14
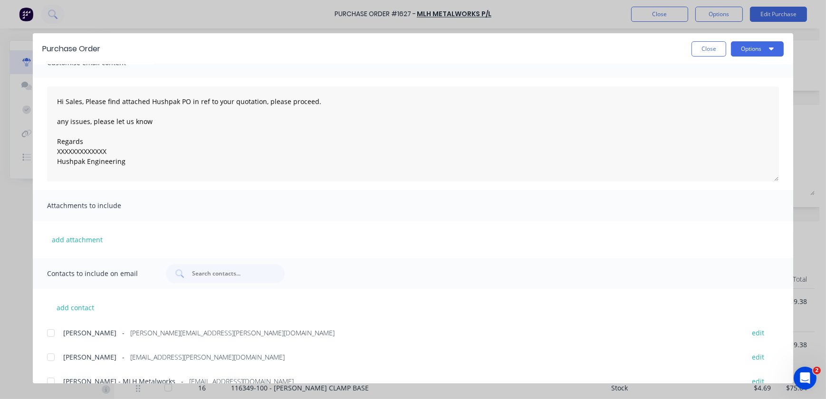
scroll to position [33, 0]
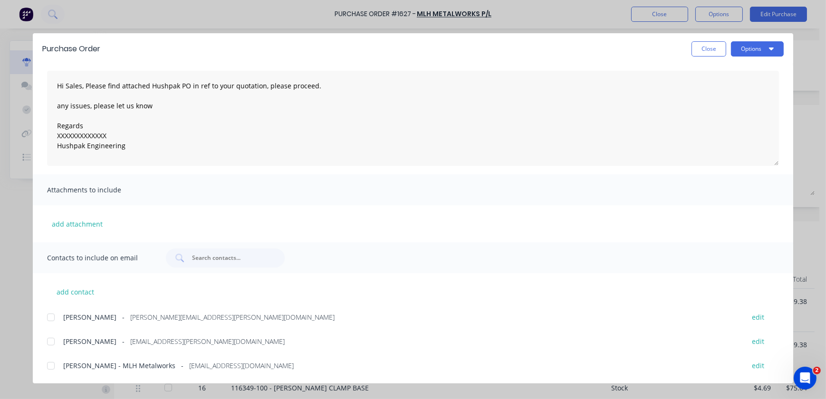
click at [57, 366] on div at bounding box center [50, 366] width 19 height 19
click at [52, 338] on div at bounding box center [50, 341] width 19 height 19
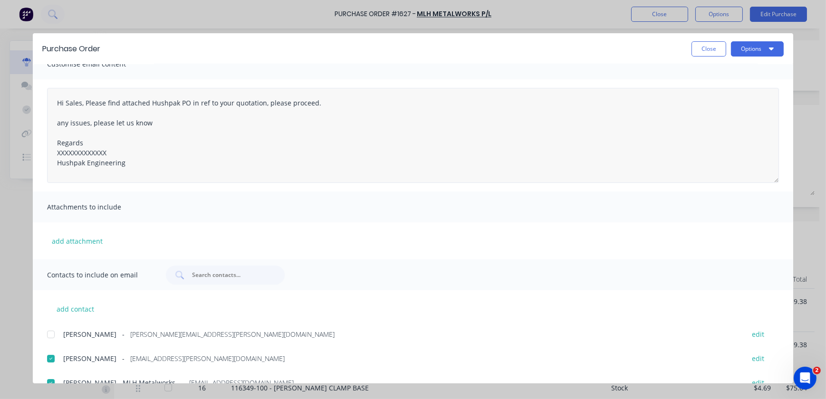
scroll to position [0, 0]
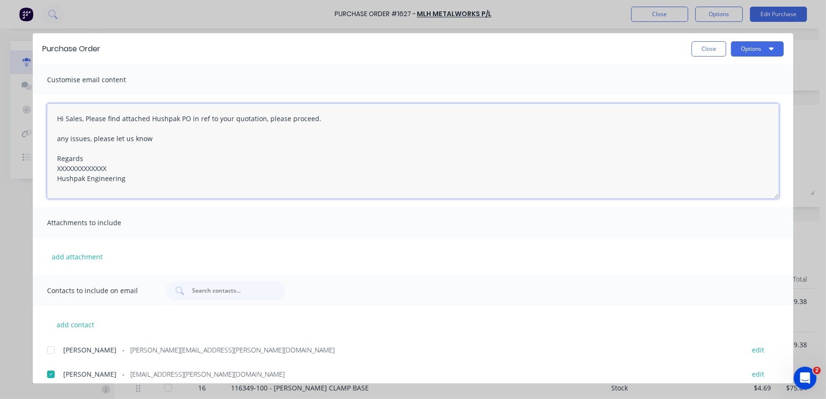
click at [190, 119] on textarea "Hi Sales, Please find attached Hushpak PO in ref to your quotation, please proc…" at bounding box center [413, 151] width 732 height 95
click at [187, 119] on textarea "Hi Sales, Please find attached Hushpak PO in ref to your quotation, please proc…" at bounding box center [413, 151] width 732 height 95
drag, startPoint x: 221, startPoint y: 120, endPoint x: 226, endPoint y: 123, distance: 6.0
click at [222, 120] on textarea "Hi Sales, Please find attached Hushpak PO 1627 in ref to your quotation, please…" at bounding box center [413, 151] width 732 height 95
click at [281, 116] on textarea "Hi Sales, Please find attached Hushpak PO 1627 in ref to your quotation, please…" at bounding box center [413, 151] width 732 height 95
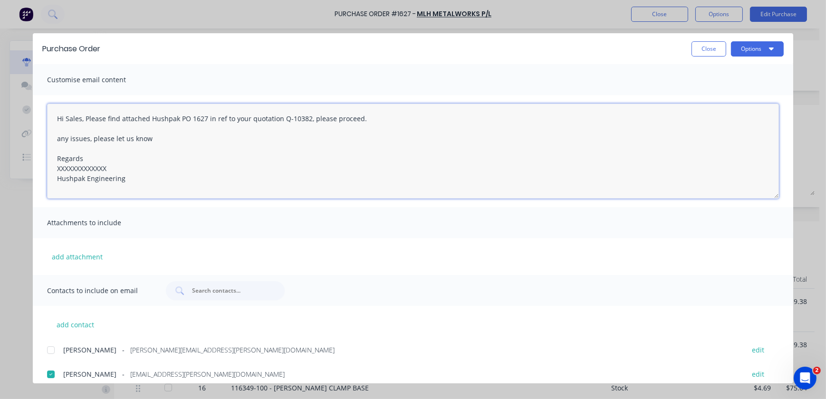
click at [81, 118] on textarea "Hi Sales, Please find attached Hushpak PO 1627 in ref to your quotation Q-10382…" at bounding box center [413, 151] width 732 height 95
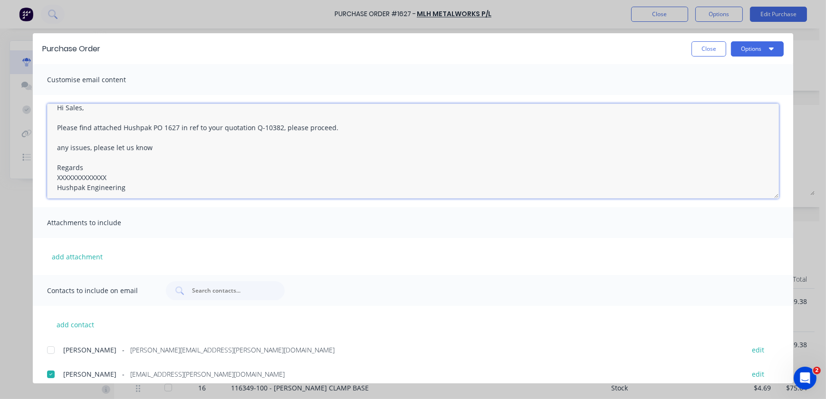
scroll to position [14, 0]
click at [59, 146] on textarea "Hi Sales, Please find attached Hushpak PO 1627 in ref to your quotation Q-10382…" at bounding box center [413, 151] width 732 height 95
drag, startPoint x: 105, startPoint y: 172, endPoint x: 37, endPoint y: 168, distance: 68.1
click at [37, 168] on div "Hi Sales, Please find attached Hushpak PO 1627 in ref to your quotation Q-10382…" at bounding box center [413, 151] width 761 height 112
click at [112, 165] on textarea "Hi Sales, Please find attached Hushpak PO 1627 in ref to your quotation Q-10382…" at bounding box center [413, 151] width 732 height 95
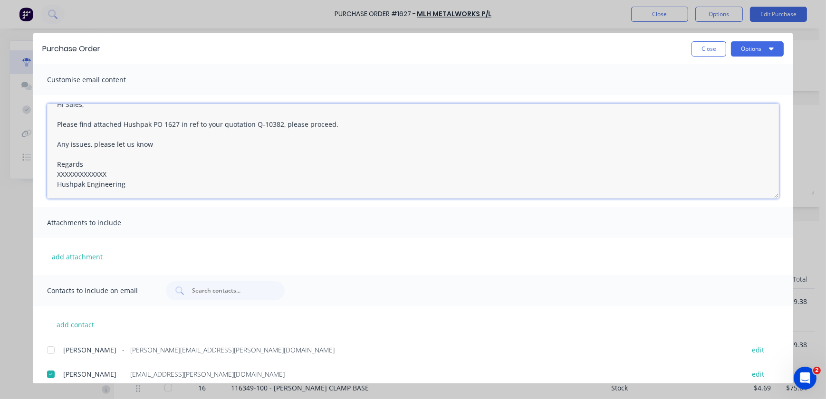
drag, startPoint x: 109, startPoint y: 174, endPoint x: 50, endPoint y: 176, distance: 59.0
click at [56, 176] on textarea "Hi Sales, Please find attached Hushpak PO 1627 in ref to your quotation Q-10382…" at bounding box center [413, 151] width 732 height 95
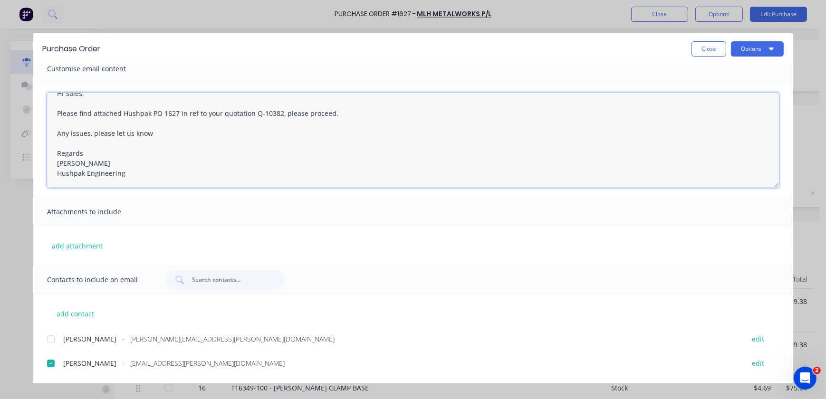
scroll to position [0, 0]
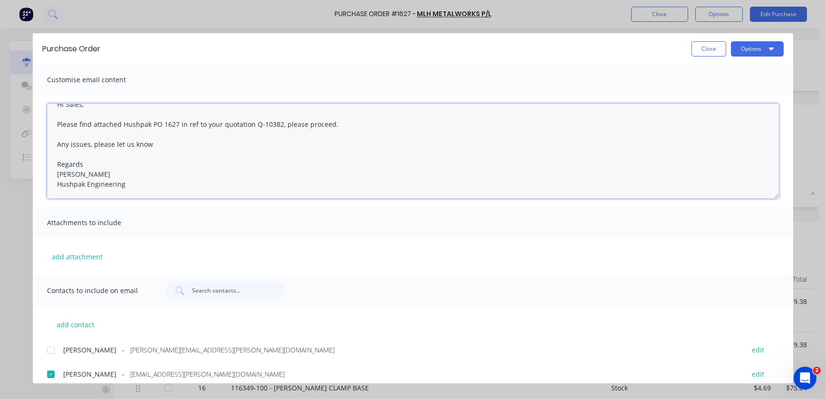
type textarea "Hi Sales, Please find attached Hushpak PO 1627 in ref to your quotation Q-10382…"
click at [767, 60] on div "Purchase Order Close Options" at bounding box center [413, 48] width 761 height 31
click at [767, 49] on button "Options" at bounding box center [757, 48] width 53 height 15
click at [712, 113] on div "Email" at bounding box center [738, 111] width 73 height 14
click at [710, 45] on button "Close" at bounding box center [709, 48] width 35 height 15
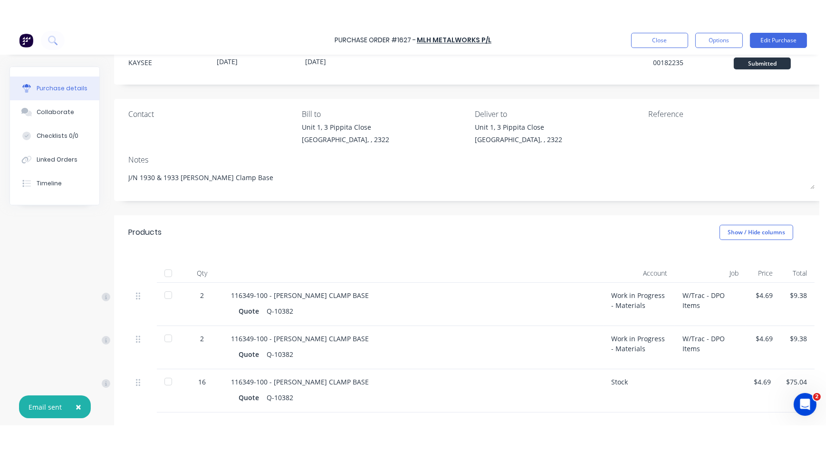
scroll to position [32, 0]
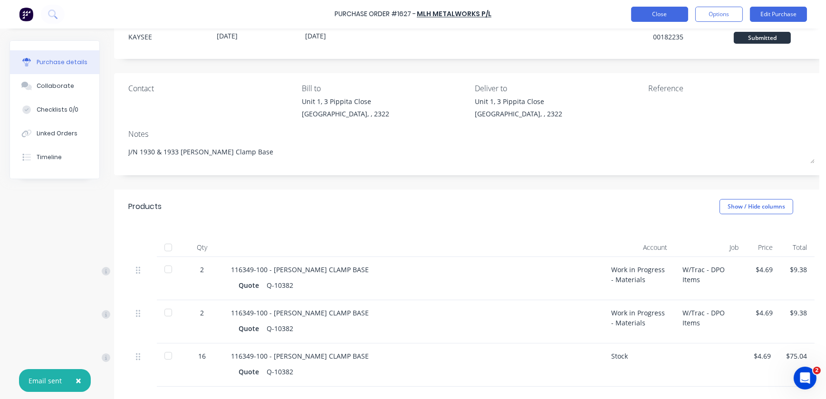
click at [670, 14] on button "Close" at bounding box center [659, 14] width 57 height 15
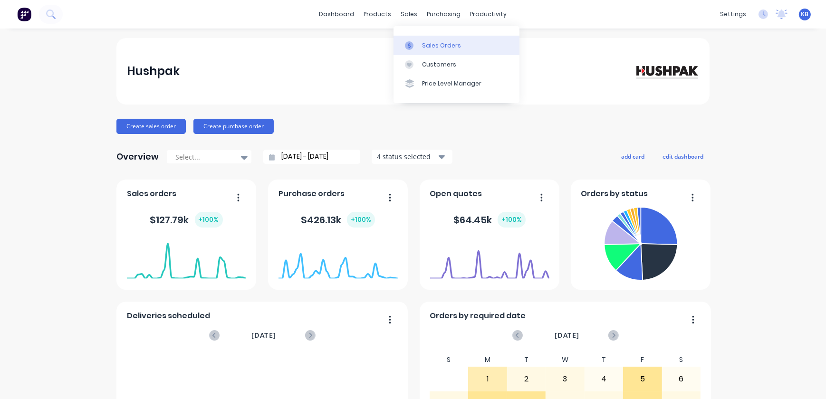
drag, startPoint x: 0, startPoint y: 0, endPoint x: 425, endPoint y: 45, distance: 427.9
click at [425, 45] on div "Sales Orders" at bounding box center [441, 45] width 39 height 9
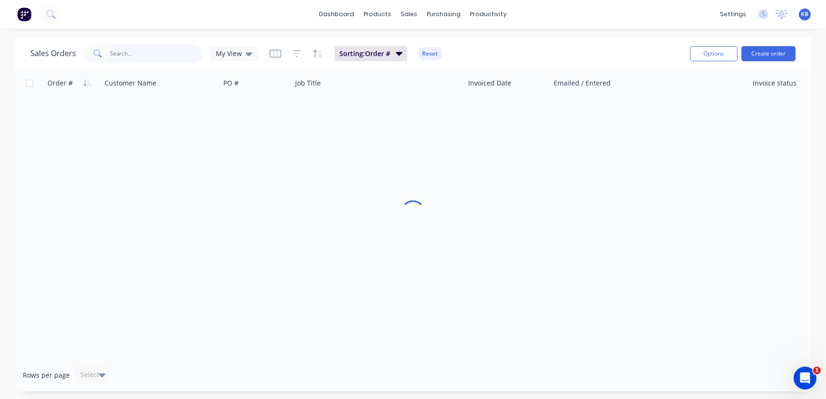
click at [128, 59] on input "text" at bounding box center [156, 53] width 93 height 19
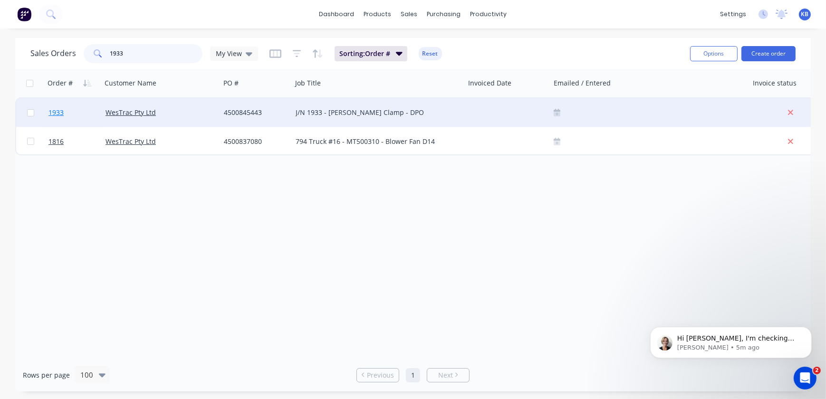
type input "1933"
click at [50, 115] on span "1933" at bounding box center [55, 113] width 15 height 10
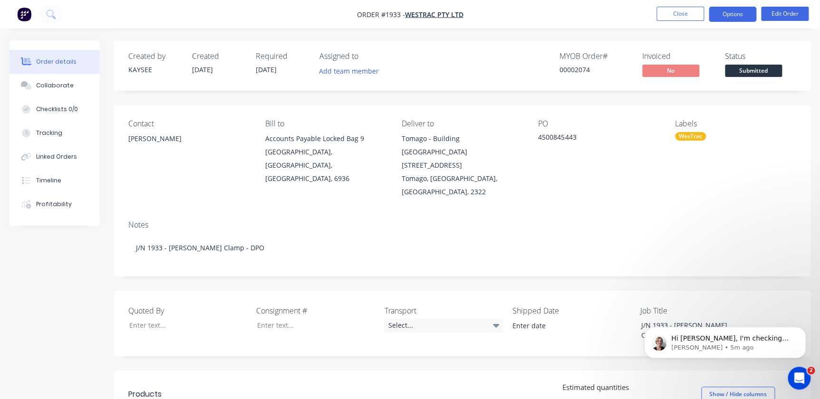
click at [721, 23] on nav "Order #1933 - WesTrac Pty Ltd Close Options Edit Order" at bounding box center [410, 14] width 820 height 29
click at [724, 17] on button "Options" at bounding box center [733, 14] width 48 height 15
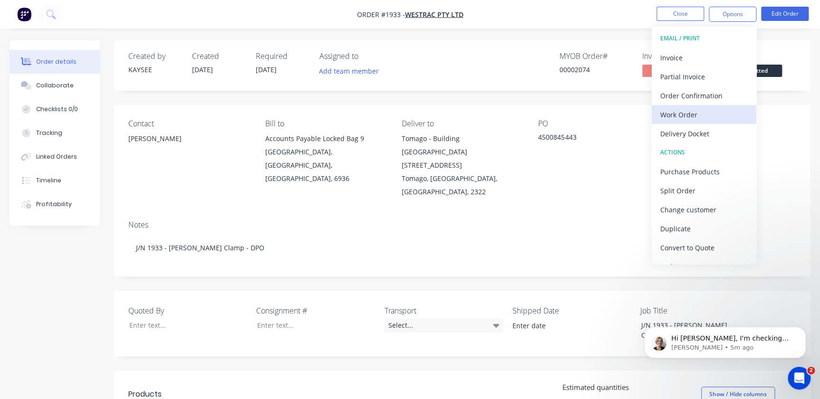
click at [700, 121] on button "Work Order" at bounding box center [704, 114] width 105 height 19
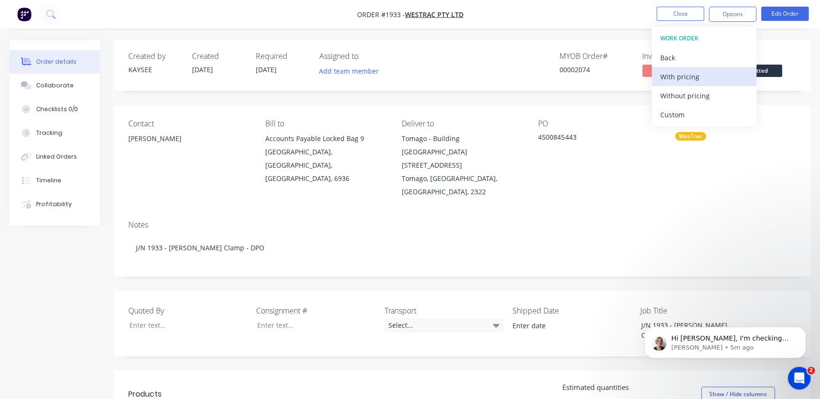
click at [688, 76] on div "With pricing" at bounding box center [703, 77] width 87 height 14
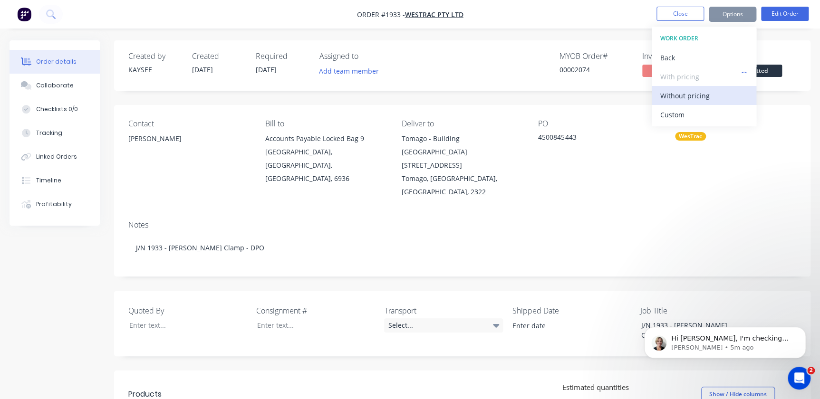
click at [691, 96] on div "Without pricing" at bounding box center [703, 96] width 87 height 14
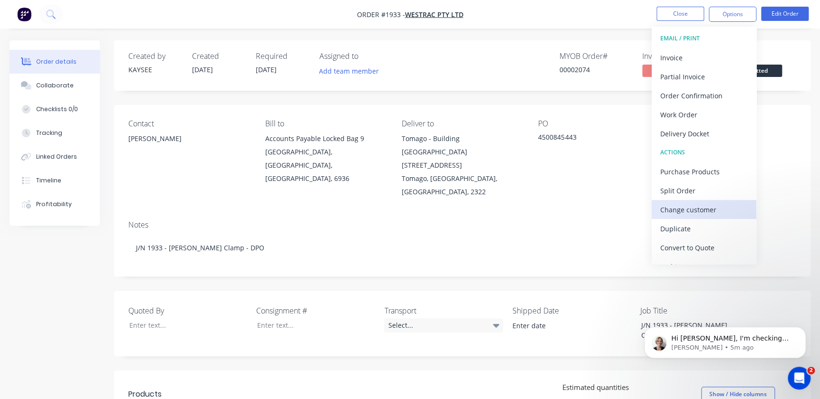
scroll to position [14, 0]
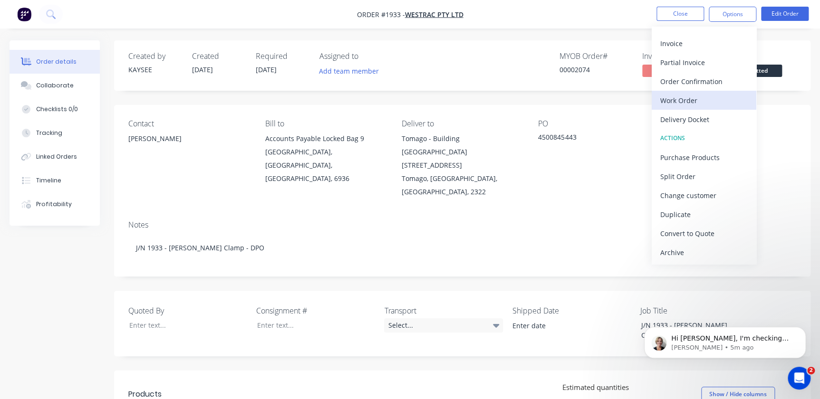
click at [682, 97] on div "Work Order" at bounding box center [703, 101] width 87 height 14
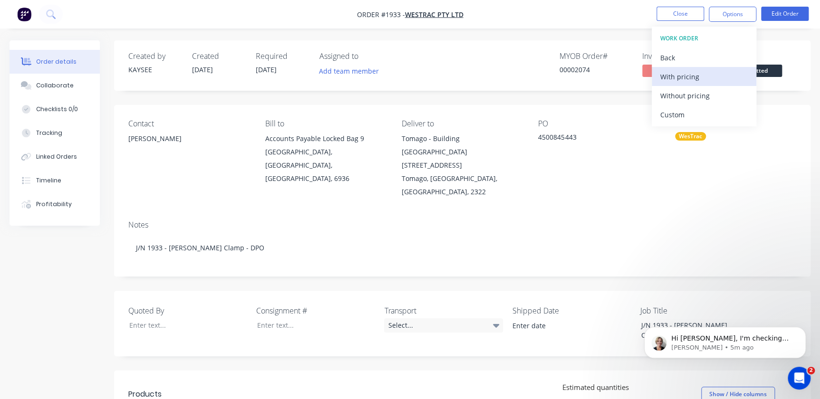
click at [694, 79] on div "With pricing" at bounding box center [703, 77] width 87 height 14
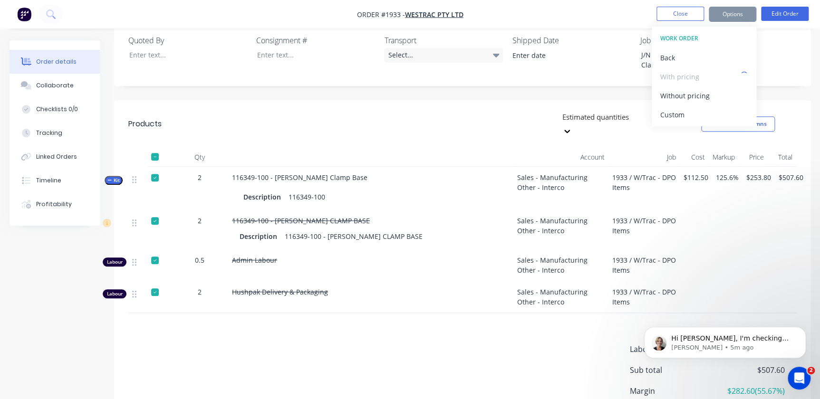
scroll to position [305, 0]
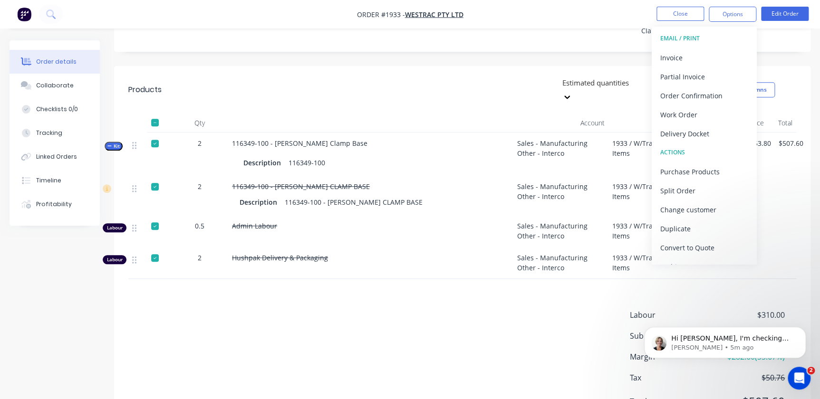
click at [522, 309] on div "Labour $310.00 Sub total $507.60 Margin $282.60 ( 55.67 %) Tax $50.76 Total $50…" at bounding box center [462, 364] width 668 height 110
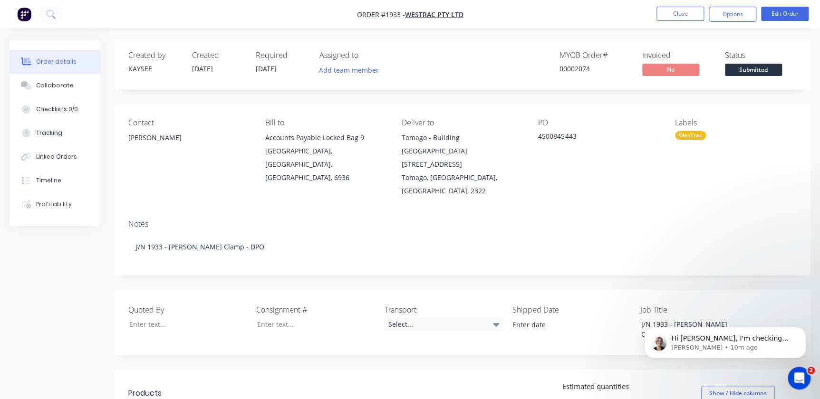
scroll to position [0, 0]
click at [702, 341] on span "Hi [PERSON_NAME], I'm checking your account now, there's been an API outage, pl…" at bounding box center [730, 348] width 119 height 27
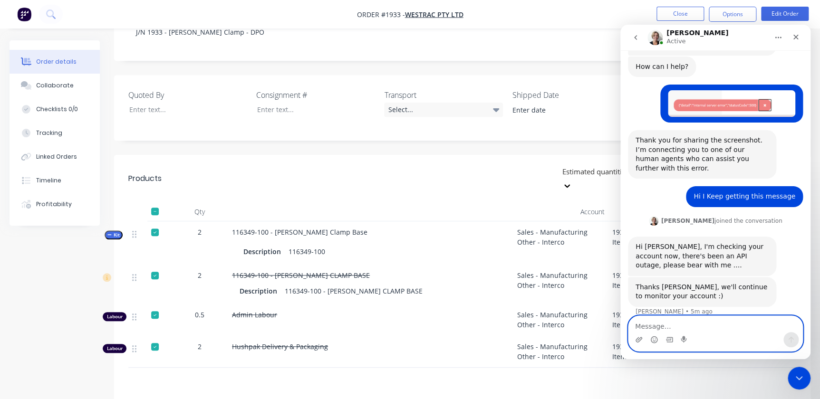
scroll to position [47, 0]
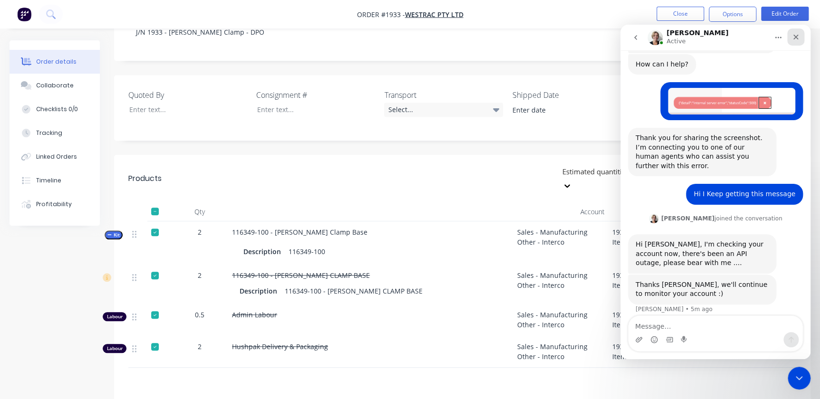
click at [798, 41] on div "Close" at bounding box center [795, 37] width 17 height 17
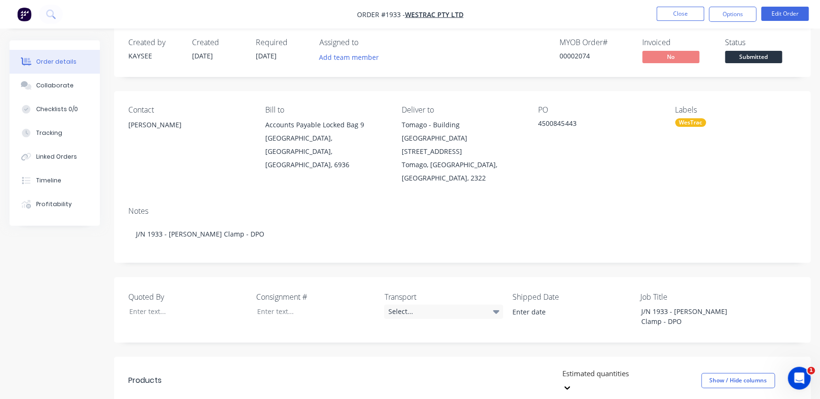
scroll to position [0, 0]
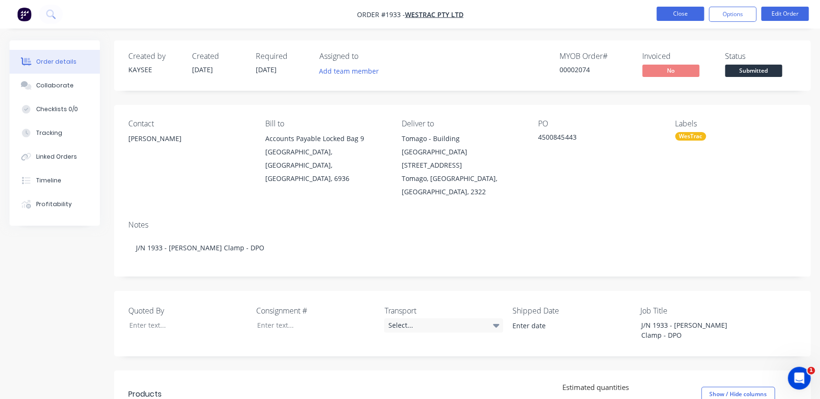
click at [665, 9] on button "Close" at bounding box center [680, 14] width 48 height 14
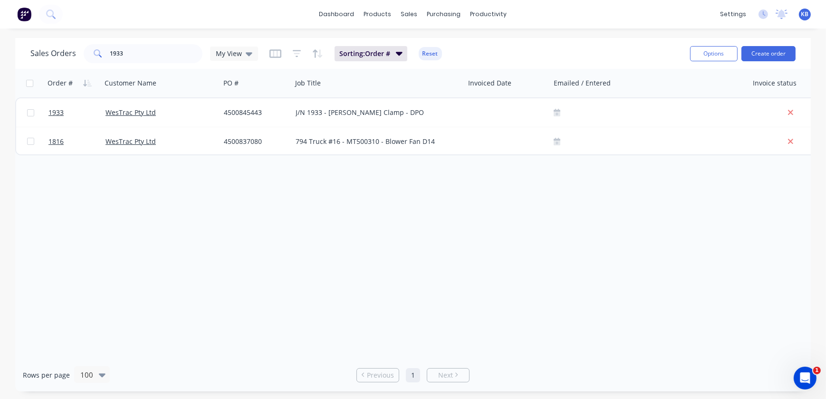
click at [793, 45] on div "Options Create order" at bounding box center [740, 53] width 109 height 23
click at [776, 47] on button "Create order" at bounding box center [769, 53] width 54 height 15
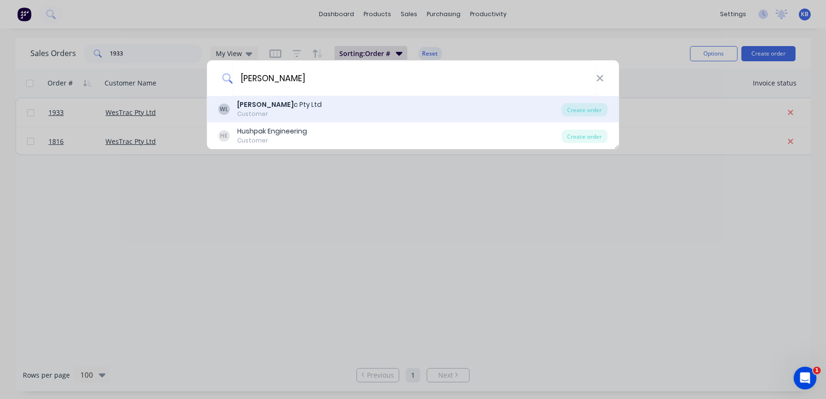
type input "westra"
click at [261, 114] on div "Customer" at bounding box center [280, 114] width 85 height 9
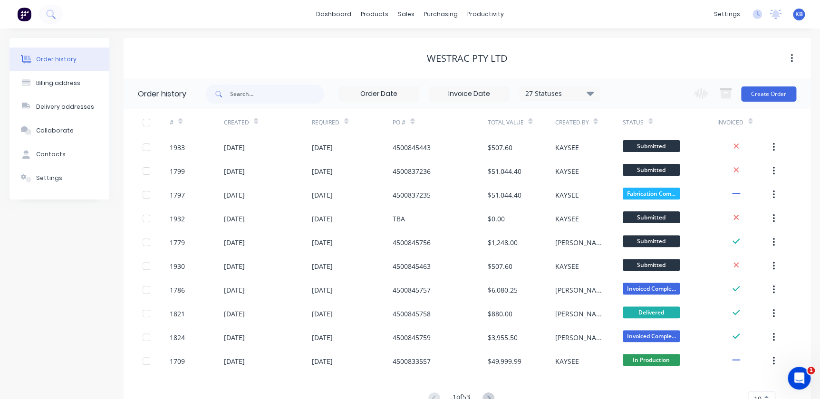
click at [778, 102] on div "Change order status Submitted Scheduled Material Ordered Material Arrived In Pr…" at bounding box center [742, 93] width 108 height 31
click at [777, 99] on button "Create Order" at bounding box center [768, 94] width 55 height 15
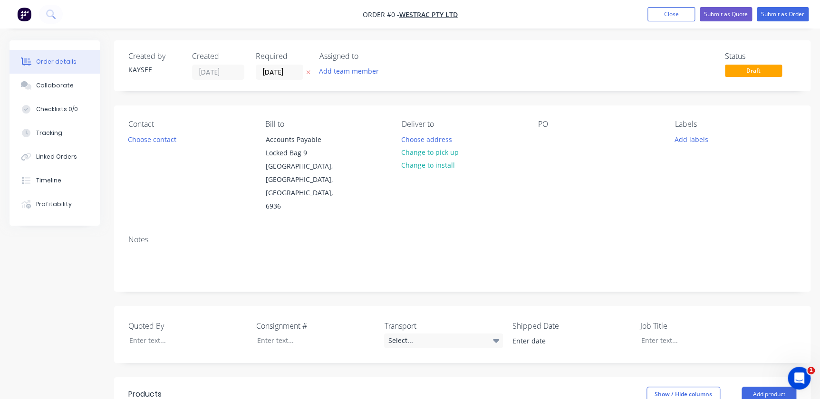
click at [165, 153] on div "Contact Choose contact" at bounding box center [188, 167] width 121 height 94
click at [164, 143] on button "Choose contact" at bounding box center [152, 139] width 58 height 13
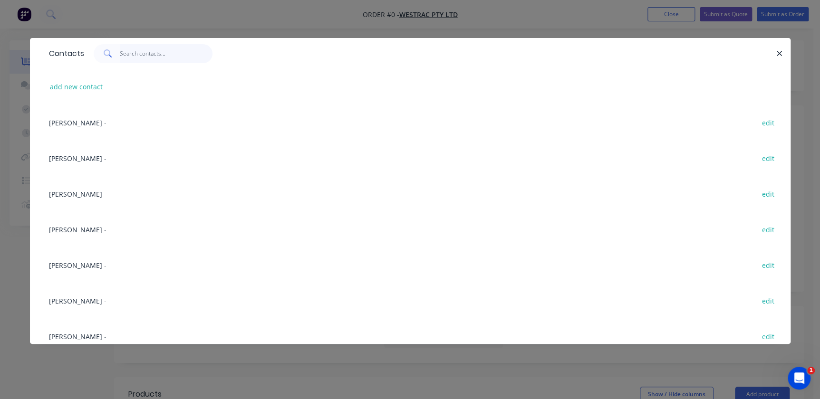
click at [133, 57] on input "text" at bounding box center [166, 53] width 93 height 19
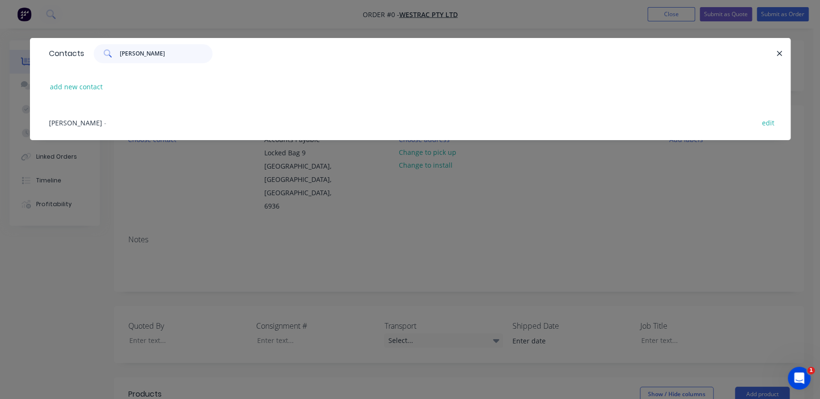
type input "eric"
click at [71, 126] on span "[PERSON_NAME]" at bounding box center [75, 122] width 53 height 9
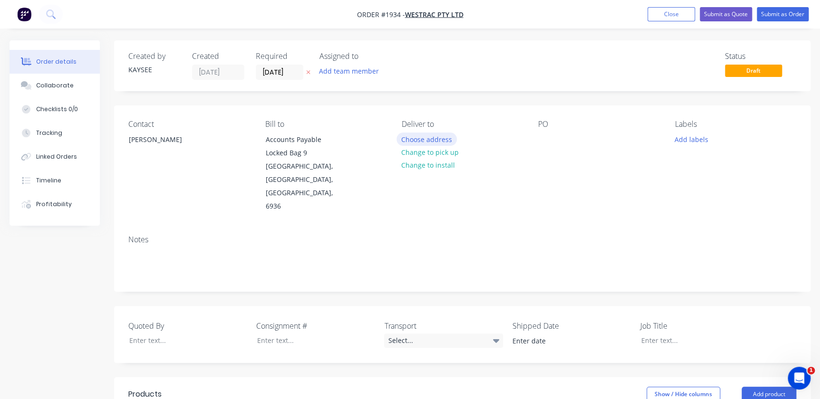
click at [424, 144] on button "Choose address" at bounding box center [426, 139] width 61 height 13
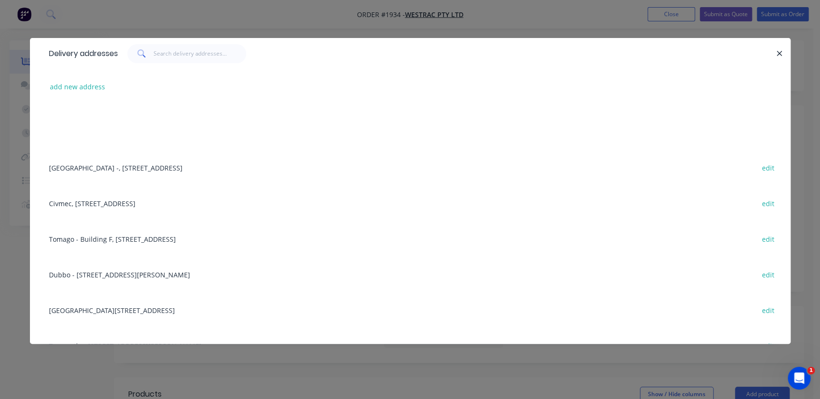
scroll to position [346, 0]
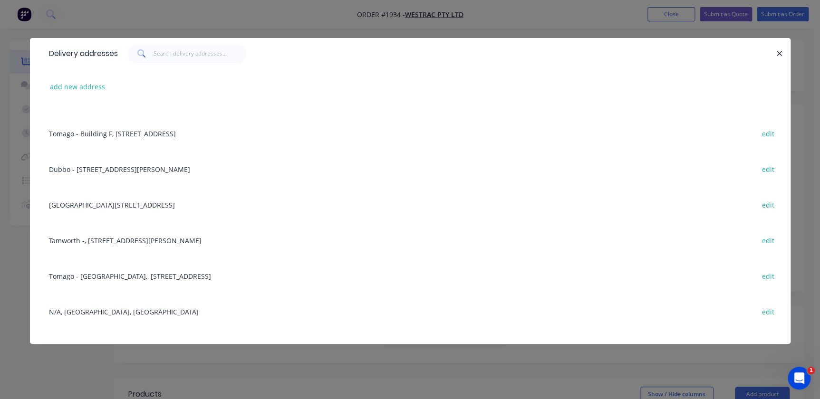
click at [97, 195] on div "Tomago - Building C, 1 Westrac Drive, Tomago, New South Wales, Australia, 2283 …" at bounding box center [410, 205] width 732 height 36
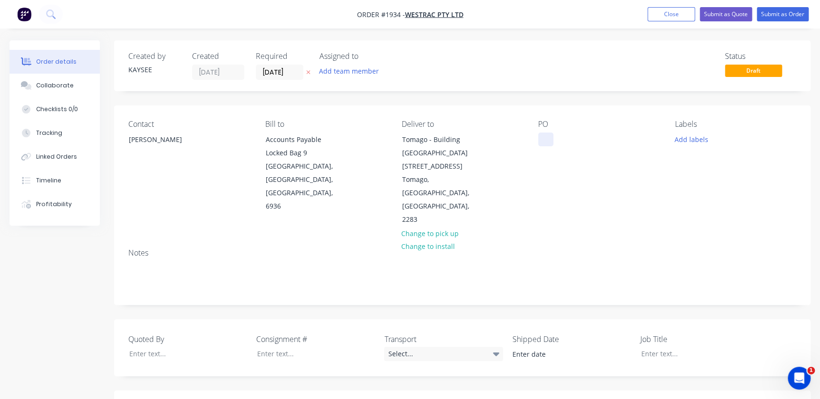
click at [540, 135] on div at bounding box center [545, 140] width 15 height 14
click at [693, 136] on button "Add labels" at bounding box center [691, 139] width 44 height 13
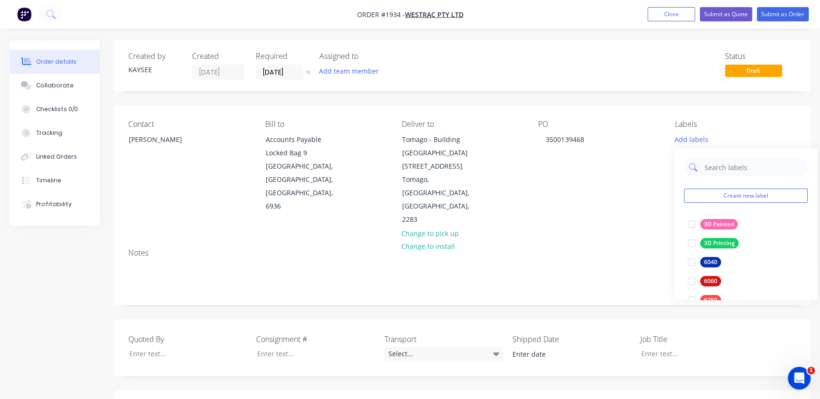
click at [711, 170] on input "text" at bounding box center [753, 167] width 99 height 19
type input "3d"
click at [692, 225] on div at bounding box center [691, 224] width 19 height 19
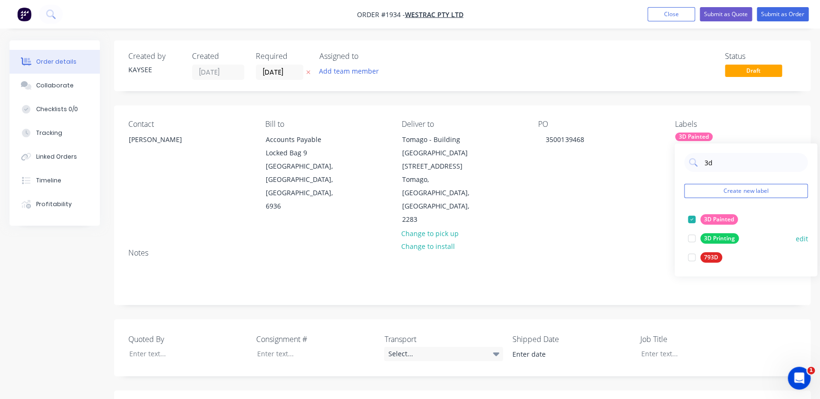
click at [683, 240] on div at bounding box center [691, 238] width 19 height 19
click at [691, 222] on div at bounding box center [691, 219] width 19 height 19
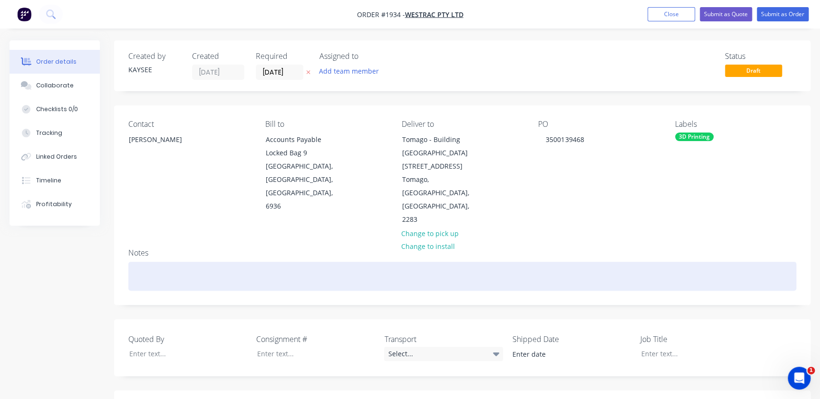
click at [643, 262] on div at bounding box center [462, 276] width 668 height 29
drag, startPoint x: 223, startPoint y: 236, endPoint x: 38, endPoint y: 230, distance: 185.5
click at [38, 230] on div "Created by KAYSEE Created 30/09/25 Required 30/09/25 Assigned to Add team membe…" at bounding box center [410, 369] width 801 height 659
copy div "3D Printed - E Shroud"
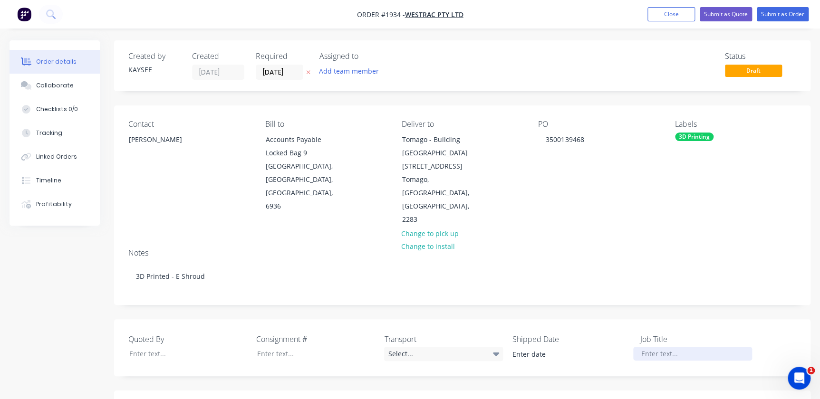
click at [646, 347] on div at bounding box center [692, 354] width 119 height 14
paste div
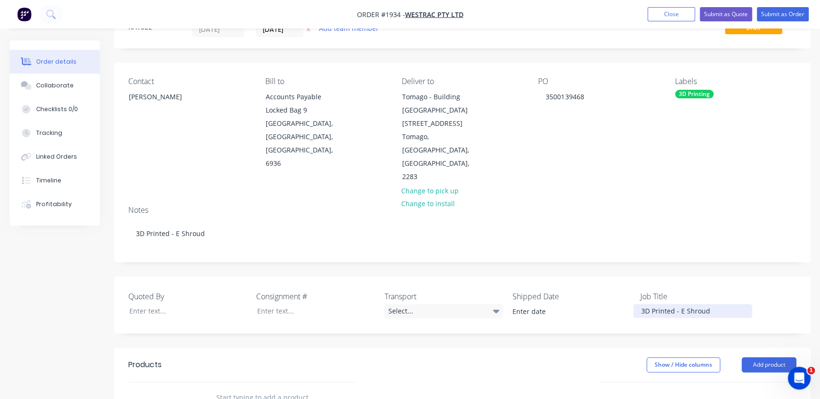
scroll to position [0, 0]
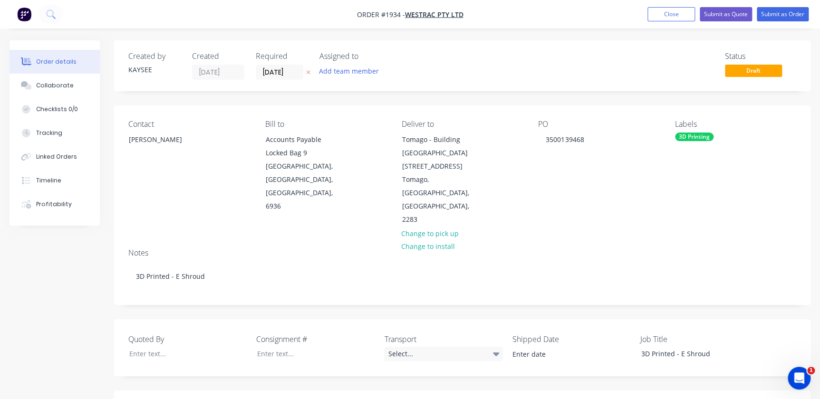
click at [266, 62] on div "Required 30/09/25" at bounding box center [282, 66] width 52 height 28
click at [274, 67] on input "[DATE]" at bounding box center [279, 72] width 47 height 14
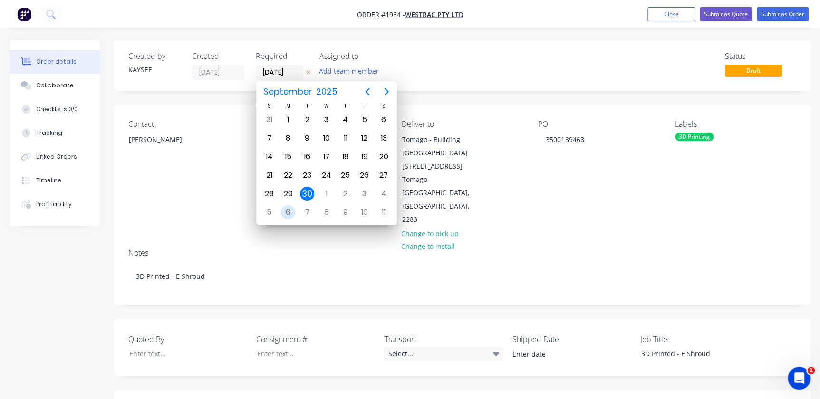
click at [282, 205] on div "6" at bounding box center [288, 212] width 19 height 18
type input "06/10/25"
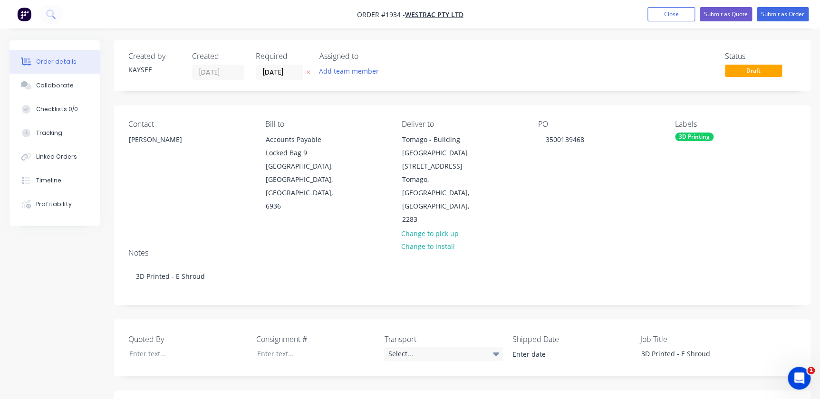
click at [478, 249] on div "Notes" at bounding box center [462, 253] width 668 height 9
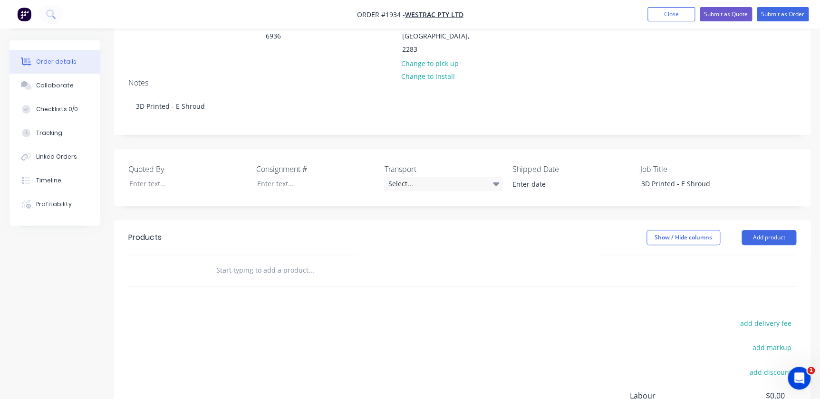
scroll to position [173, 0]
drag, startPoint x: 228, startPoint y: 242, endPoint x: 229, endPoint y: 237, distance: 5.0
click at [229, 253] on div at bounding box center [375, 268] width 342 height 31
click at [229, 259] on input "text" at bounding box center [311, 268] width 190 height 19
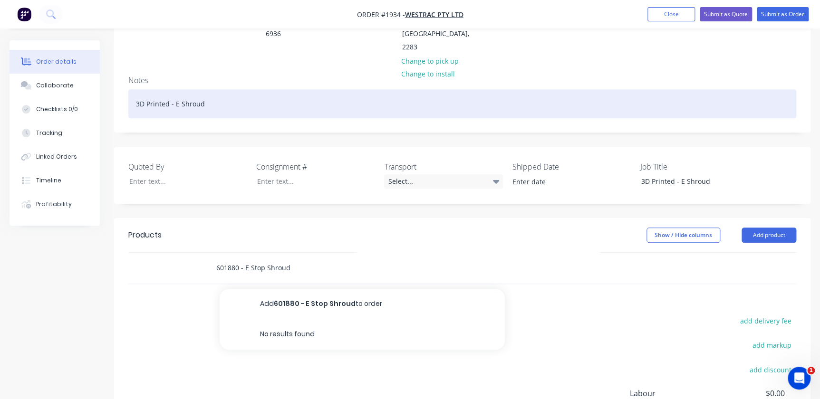
type input "601880 - E Stop Shroud"
drag, startPoint x: 217, startPoint y: 63, endPoint x: 174, endPoint y: 66, distance: 42.9
click at [174, 89] on div "3D Printed - E Shroud" at bounding box center [462, 103] width 668 height 29
drag, startPoint x: 221, startPoint y: 59, endPoint x: 116, endPoint y: 57, distance: 104.6
click at [116, 68] on div "Notes 3D Printed - DPO Items" at bounding box center [462, 100] width 696 height 64
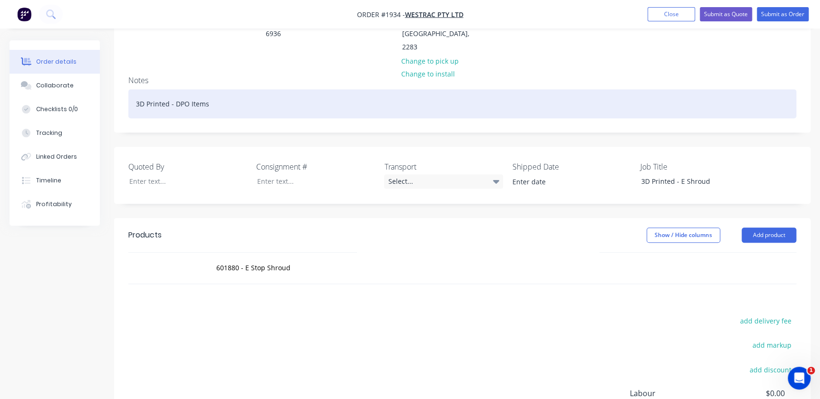
copy div "3D Printed - DPO Items"
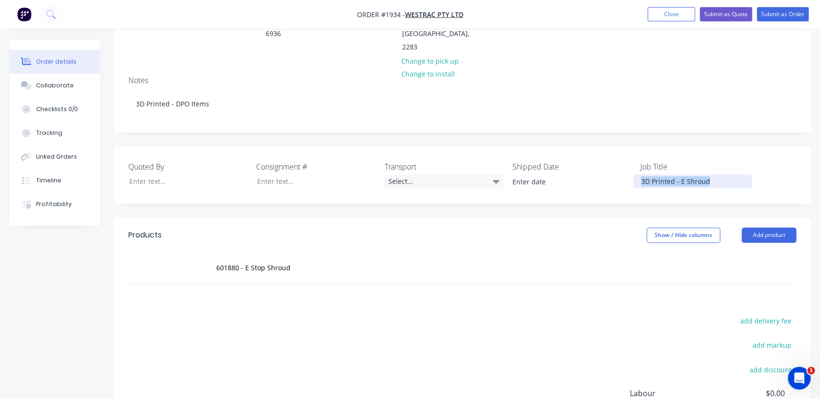
drag, startPoint x: 720, startPoint y: 139, endPoint x: 569, endPoint y: 126, distance: 151.7
click at [569, 147] on div "Quoted By Consignment # Transport Select... Shipped Date Job Title 3D Printed -…" at bounding box center [462, 175] width 696 height 57
click at [240, 259] on input "601880 - E Stop Shroud" at bounding box center [311, 268] width 190 height 19
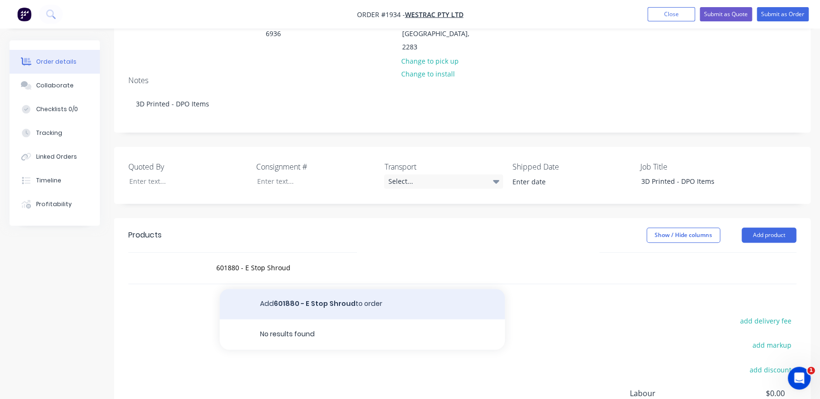
click at [273, 289] on button "Add 601880 - E Stop Shroud to order" at bounding box center [362, 304] width 285 height 30
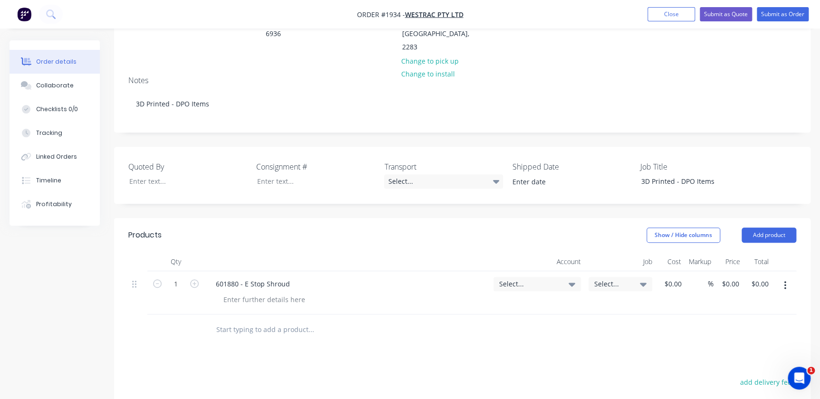
click at [551, 279] on span "Select..." at bounding box center [529, 284] width 60 height 10
drag, startPoint x: 540, startPoint y: 266, endPoint x: 522, endPoint y: 266, distance: 17.6
click at [540, 303] on input at bounding box center [521, 312] width 97 height 19
click at [206, 315] on div at bounding box center [375, 330] width 342 height 31
click at [229, 320] on input "text" at bounding box center [311, 329] width 190 height 19
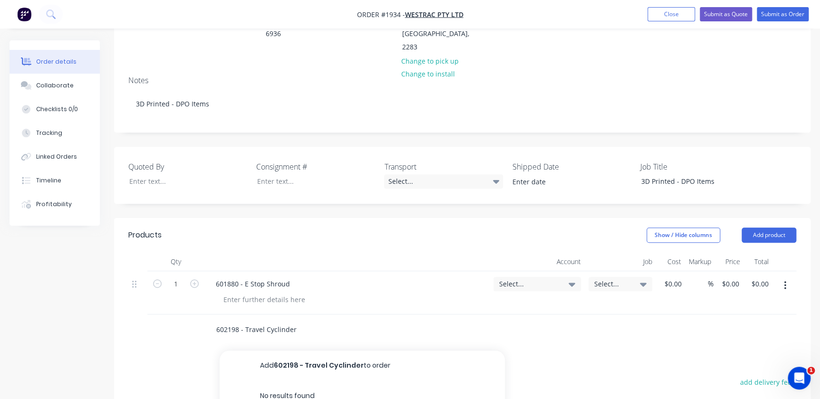
type input "602198 - Travel Cyclinder"
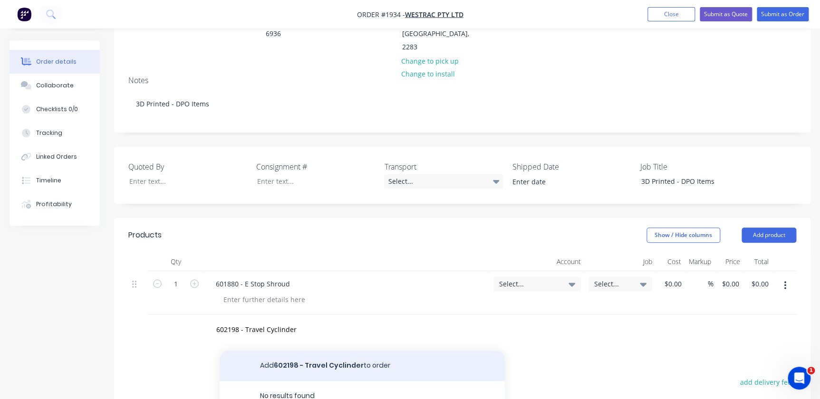
click at [299, 351] on button "Add 602198 - Travel Cyclinder to order" at bounding box center [362, 366] width 285 height 30
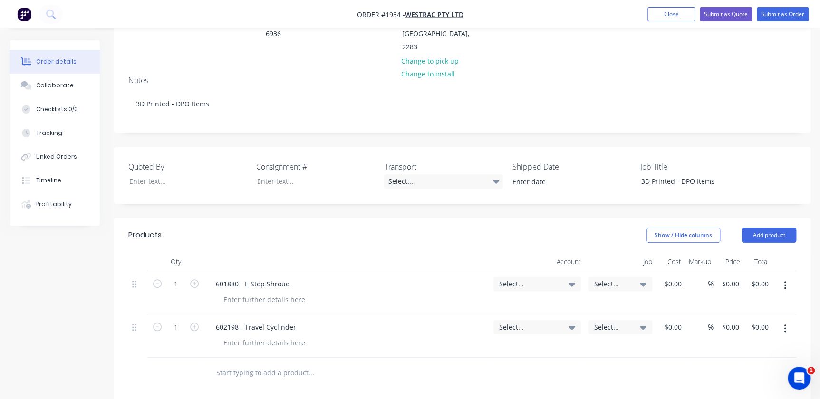
click at [545, 277] on div "Select..." at bounding box center [536, 284] width 87 height 14
click at [526, 303] on input at bounding box center [521, 312] width 97 height 19
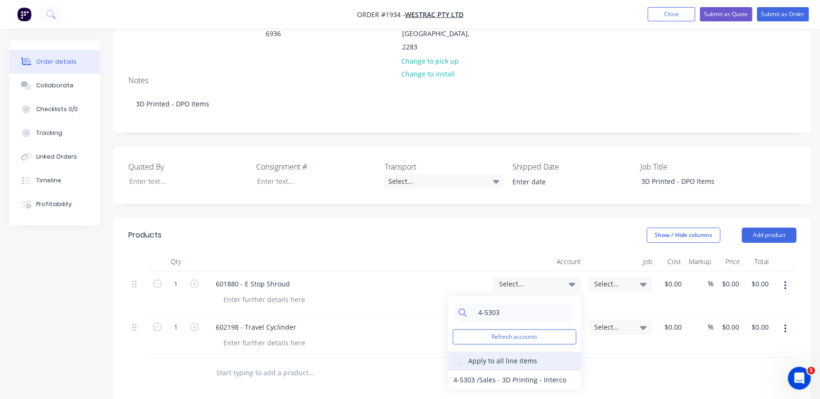
type input "4-5303"
drag, startPoint x: 461, startPoint y: 319, endPoint x: 463, endPoint y: 328, distance: 9.8
click at [460, 352] on div at bounding box center [457, 361] width 19 height 19
click at [472, 371] on div "4-5303 / Sales - 3D Printing - Interco" at bounding box center [514, 380] width 133 height 19
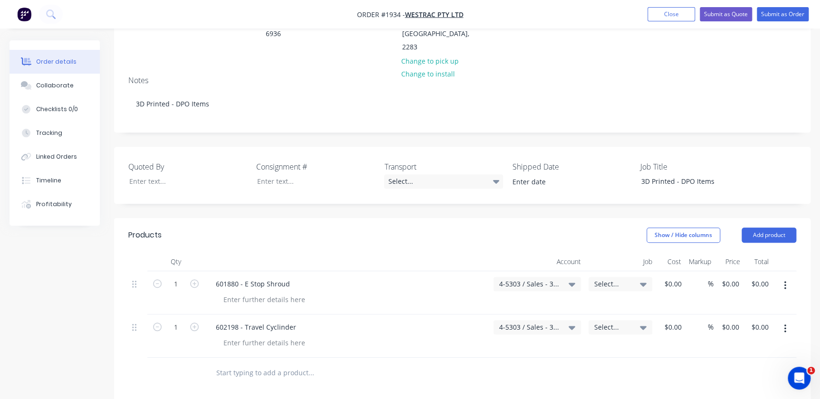
click at [607, 279] on span "Select..." at bounding box center [612, 284] width 36 height 10
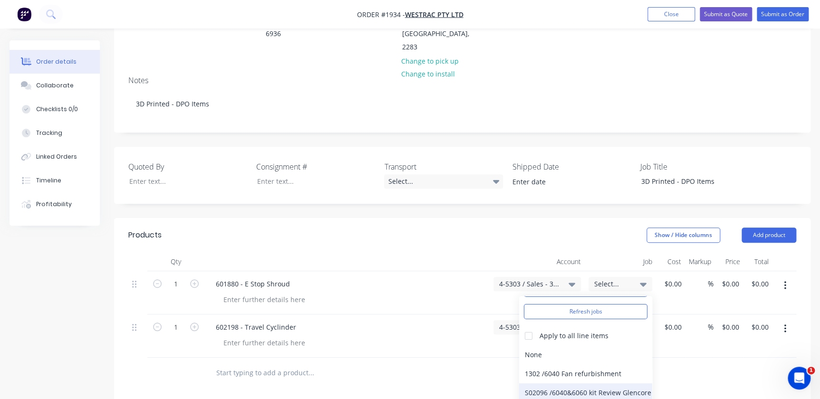
scroll to position [0, 0]
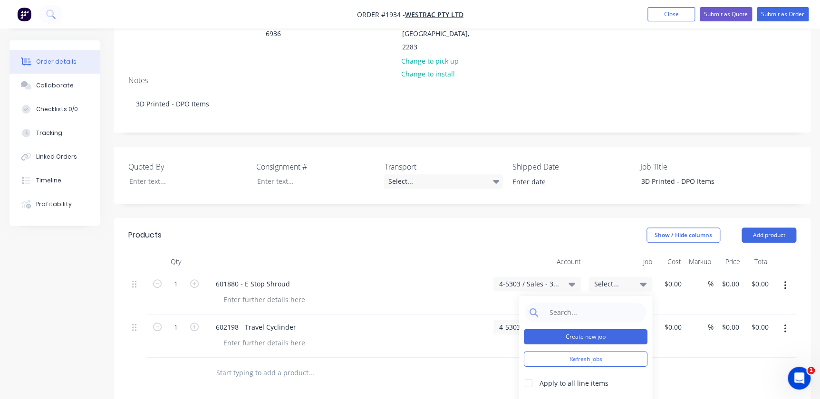
click at [604, 329] on button "Create new job" at bounding box center [586, 336] width 124 height 15
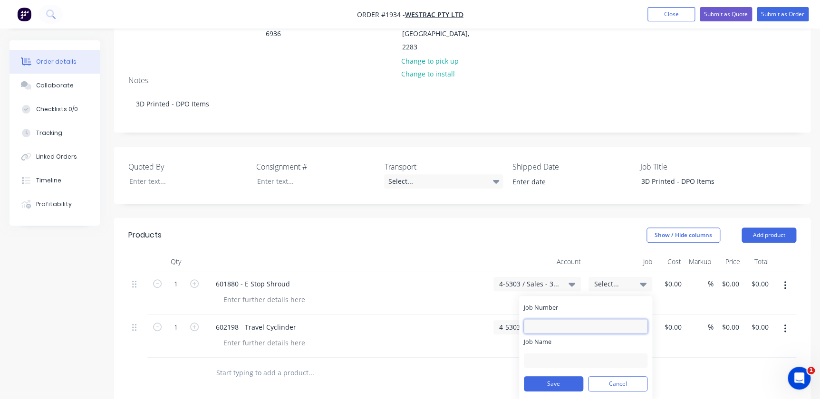
click at [596, 319] on input "Job Number" at bounding box center [586, 326] width 124 height 14
type input "2"
type input "1934"
type input "W/Trac - 3D DPO Items"
click at [558, 372] on div "Save Cancel" at bounding box center [586, 384] width 124 height 25
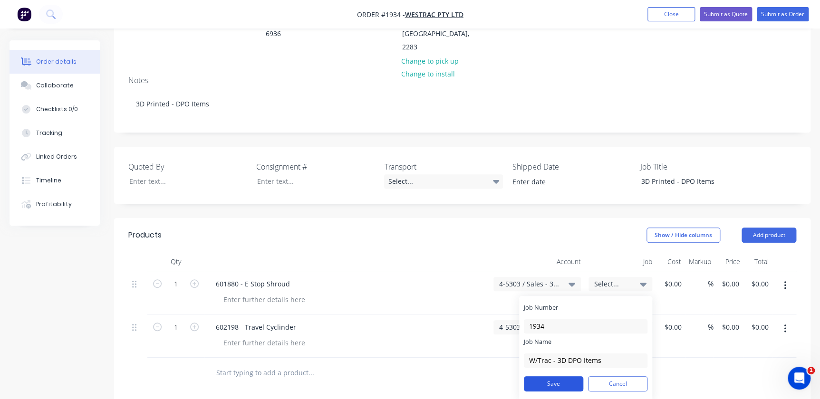
click at [563, 377] on button "Save" at bounding box center [553, 384] width 59 height 15
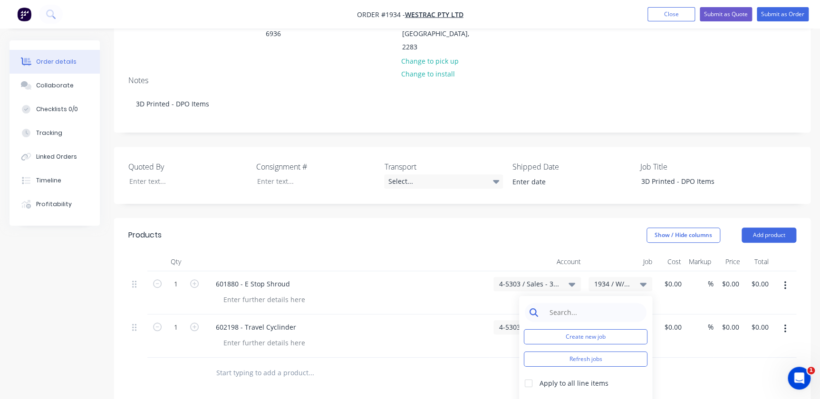
click at [584, 303] on input at bounding box center [592, 312] width 97 height 19
type input "1934"
click at [529, 374] on div at bounding box center [528, 383] width 19 height 19
click at [531, 393] on div "1934 / W/Trac - 3D DPO Items" at bounding box center [585, 402] width 133 height 19
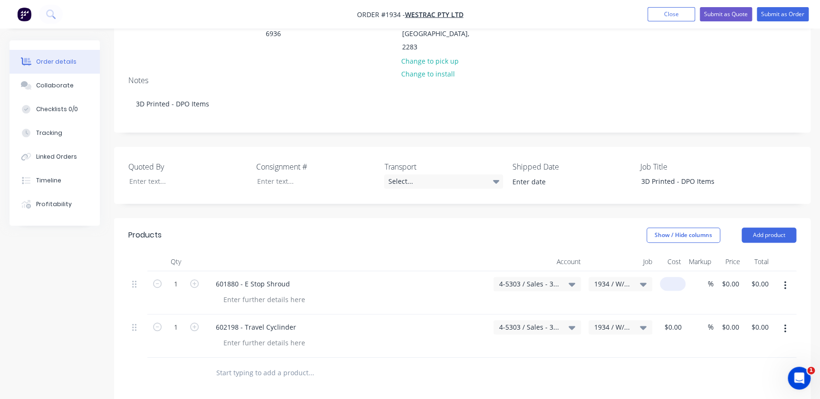
click at [672, 277] on div "$0.00" at bounding box center [673, 284] width 26 height 14
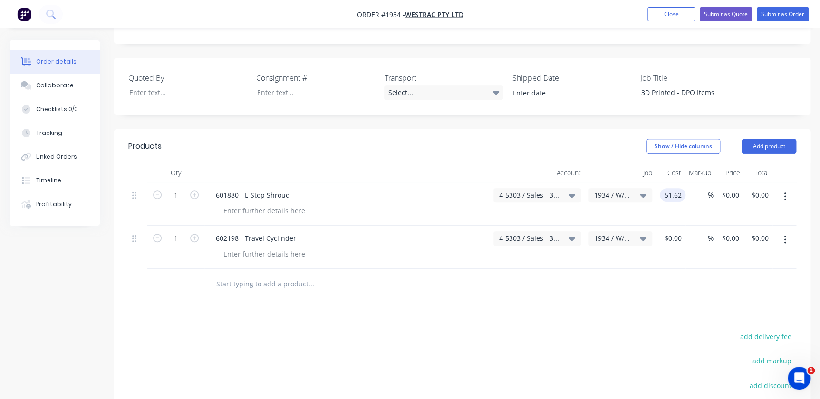
scroll to position [280, 0]
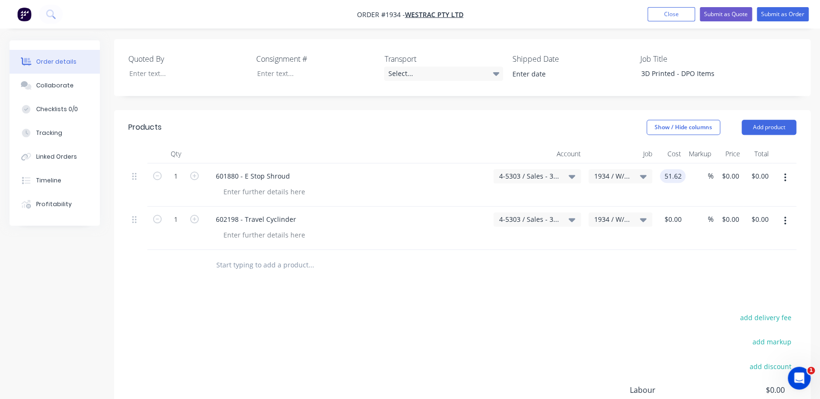
type input "$51.62"
click at [686, 207] on div "%" at bounding box center [699, 228] width 28 height 43
click at [685, 207] on div "%" at bounding box center [699, 228] width 28 height 43
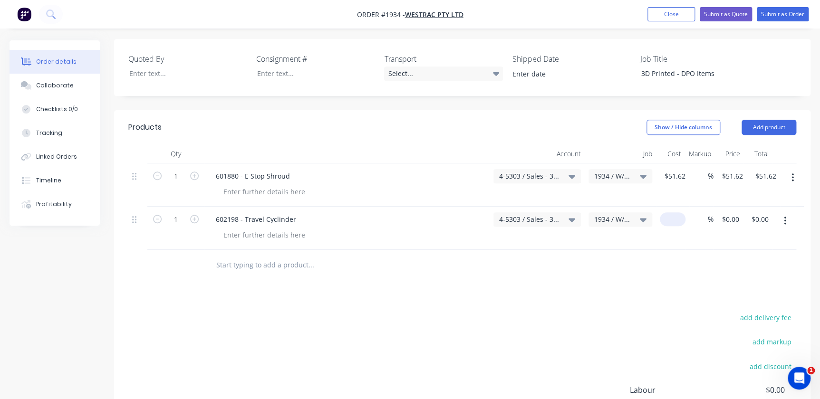
click at [680, 212] on input at bounding box center [675, 219] width 22 height 14
click at [680, 212] on input at bounding box center [679, 219] width 11 height 14
click at [683, 207] on div "$0.00" at bounding box center [670, 228] width 29 height 43
drag, startPoint x: 684, startPoint y: 188, endPoint x: 675, endPoint y: 177, distance: 13.5
click at [683, 207] on div "$0.00 $0.00" at bounding box center [670, 228] width 29 height 43
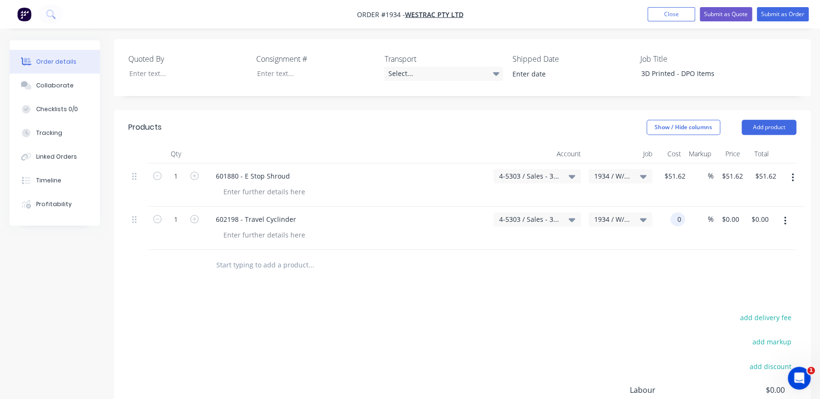
click at [675, 212] on input "0" at bounding box center [679, 219] width 11 height 14
type input "$25.02"
click at [176, 169] on input "1" at bounding box center [176, 176] width 25 height 14
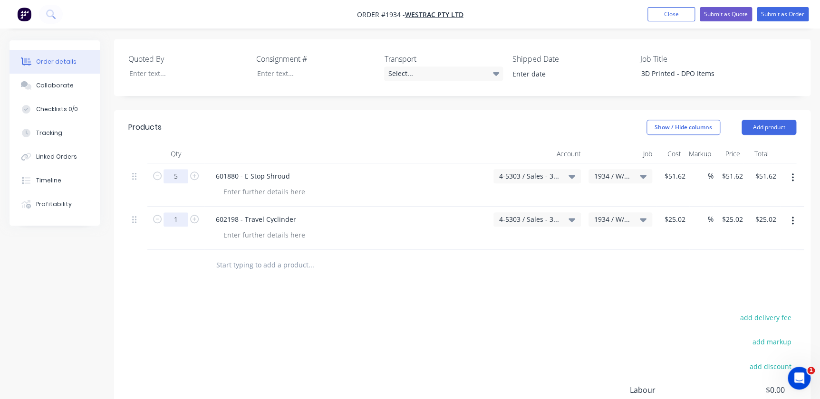
type input "5"
type input "$258.10"
click at [181, 212] on input "1" at bounding box center [176, 219] width 25 height 14
type input "5"
type input "11"
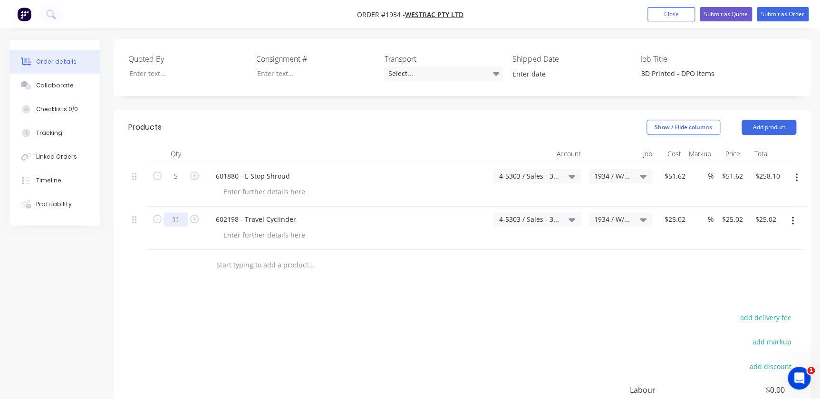
type input "$275.22"
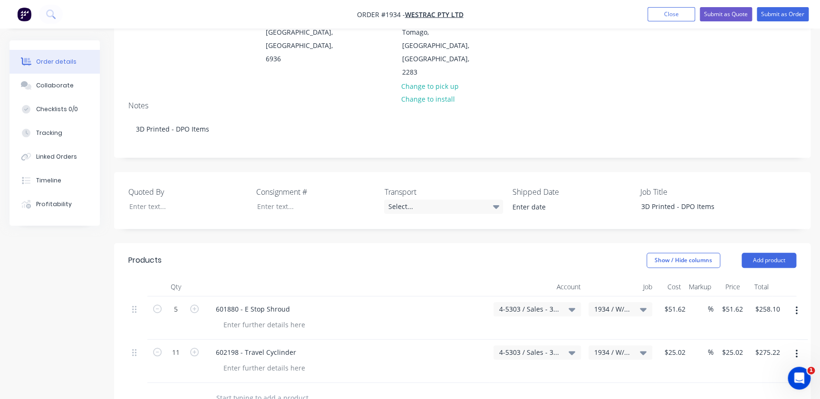
scroll to position [0, 0]
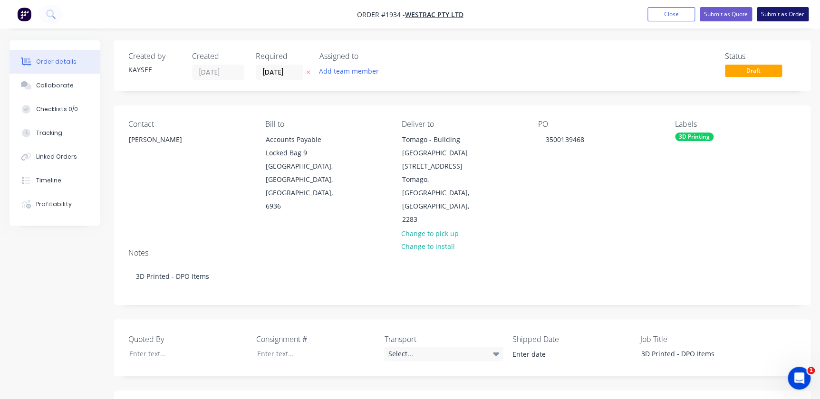
click at [793, 14] on button "Submit as Order" at bounding box center [783, 14] width 52 height 14
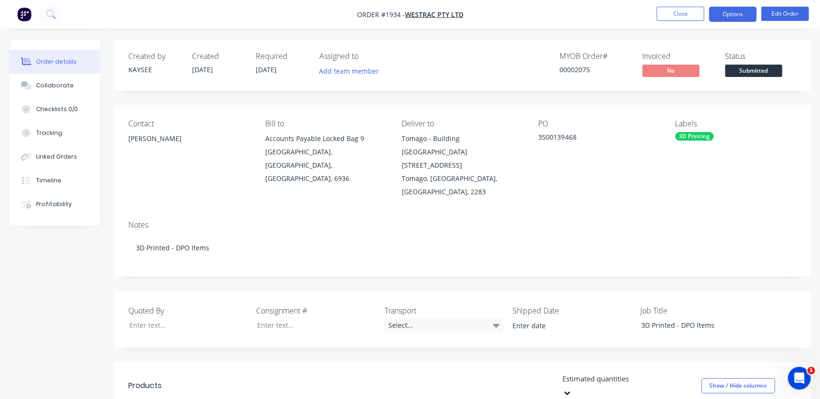
click at [751, 14] on button "Options" at bounding box center [733, 14] width 48 height 15
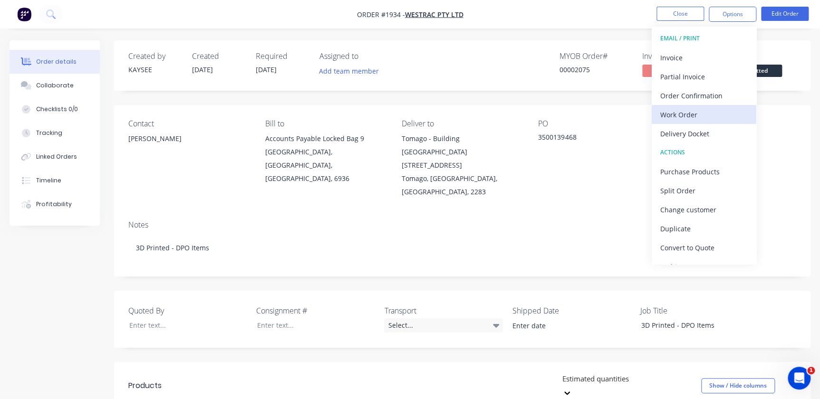
click at [694, 113] on div "Work Order" at bounding box center [703, 115] width 87 height 14
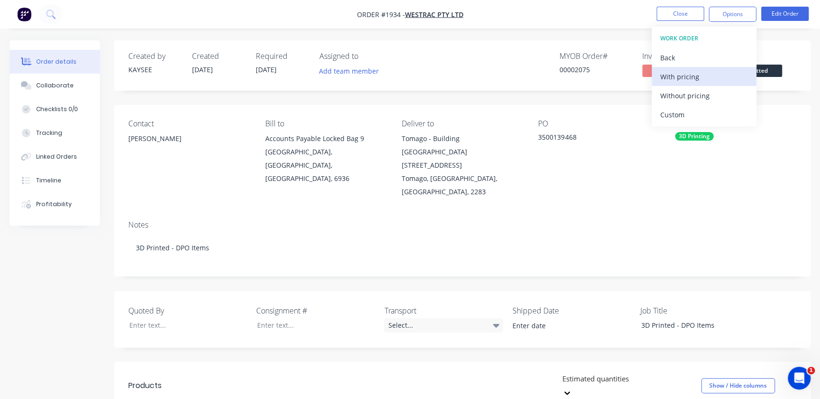
click at [689, 76] on div "With pricing" at bounding box center [703, 77] width 87 height 14
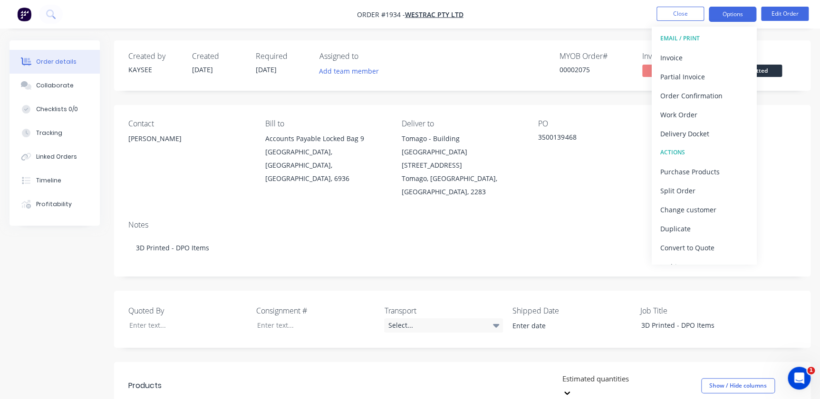
click at [743, 18] on button "Options" at bounding box center [733, 14] width 48 height 15
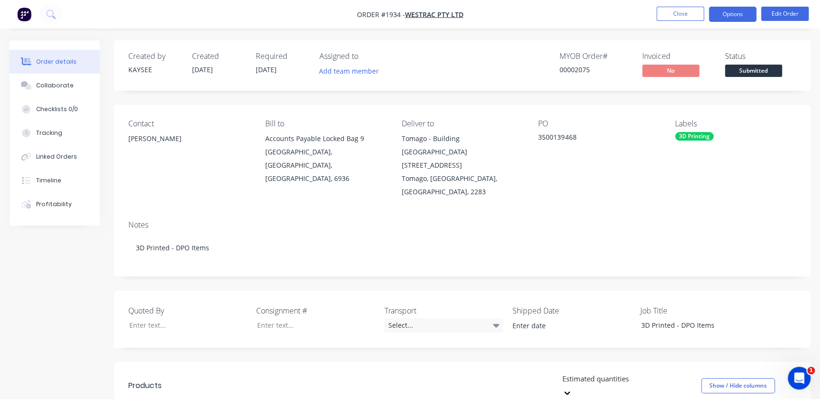
click at [738, 11] on button "Options" at bounding box center [733, 14] width 48 height 15
click at [801, 83] on div "Created by KAYSEE Created 30/09/25 Required 06/10/25 Assigned to Add team membe…" at bounding box center [462, 65] width 696 height 50
click at [777, 76] on span "Submitted" at bounding box center [753, 71] width 57 height 12
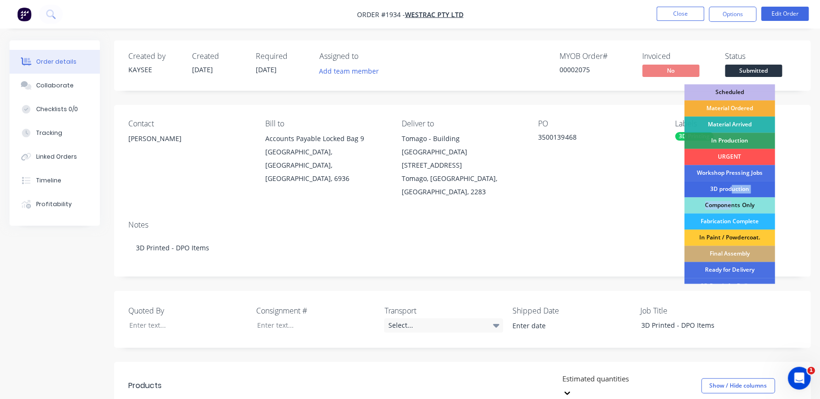
drag, startPoint x: 732, startPoint y: 198, endPoint x: 732, endPoint y: 188, distance: 10.0
click at [732, 188] on div "Scheduled Material Ordered Material Arrived In Production URGENT Workshop Press…" at bounding box center [729, 184] width 91 height 200
click at [732, 188] on div "3D production" at bounding box center [729, 189] width 91 height 16
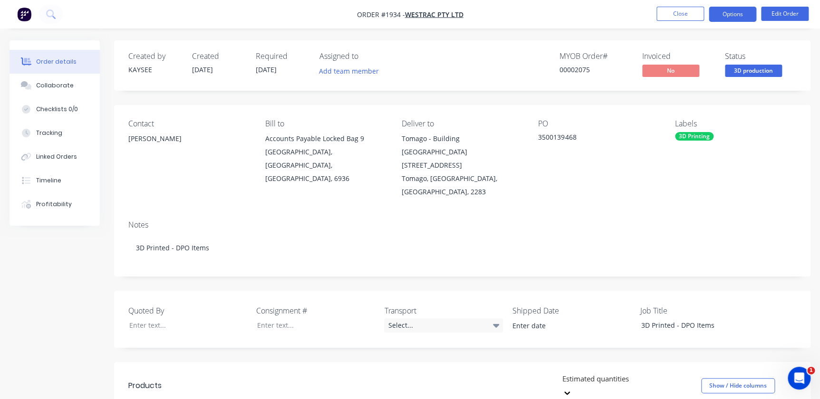
click at [724, 19] on button "Options" at bounding box center [733, 14] width 48 height 15
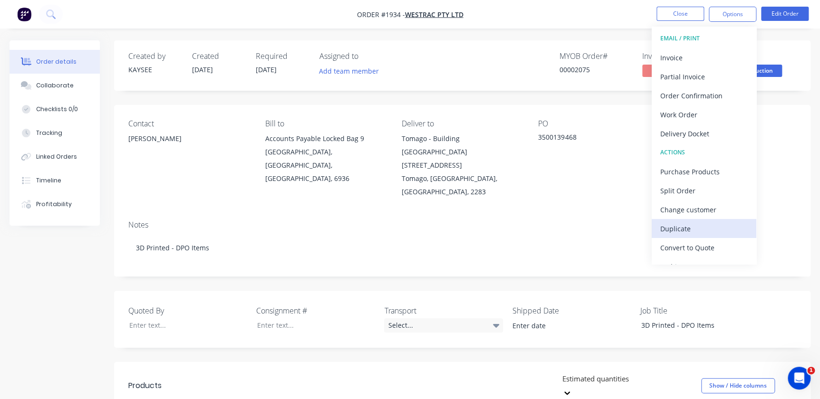
click at [694, 226] on div "Duplicate" at bounding box center [703, 229] width 87 height 14
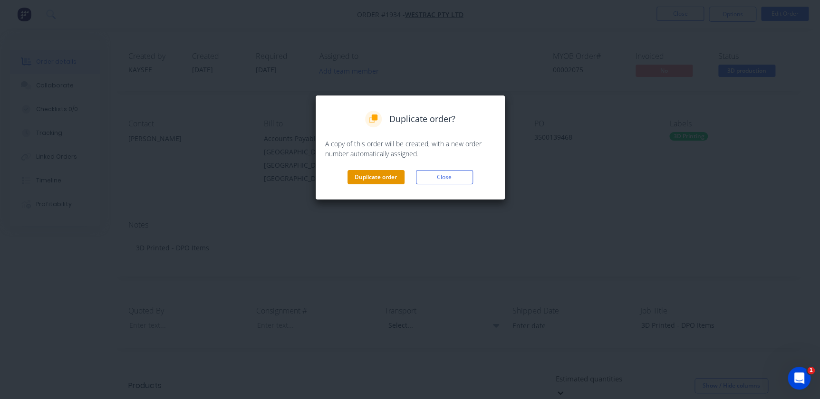
click at [369, 176] on button "Duplicate order" at bounding box center [376, 177] width 57 height 14
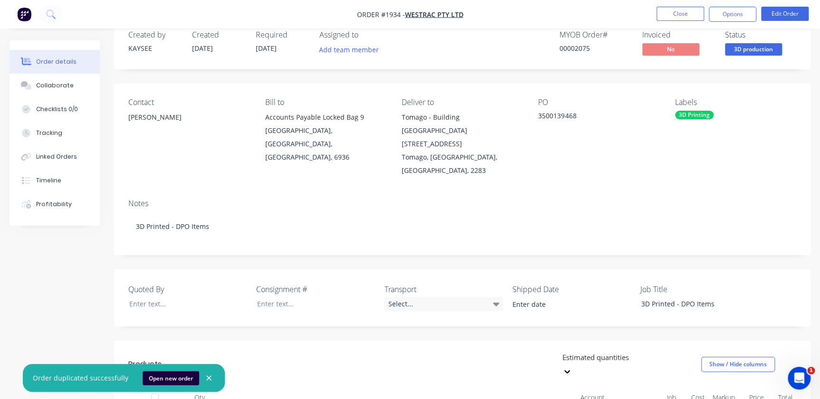
scroll to position [43, 0]
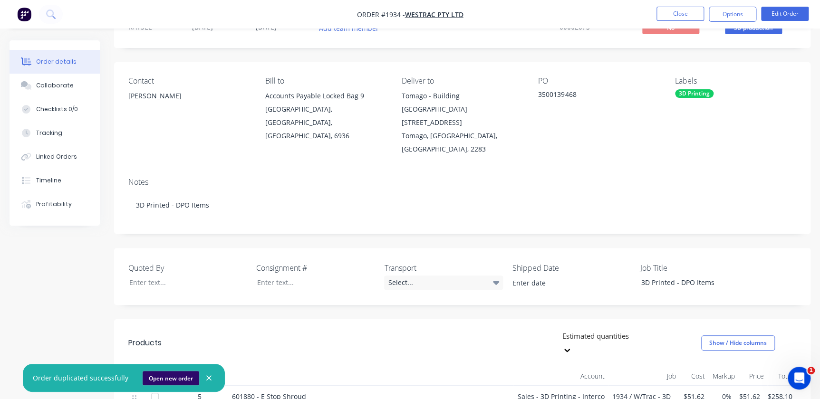
click at [162, 384] on button "Open new order" at bounding box center [171, 378] width 57 height 14
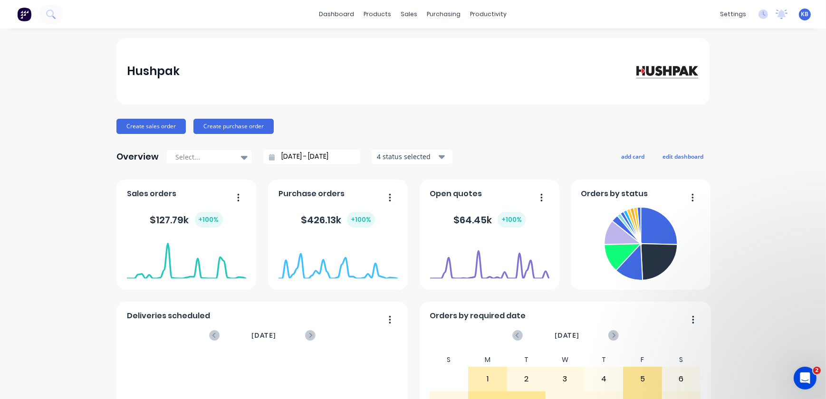
click at [410, 24] on div "dashboard products sales purchasing productivity dashboard products Product Cat…" at bounding box center [413, 14] width 826 height 29
click at [409, 22] on div "dashboard products sales purchasing productivity dashboard products Product Cat…" at bounding box center [413, 14] width 826 height 29
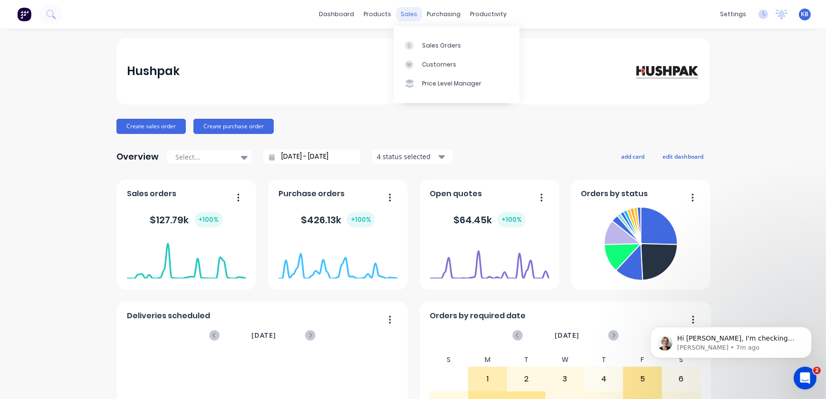
click at [408, 19] on div "sales" at bounding box center [409, 14] width 26 height 14
click at [428, 45] on div "Sales Orders" at bounding box center [441, 45] width 39 height 9
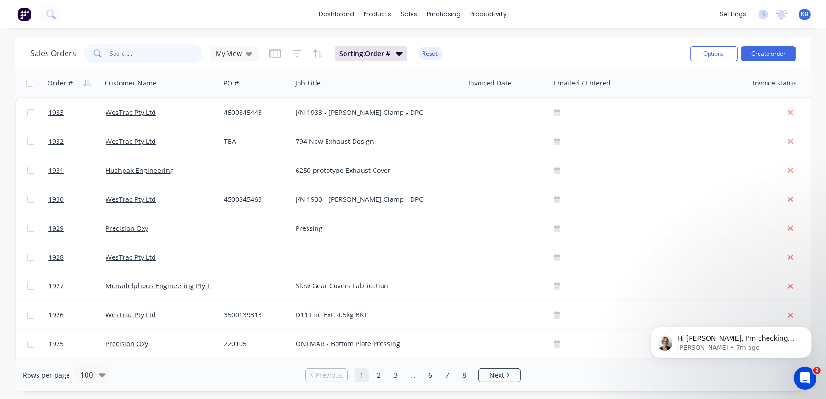
click at [125, 55] on input "text" at bounding box center [156, 53] width 93 height 19
paste input "3500138727"
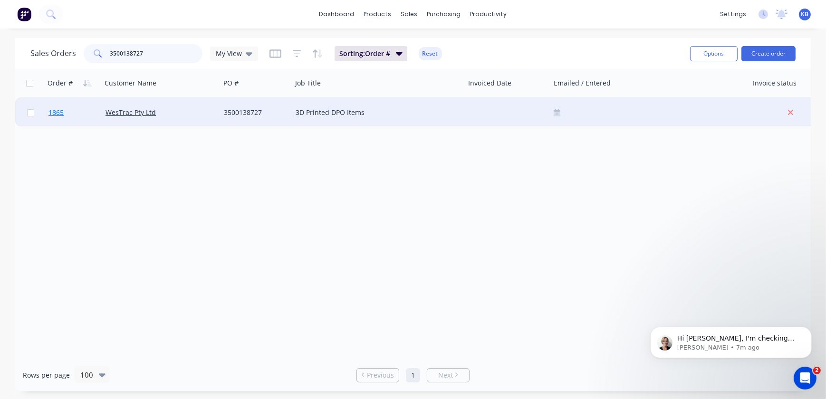
type input "3500138727"
click at [50, 114] on span "1865" at bounding box center [55, 113] width 15 height 10
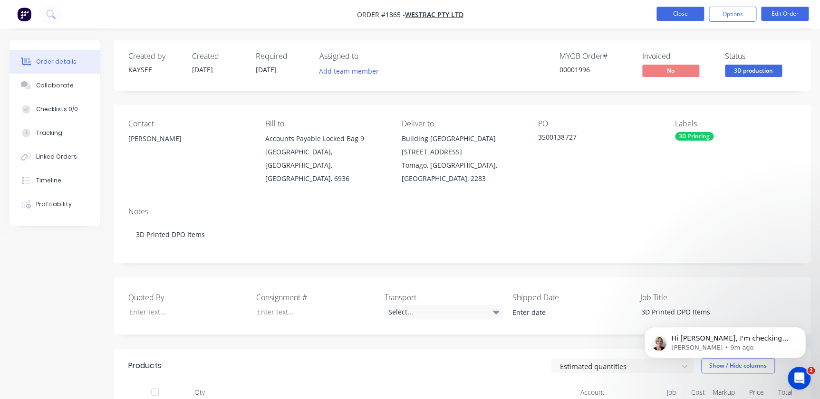
click at [668, 10] on button "Close" at bounding box center [680, 14] width 48 height 14
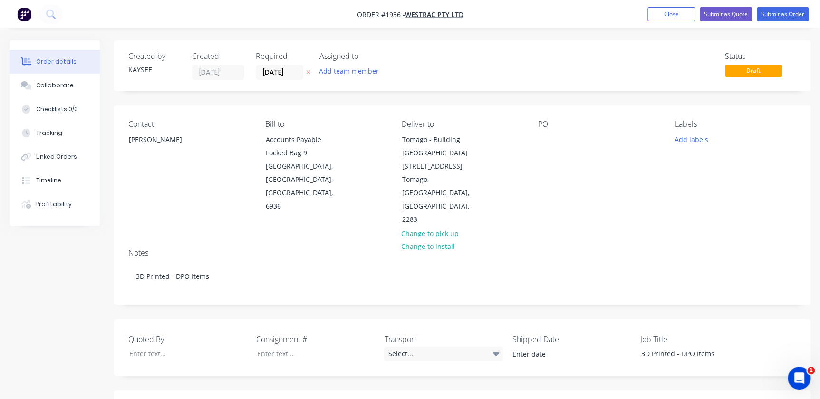
click at [529, 134] on div "Contact [PERSON_NAME] Bill to Accounts Payable [STREET_ADDRESS] Deliver to [GEO…" at bounding box center [462, 173] width 696 height 135
click at [560, 142] on div "PO" at bounding box center [598, 173] width 121 height 107
click at [546, 141] on div at bounding box center [545, 140] width 15 height 14
paste div
click at [685, 139] on button "Add labels" at bounding box center [691, 139] width 44 height 13
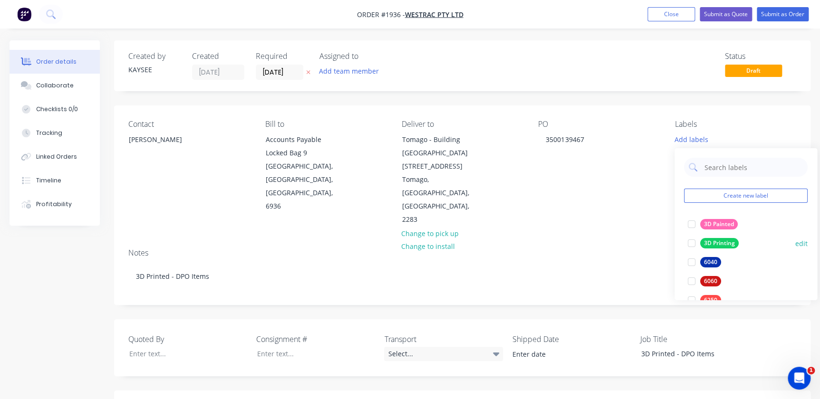
click at [694, 241] on div at bounding box center [691, 243] width 19 height 19
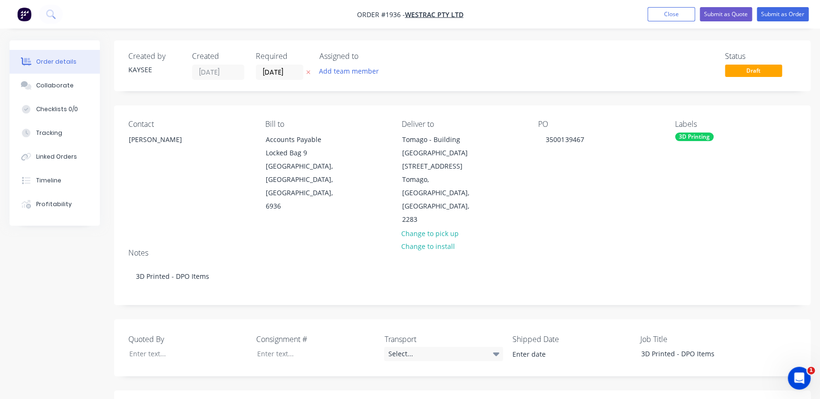
click at [647, 241] on div "Notes 3D Printed - DPO Items" at bounding box center [462, 273] width 696 height 64
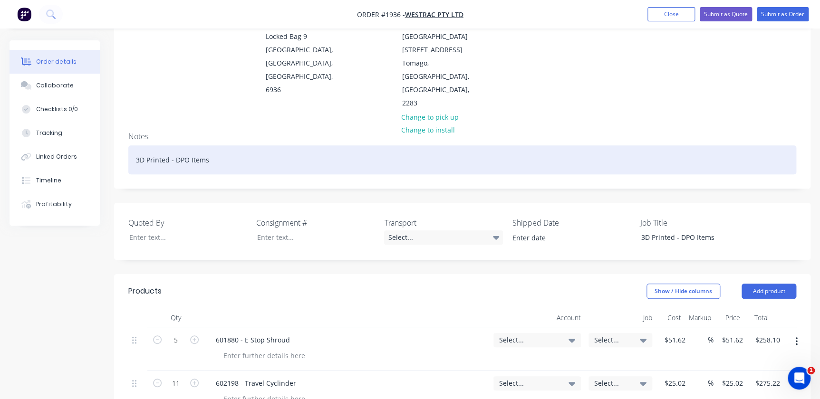
scroll to position [129, 0]
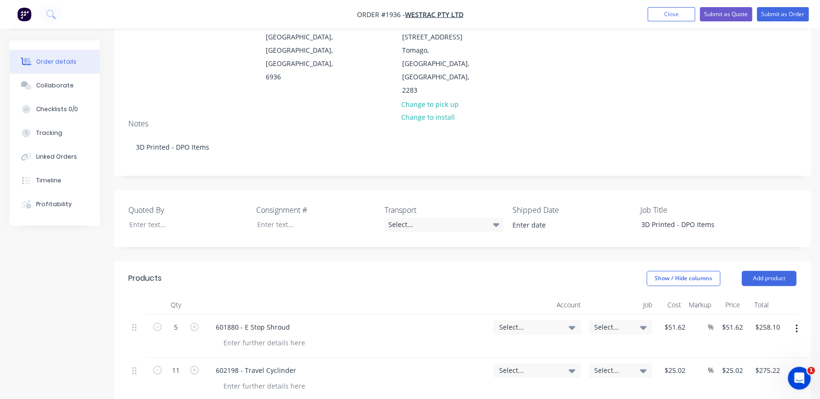
click at [574, 322] on icon at bounding box center [572, 327] width 7 height 10
click at [522, 347] on input at bounding box center [521, 356] width 97 height 19
type input "4-5303"
click at [460, 395] on div at bounding box center [457, 404] width 19 height 19
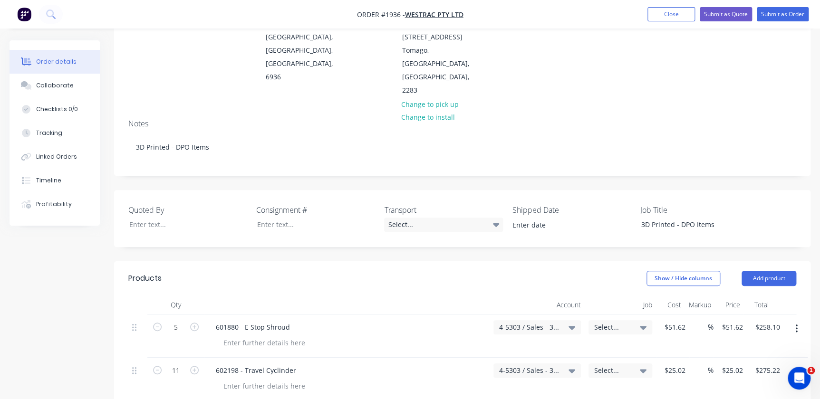
click at [608, 322] on span "Select..." at bounding box center [612, 327] width 36 height 10
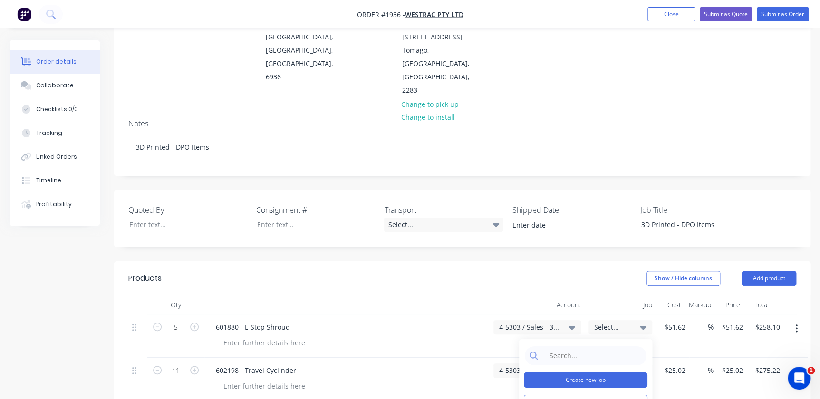
click at [599, 373] on button "Create new job" at bounding box center [586, 380] width 124 height 15
click at [579, 363] on input "Job Number" at bounding box center [586, 370] width 124 height 14
type input "1936"
click at [537, 397] on input "Job Name" at bounding box center [586, 404] width 124 height 14
type input "W/Trac - 3D DPO Items"
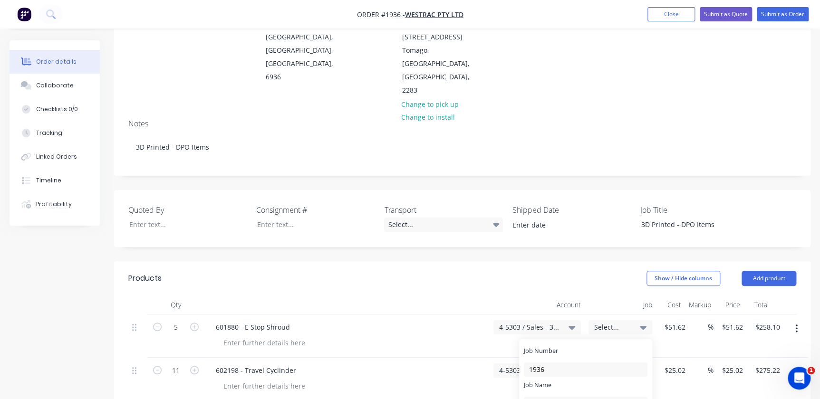
drag, startPoint x: 237, startPoint y: 288, endPoint x: 203, endPoint y: 287, distance: 34.2
click at [203, 315] on div "5 601880 - E Stop Shroud 4-5303 / Sales - 3D Printing - Interco 1936 / W/Trac -…" at bounding box center [462, 336] width 668 height 43
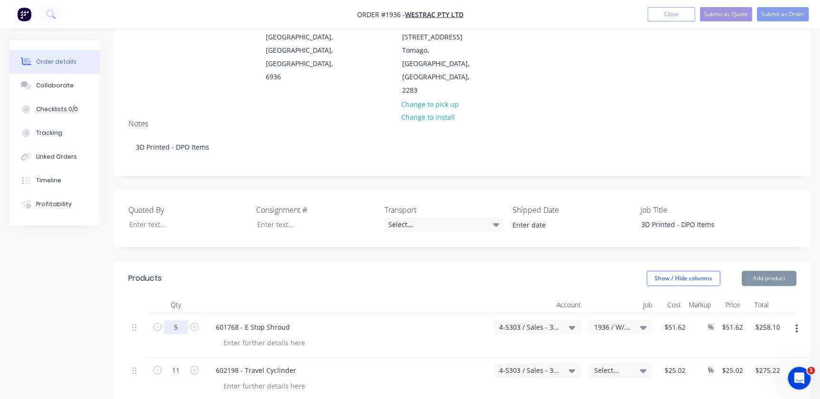
click at [183, 320] on input "5" at bounding box center [176, 327] width 25 height 14
type input "30"
type input "$1,548.60"
click at [792, 364] on button "button" at bounding box center [796, 372] width 22 height 17
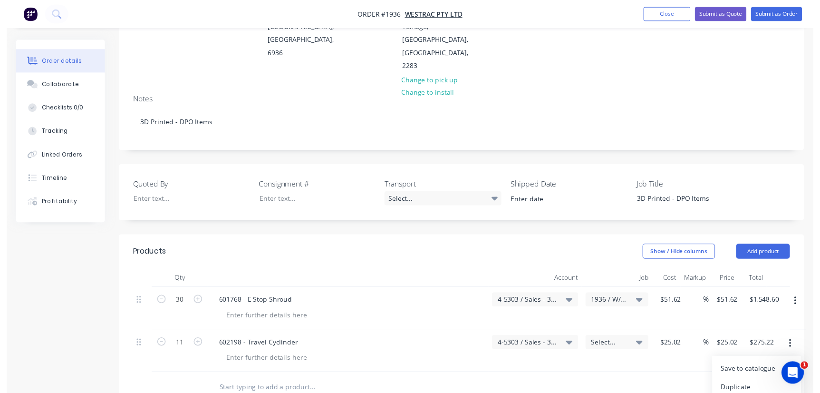
scroll to position [173, 0]
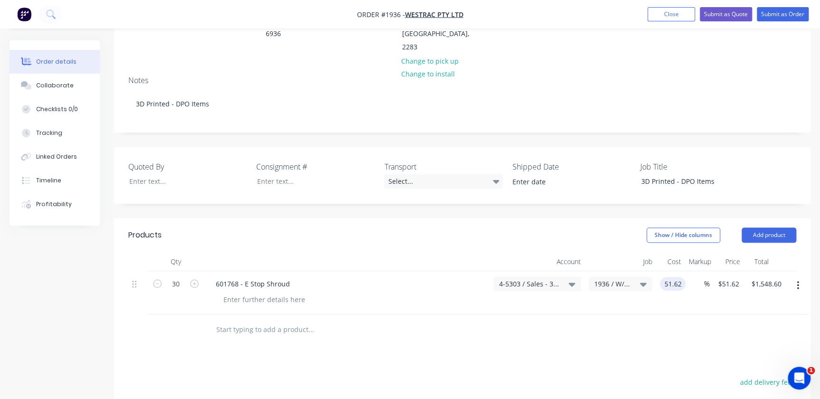
drag, startPoint x: 686, startPoint y: 244, endPoint x: 638, endPoint y: 240, distance: 48.6
click at [638, 271] on div "30 601768 - E Stop Shroud 4-5303 / Sales - 3D Printing - Interco 1936 / W/Trac …" at bounding box center [462, 292] width 668 height 43
click at [666, 277] on input "51.62" at bounding box center [675, 284] width 22 height 14
type input "$307.05"
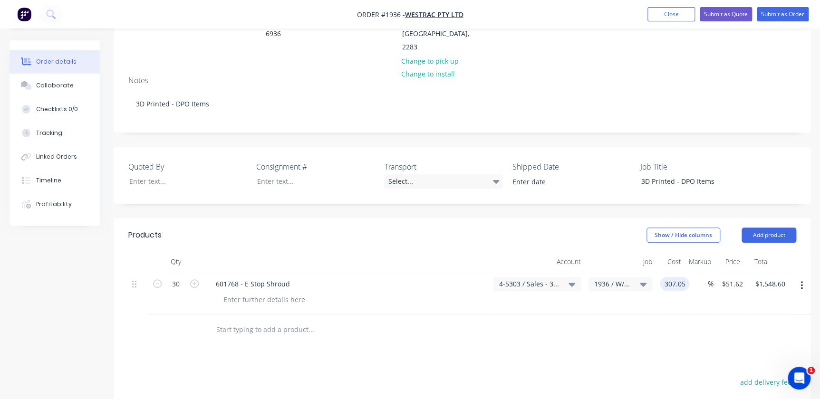
type input "$9,211.50"
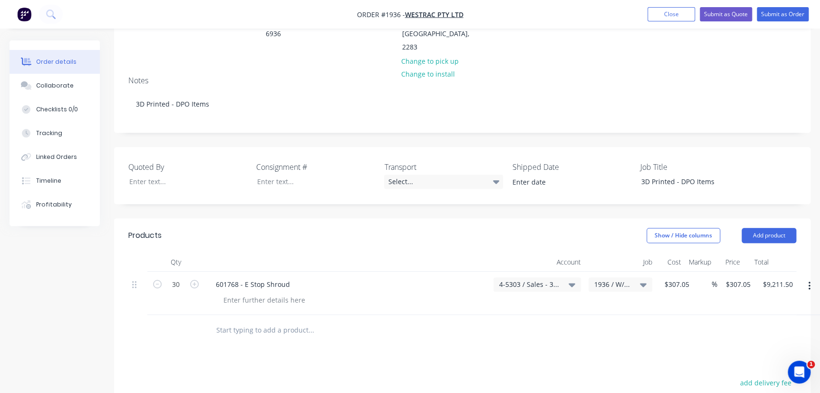
click at [669, 309] on div "Products Show / Hide columns Add product Qty Account Job Cost Markup Price Tota…" at bounding box center [462, 396] width 696 height 356
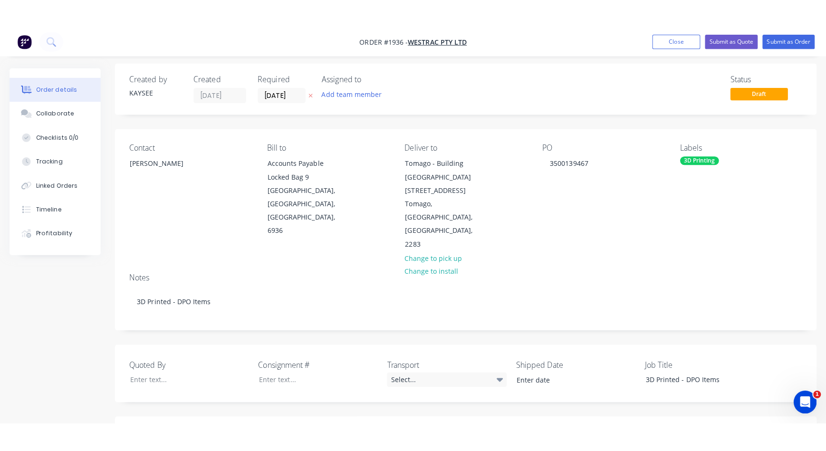
scroll to position [0, 0]
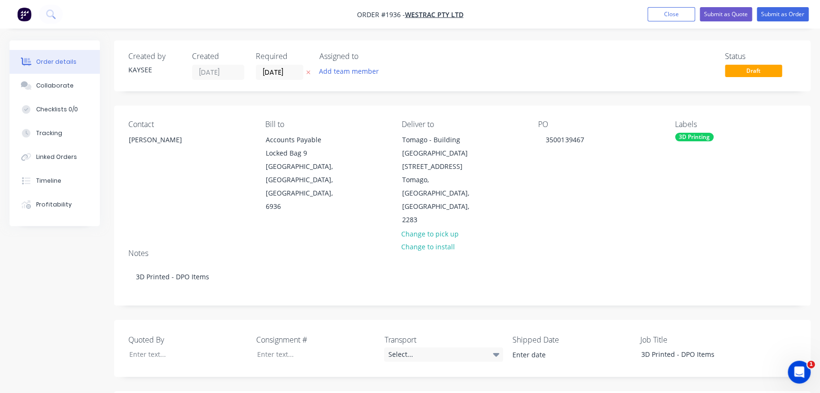
click at [256, 75] on label "[DATE]" at bounding box center [280, 72] width 48 height 15
click at [256, 75] on input "[DATE]" at bounding box center [279, 72] width 47 height 14
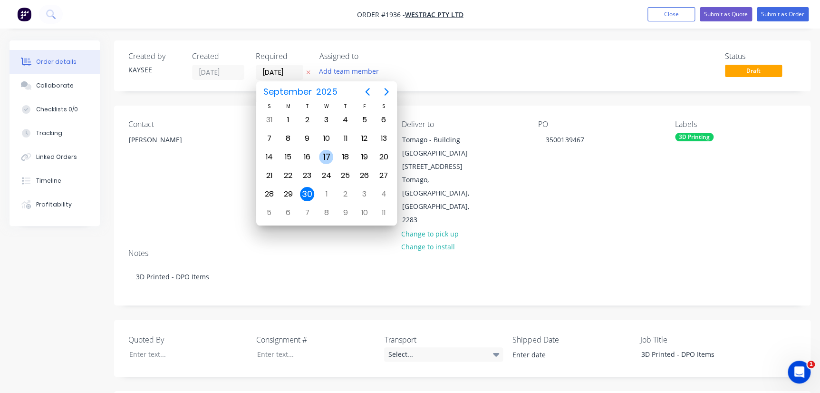
click at [322, 152] on div "17" at bounding box center [326, 157] width 14 height 14
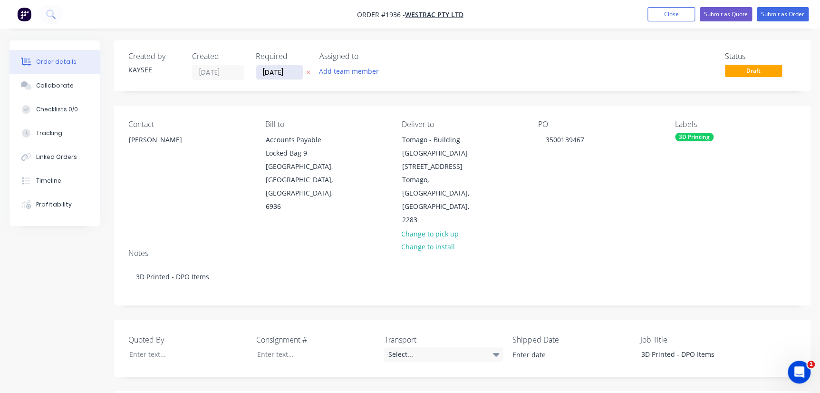
drag, startPoint x: 294, startPoint y: 69, endPoint x: 299, endPoint y: 71, distance: 6.0
click at [294, 69] on input "[DATE]" at bounding box center [279, 72] width 47 height 14
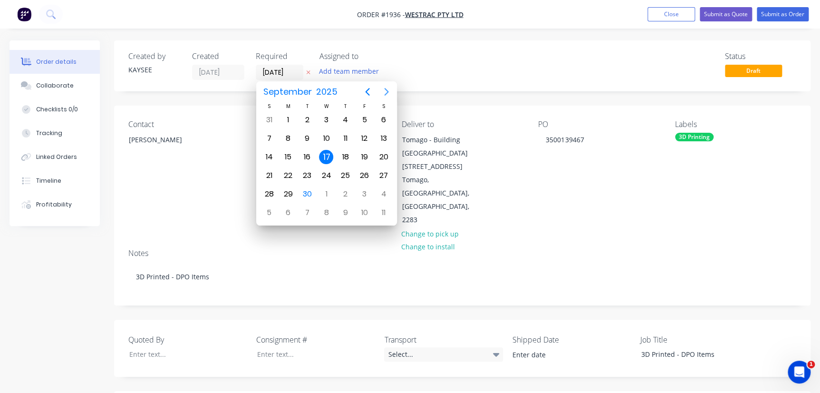
click at [379, 91] on button "Next page" at bounding box center [386, 91] width 19 height 19
click at [355, 160] on div "17" at bounding box center [364, 157] width 19 height 18
type input "[DATE]"
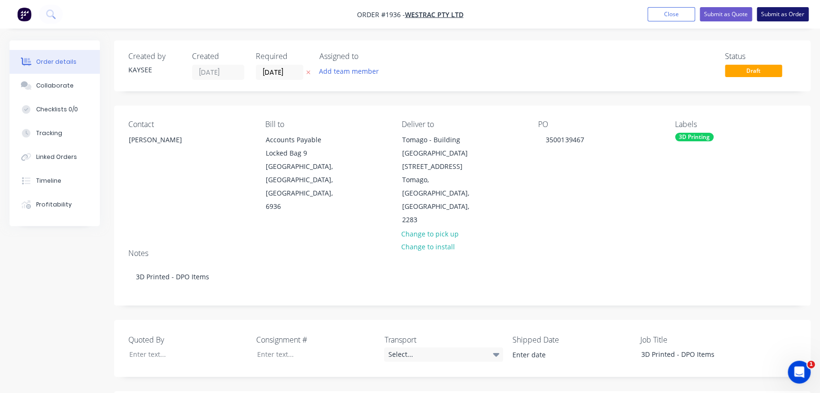
click at [762, 10] on button "Submit as Order" at bounding box center [783, 14] width 52 height 14
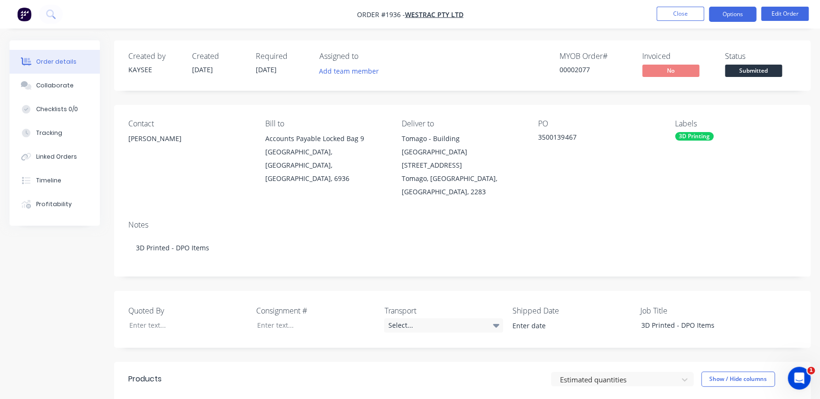
click at [723, 9] on button "Options" at bounding box center [733, 14] width 48 height 15
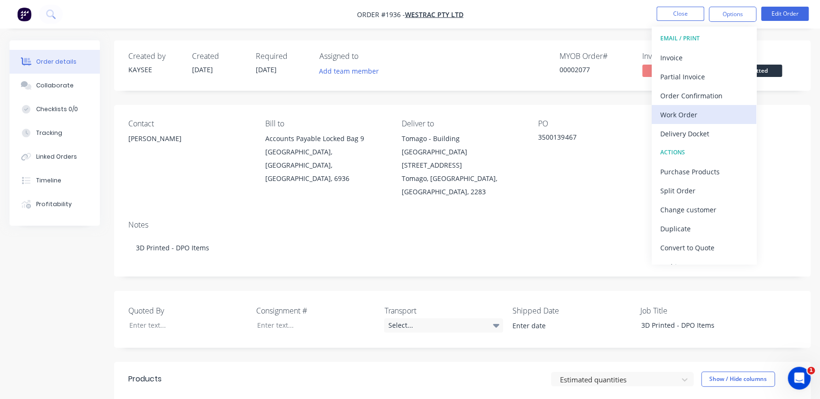
click at [692, 114] on div "Work Order" at bounding box center [703, 115] width 87 height 14
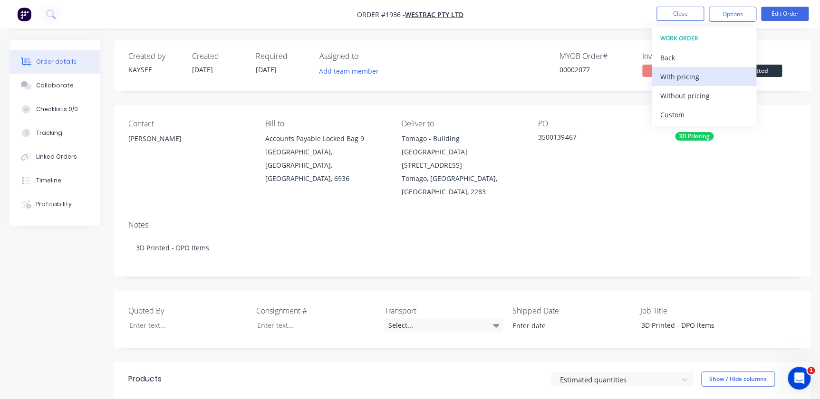
click at [680, 77] on div "With pricing" at bounding box center [703, 77] width 87 height 14
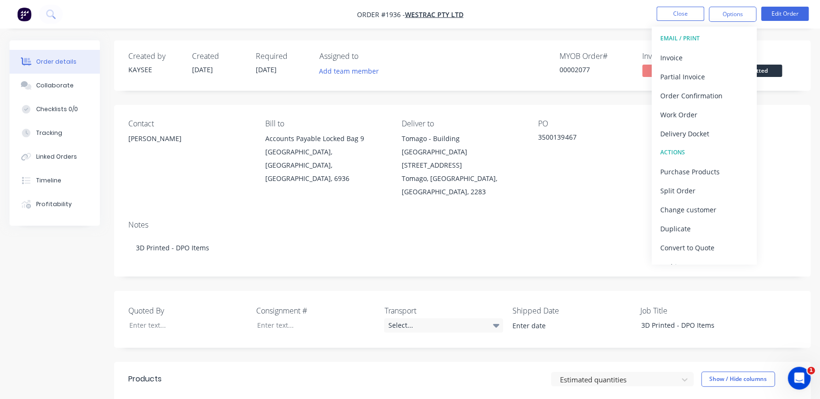
drag, startPoint x: 795, startPoint y: 167, endPoint x: 788, endPoint y: 126, distance: 41.0
click at [795, 167] on div "Labels 3D Printing" at bounding box center [735, 158] width 121 height 79
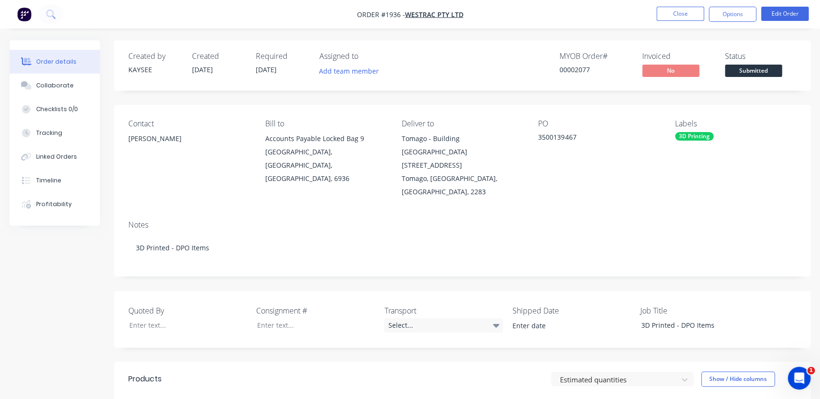
click at [765, 76] on span "Submitted" at bounding box center [753, 71] width 57 height 12
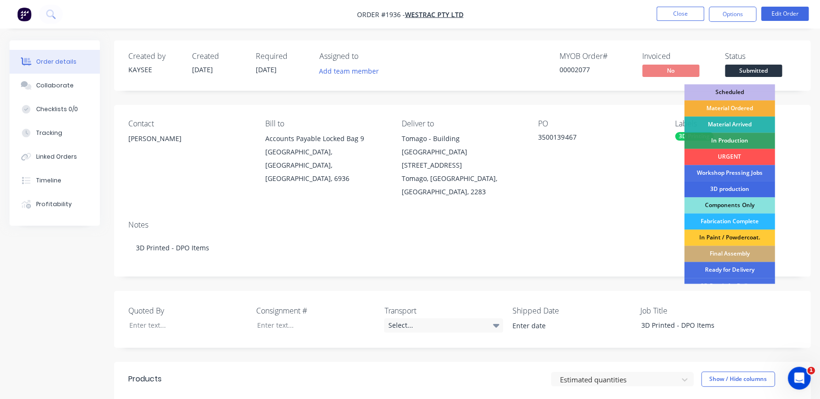
click at [721, 188] on div "3D production" at bounding box center [729, 189] width 91 height 16
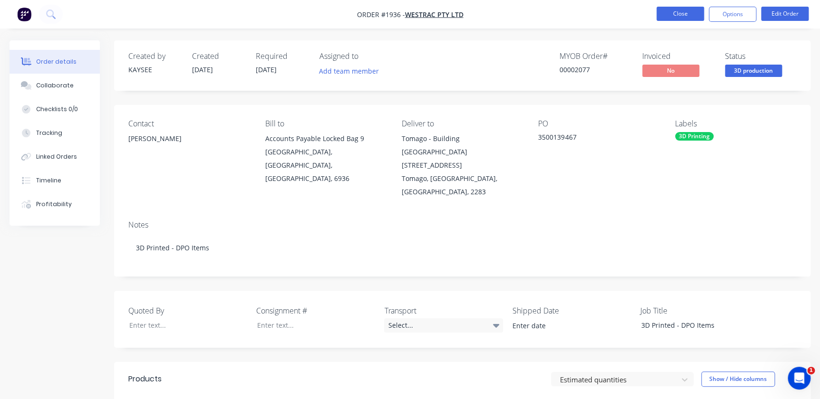
click at [681, 7] on button "Close" at bounding box center [680, 14] width 48 height 14
